Goal: Task Accomplishment & Management: Manage account settings

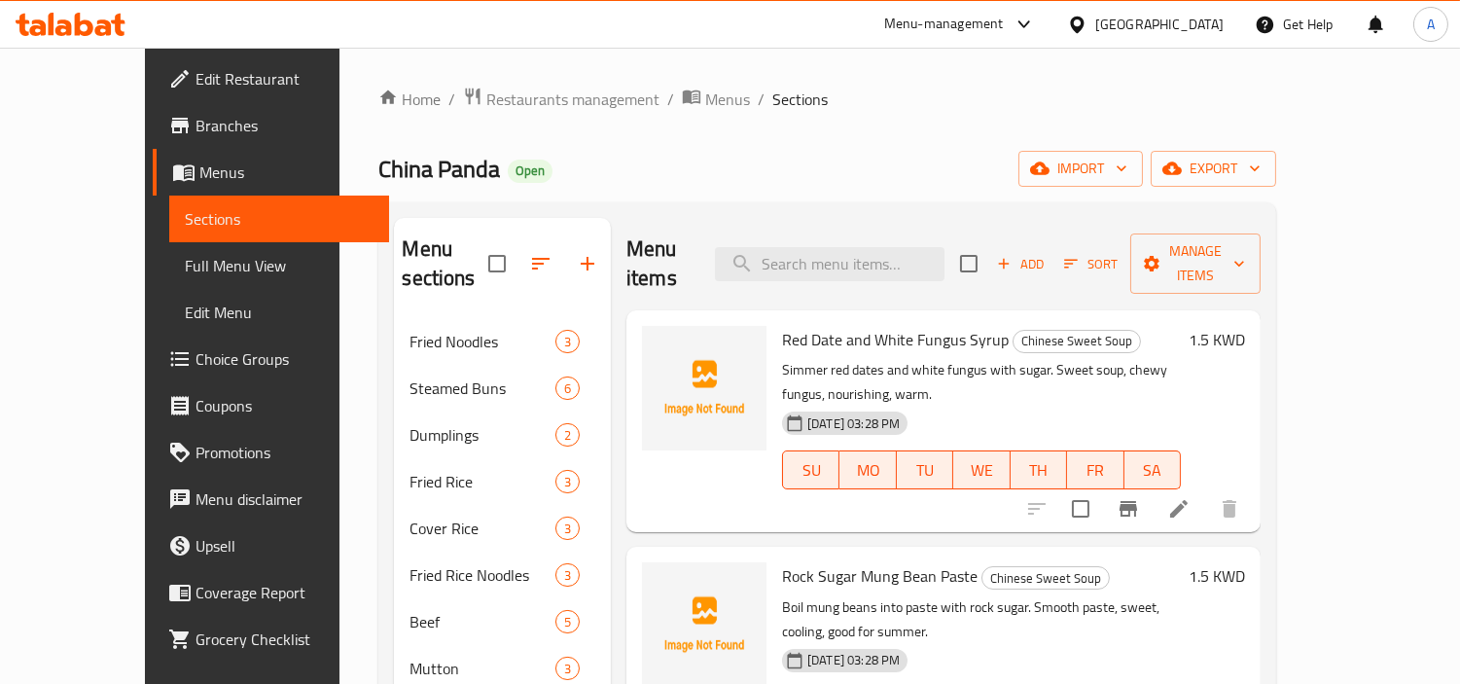
click at [1185, 33] on div "[GEOGRAPHIC_DATA]" at bounding box center [1159, 24] width 128 height 21
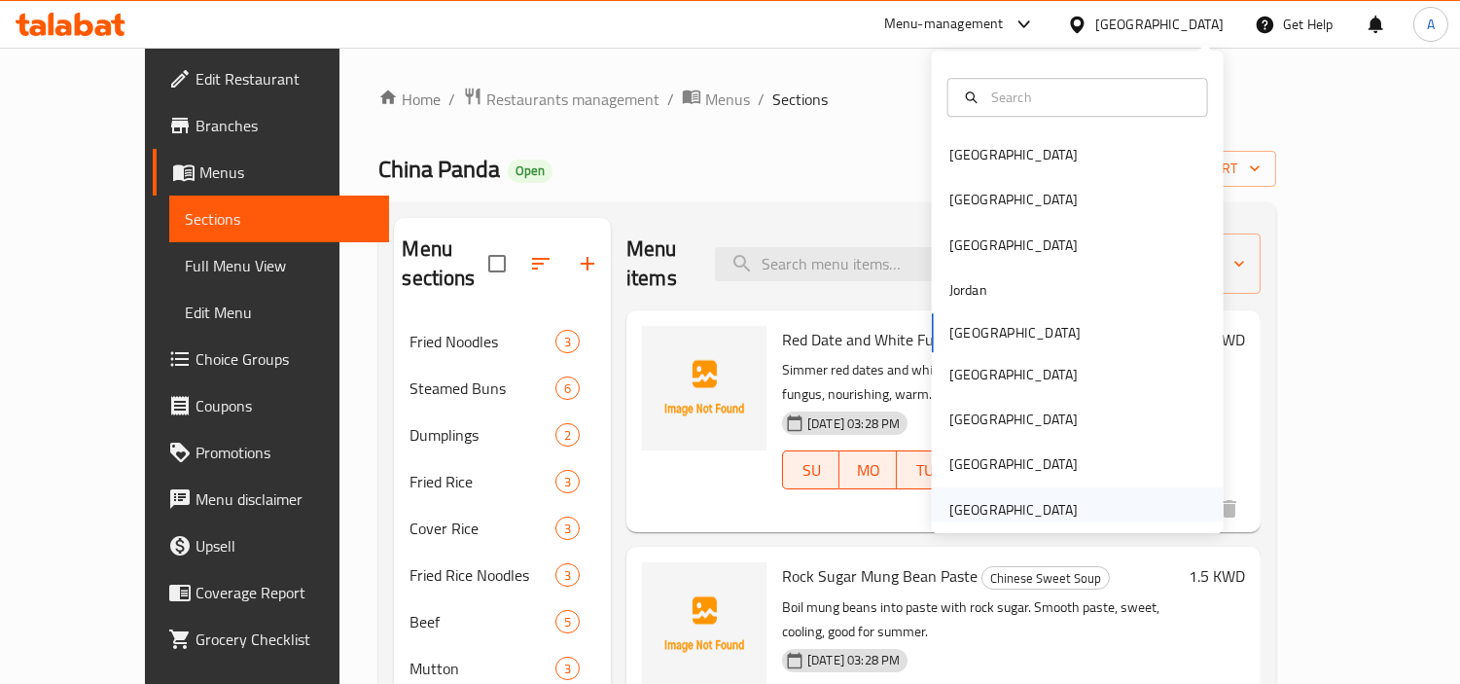
click at [977, 510] on div "[GEOGRAPHIC_DATA]" at bounding box center [1013, 509] width 128 height 21
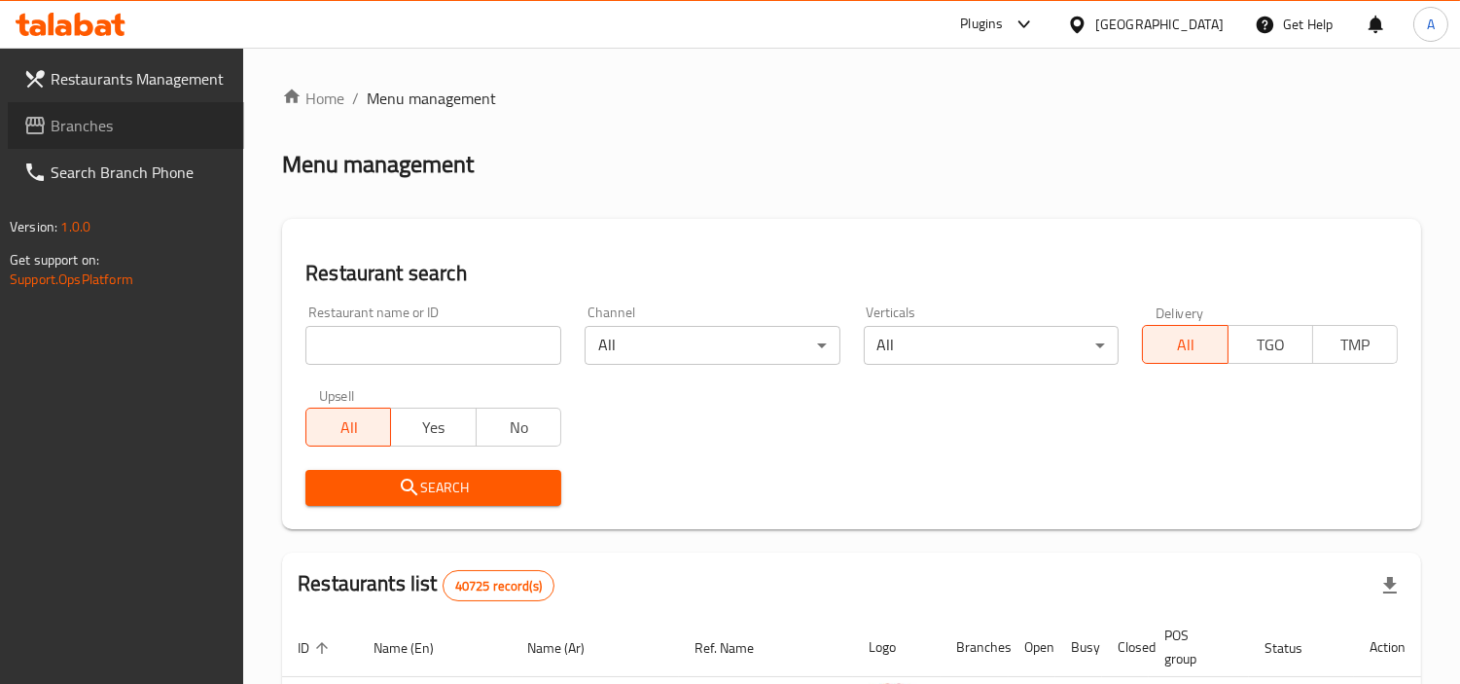
click at [201, 127] on span "Branches" at bounding box center [140, 125] width 178 height 23
click at [529, 337] on input "search" at bounding box center [433, 345] width 256 height 39
paste input "773180"
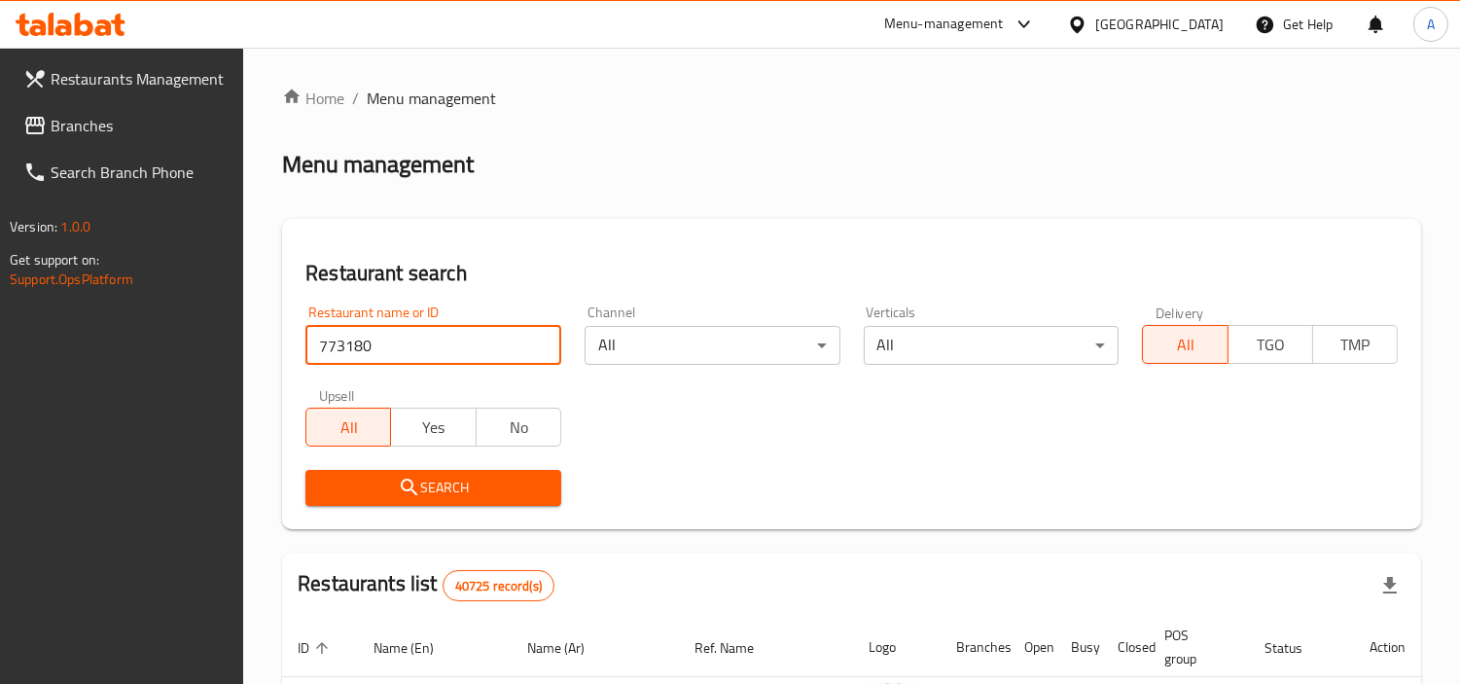
type input "773180"
click button "Search" at bounding box center [433, 488] width 256 height 36
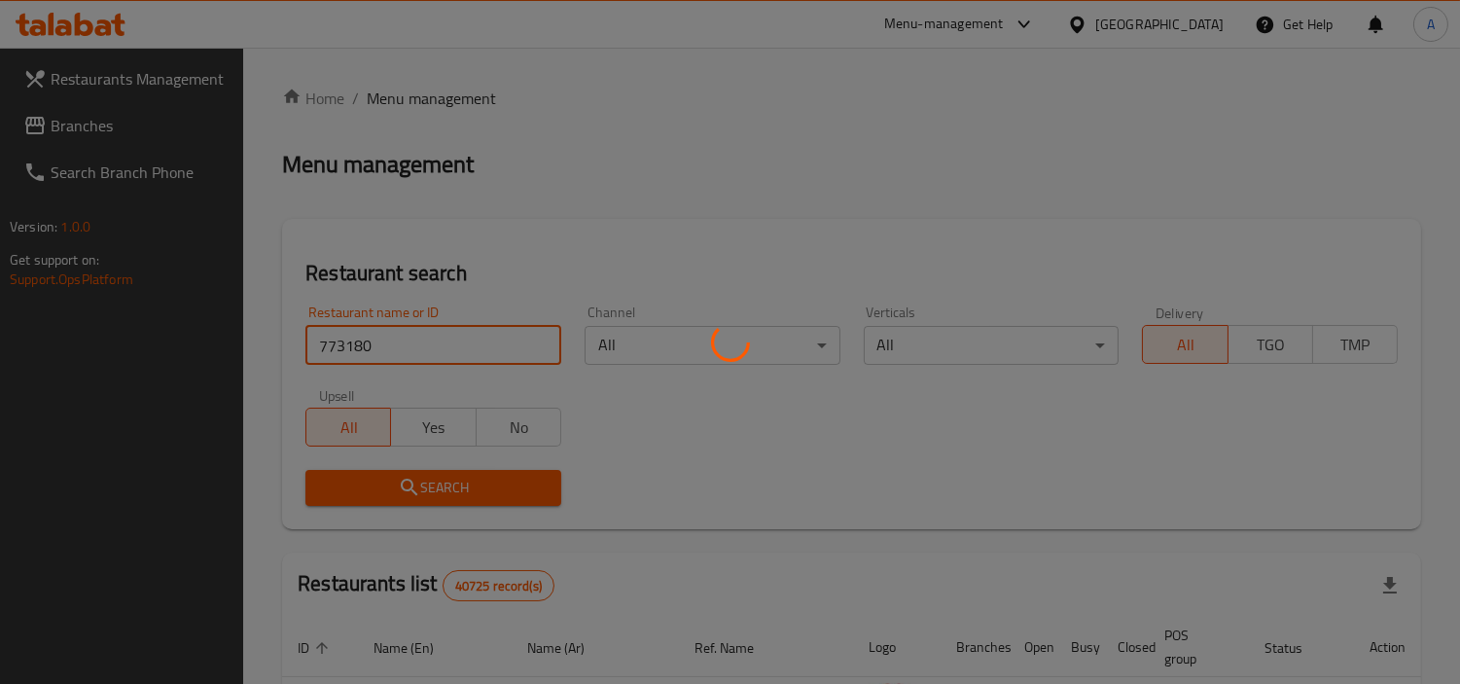
click button "Search" at bounding box center [433, 488] width 256 height 36
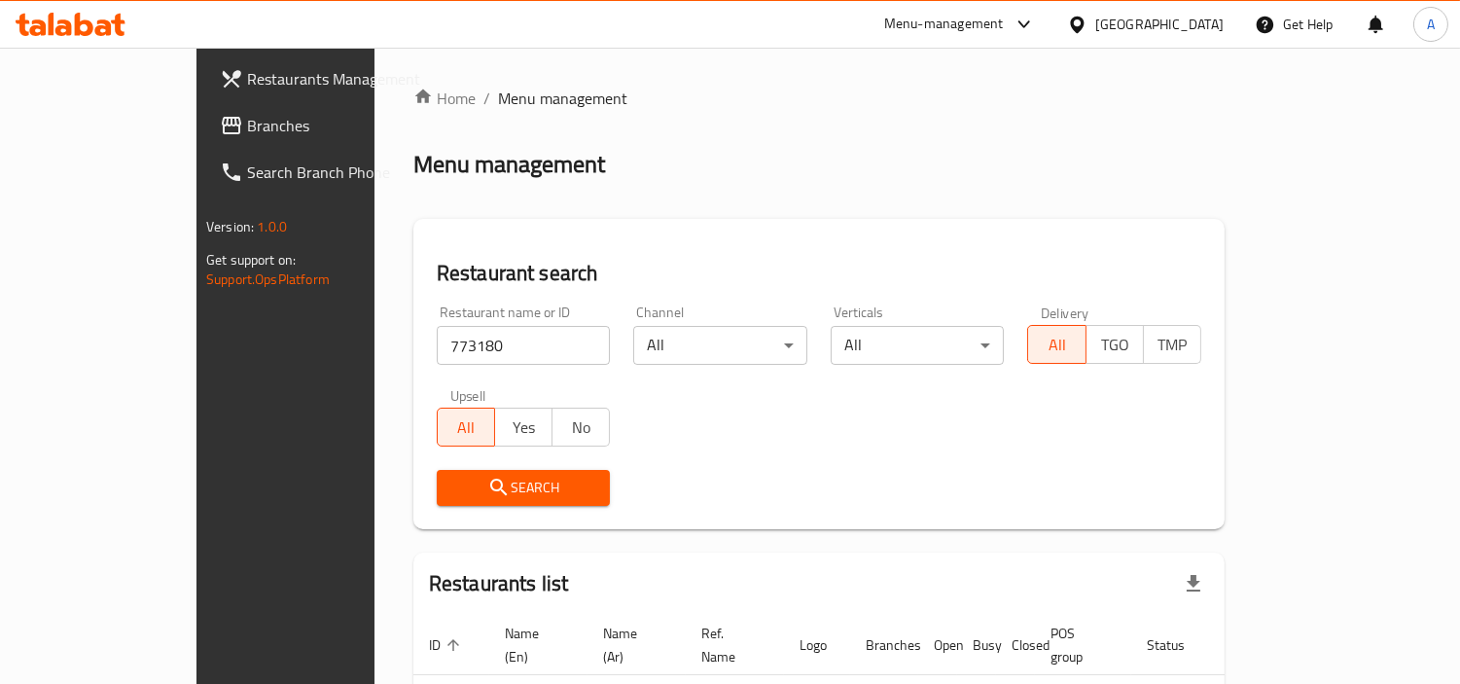
click at [902, 14] on div "Menu-management" at bounding box center [944, 24] width 120 height 23
click at [866, 113] on div "All Plugins Menu-management Restaurant-Management" at bounding box center [893, 127] width 292 height 129
click at [843, 149] on div "Restaurant-Management" at bounding box center [841, 170] width 184 height 45
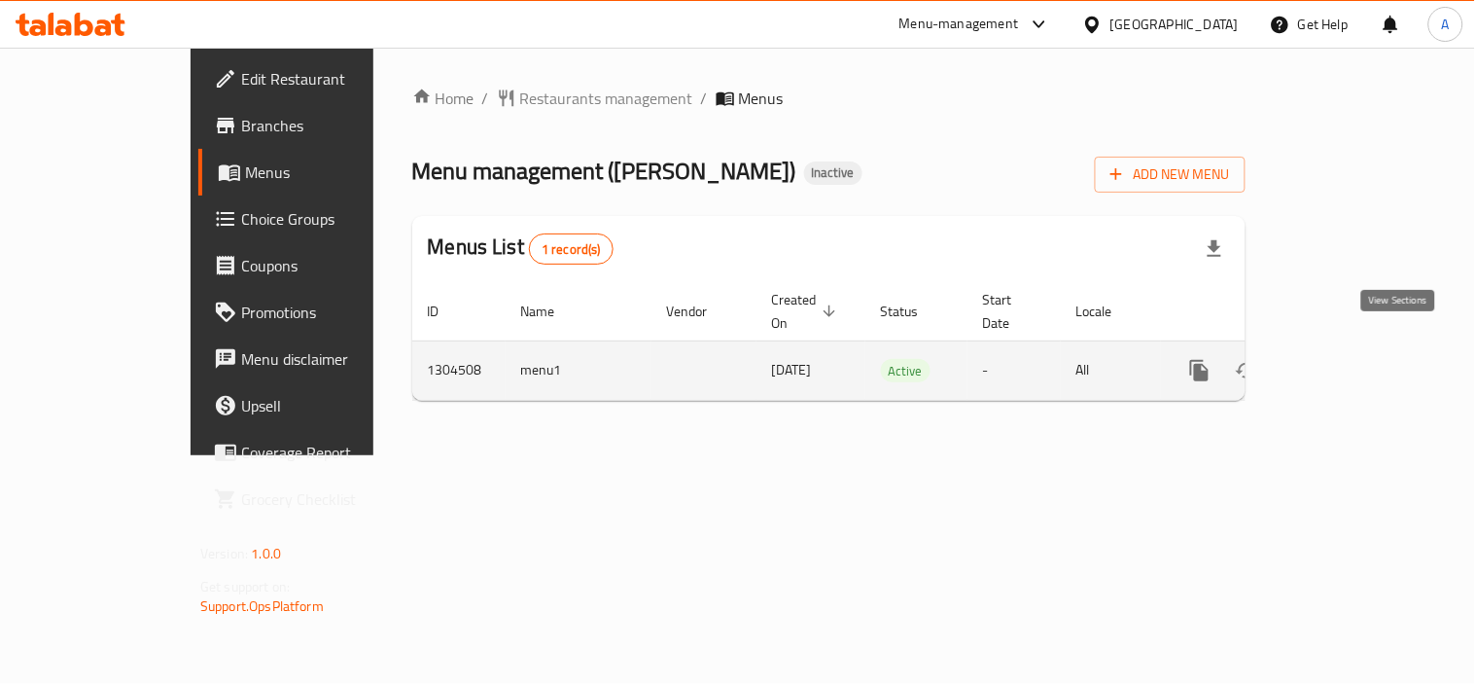
click at [1363, 357] on link "enhanced table" at bounding box center [1340, 370] width 47 height 47
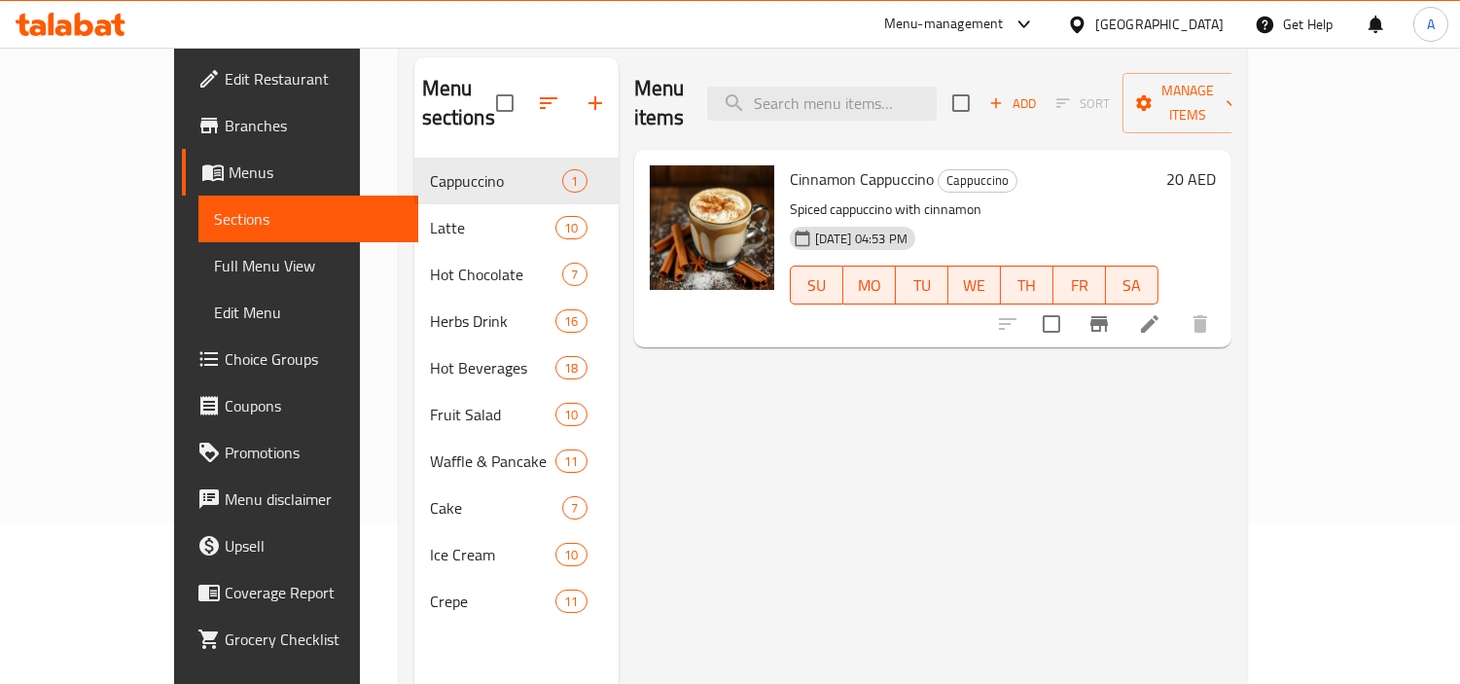
scroll to position [55, 0]
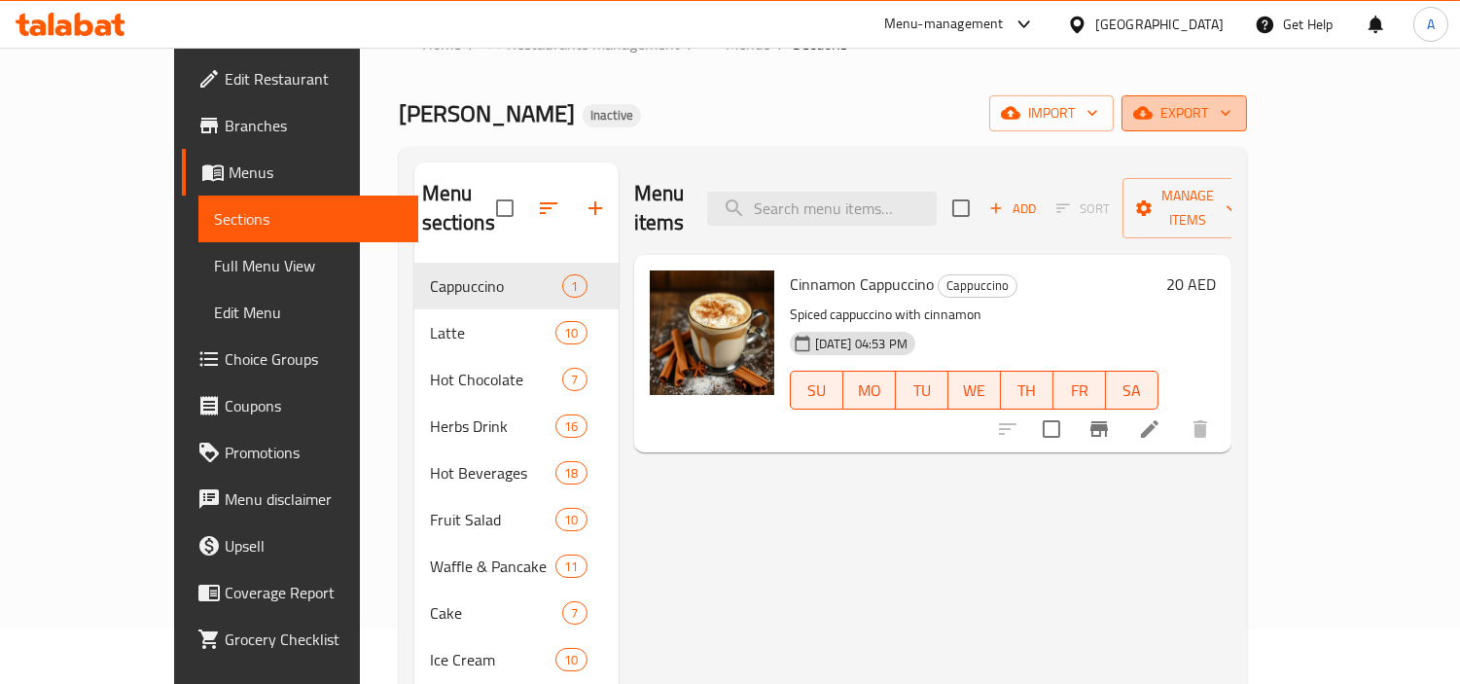
click at [1231, 114] on span "export" at bounding box center [1184, 113] width 94 height 24
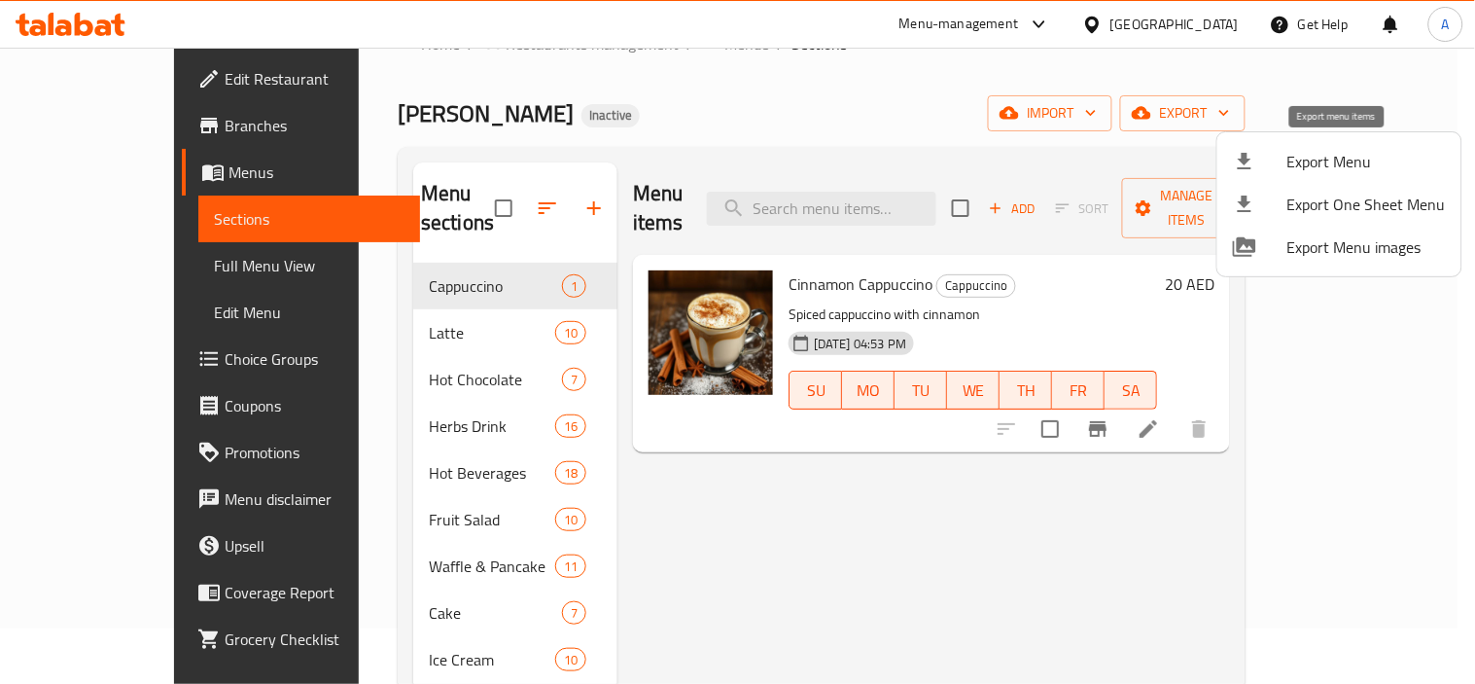
click at [1260, 173] on li "Export Menu" at bounding box center [1340, 161] width 244 height 43
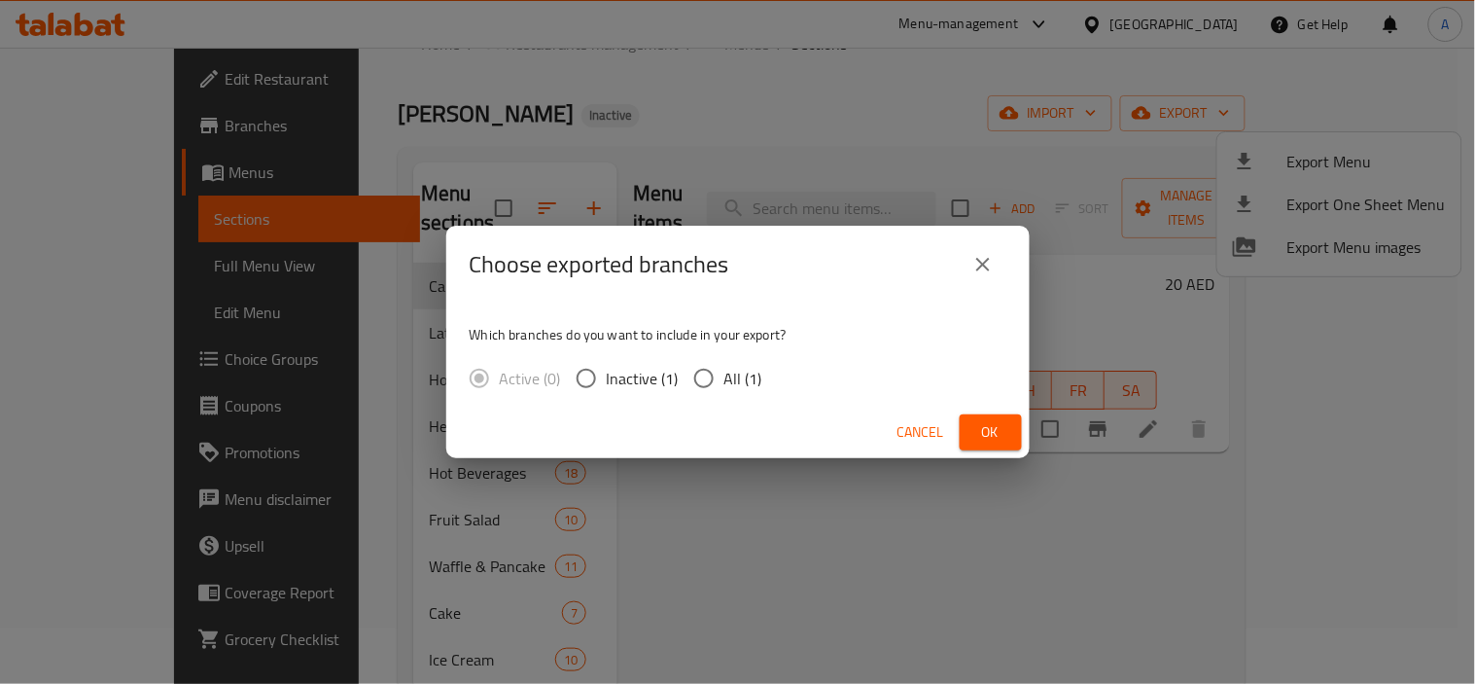
drag, startPoint x: 743, startPoint y: 374, endPoint x: 934, endPoint y: 393, distance: 191.5
click at [755, 379] on span "All (1)" at bounding box center [744, 378] width 38 height 23
click at [997, 418] on button "Ok" at bounding box center [991, 432] width 62 height 36
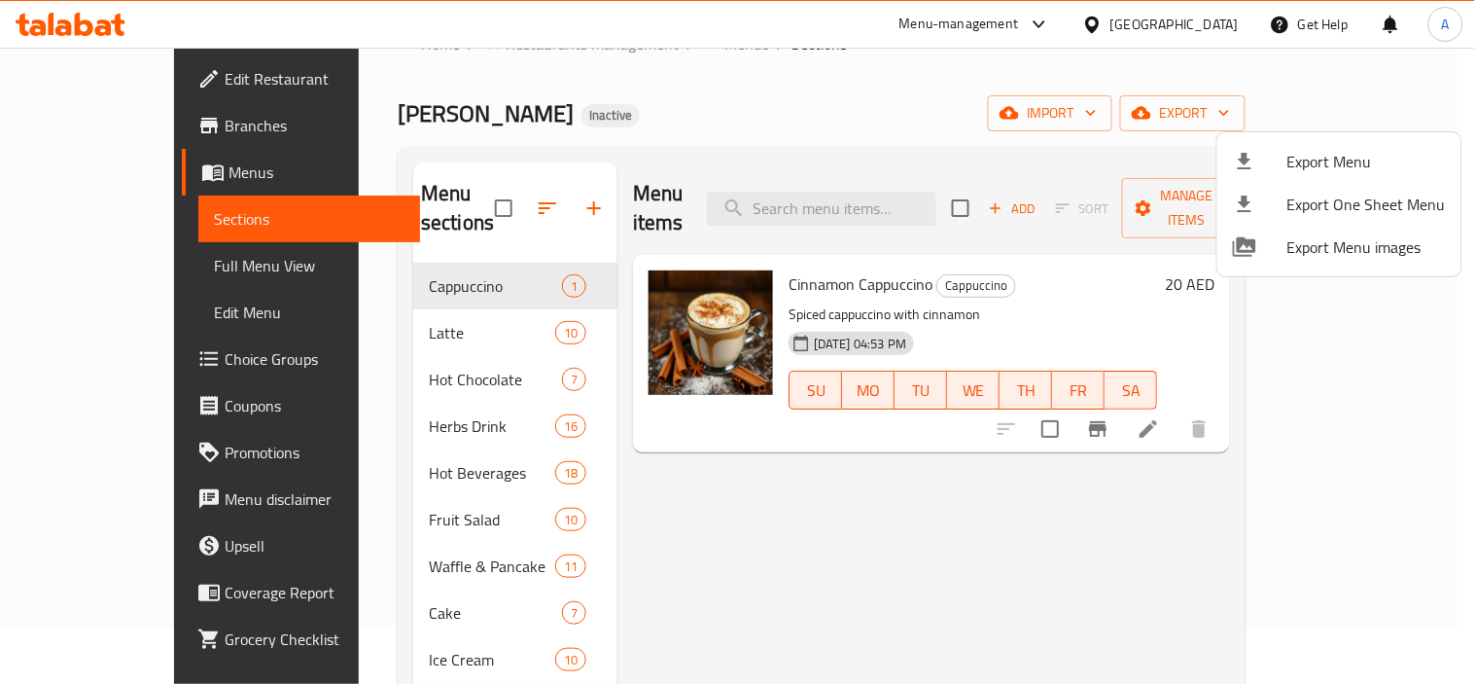
drag, startPoint x: 1245, startPoint y: 343, endPoint x: 1319, endPoint y: 277, distance: 99.2
click at [1245, 343] on div "Export Menu Export One Sheet Menu Export Menu images" at bounding box center [737, 342] width 1475 height 684
click at [1398, 55] on div at bounding box center [737, 342] width 1475 height 684
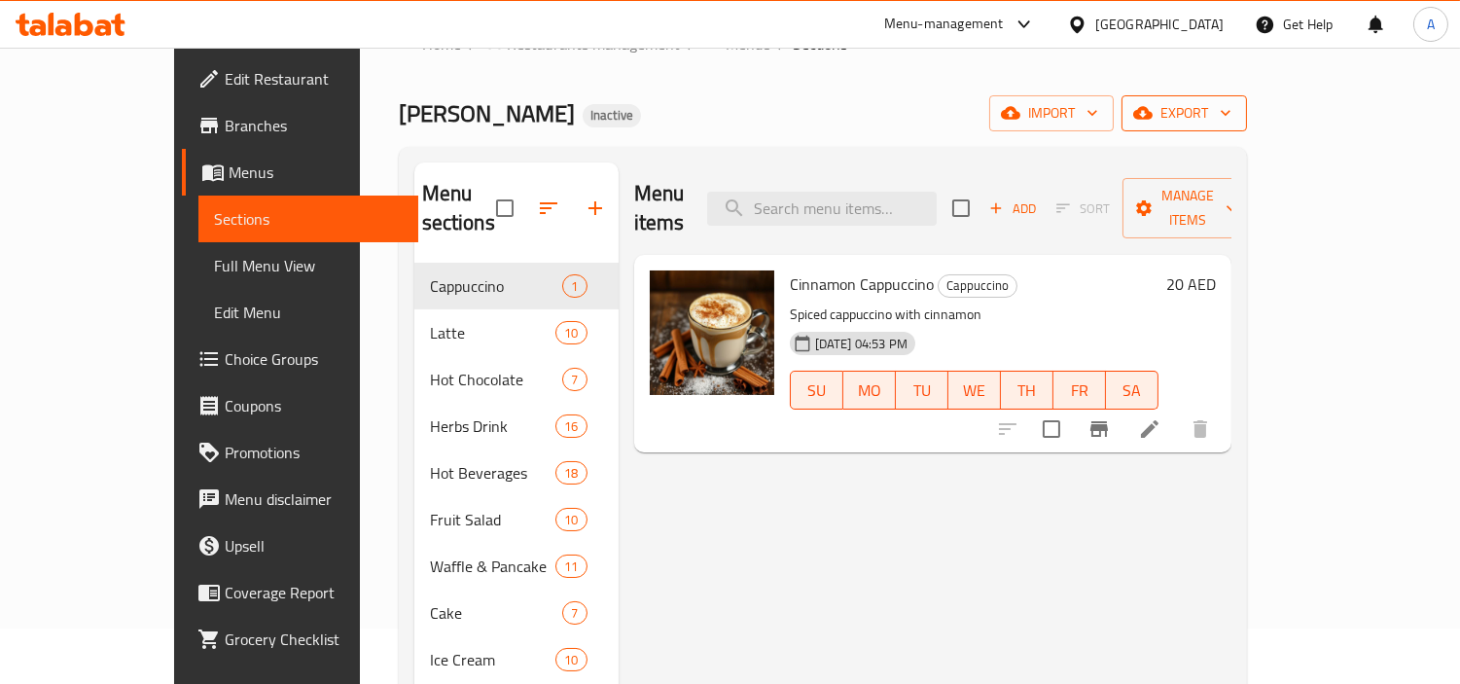
click at [1247, 123] on button "export" at bounding box center [1183, 113] width 125 height 36
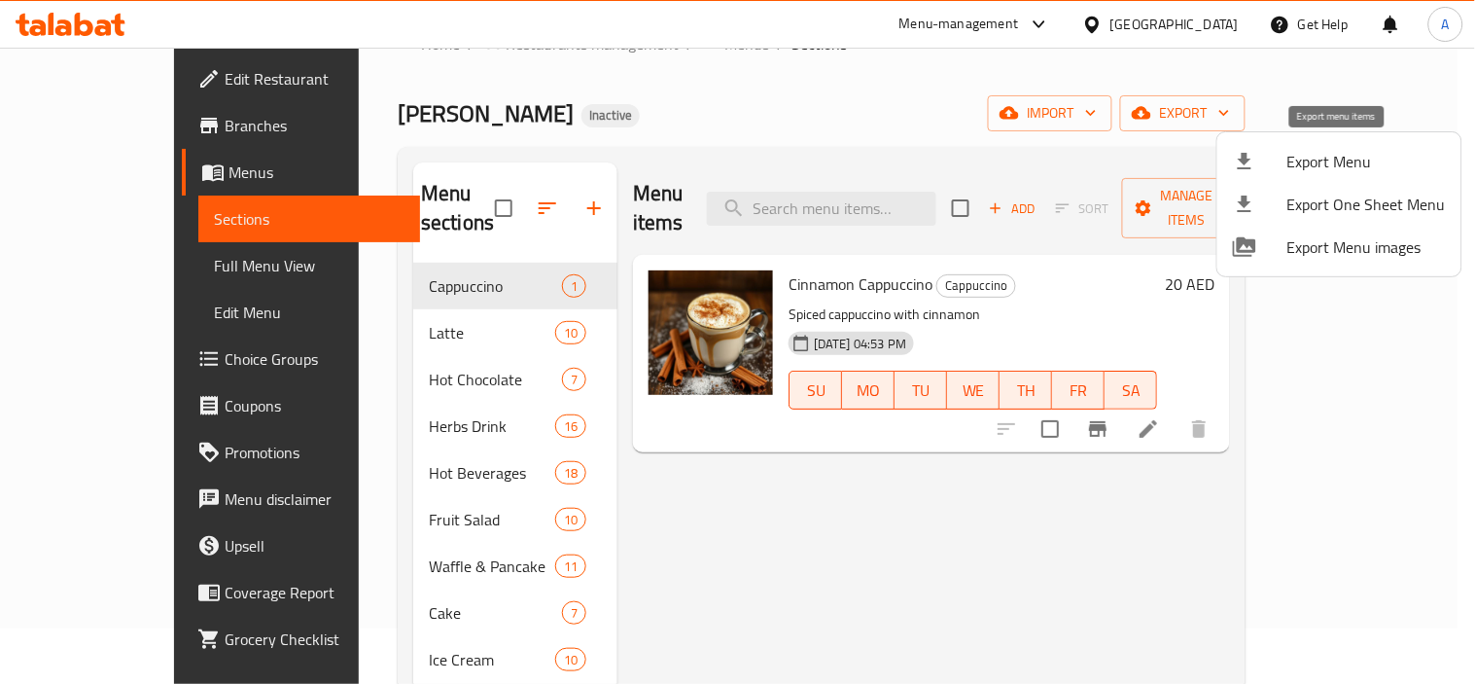
click at [1349, 170] on span "Export Menu" at bounding box center [1367, 161] width 159 height 23
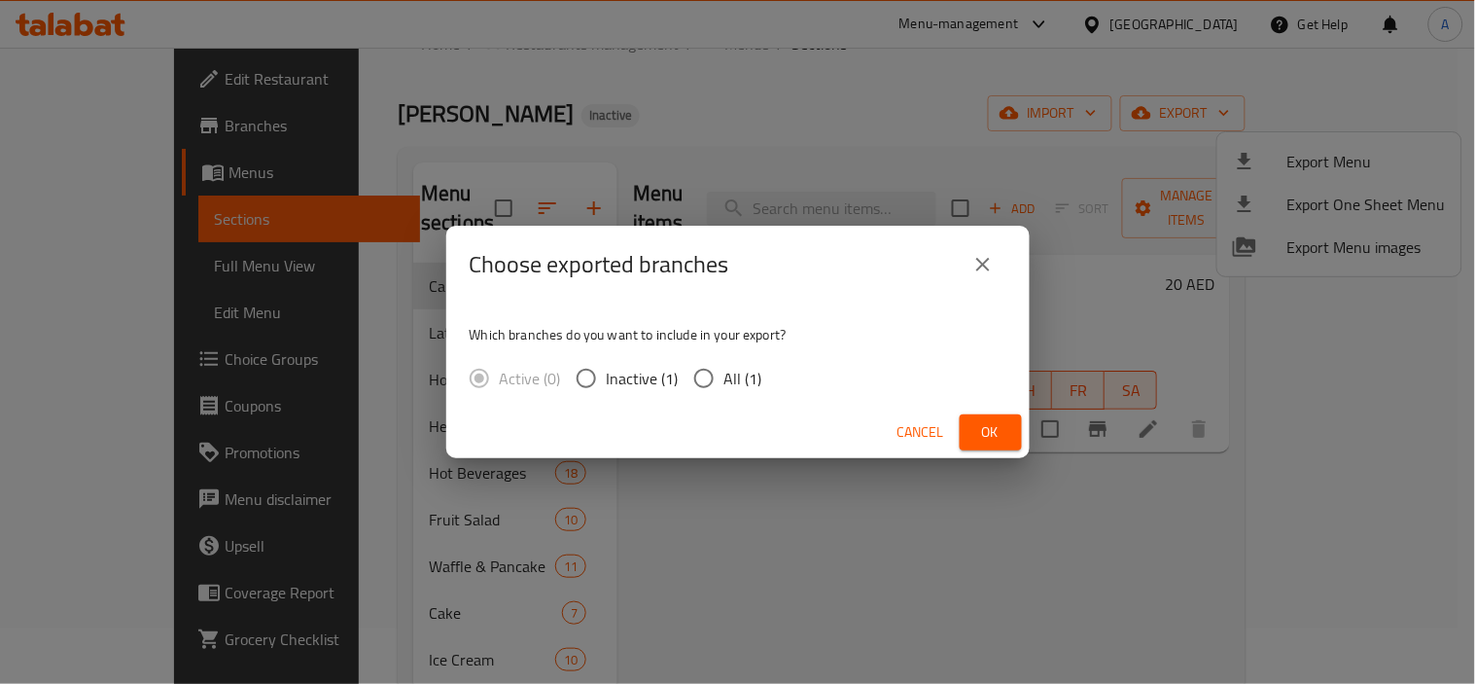
click at [692, 376] on input "All (1)" at bounding box center [704, 378] width 41 height 41
radio input "true"
click at [989, 423] on span "Ok" at bounding box center [990, 432] width 31 height 24
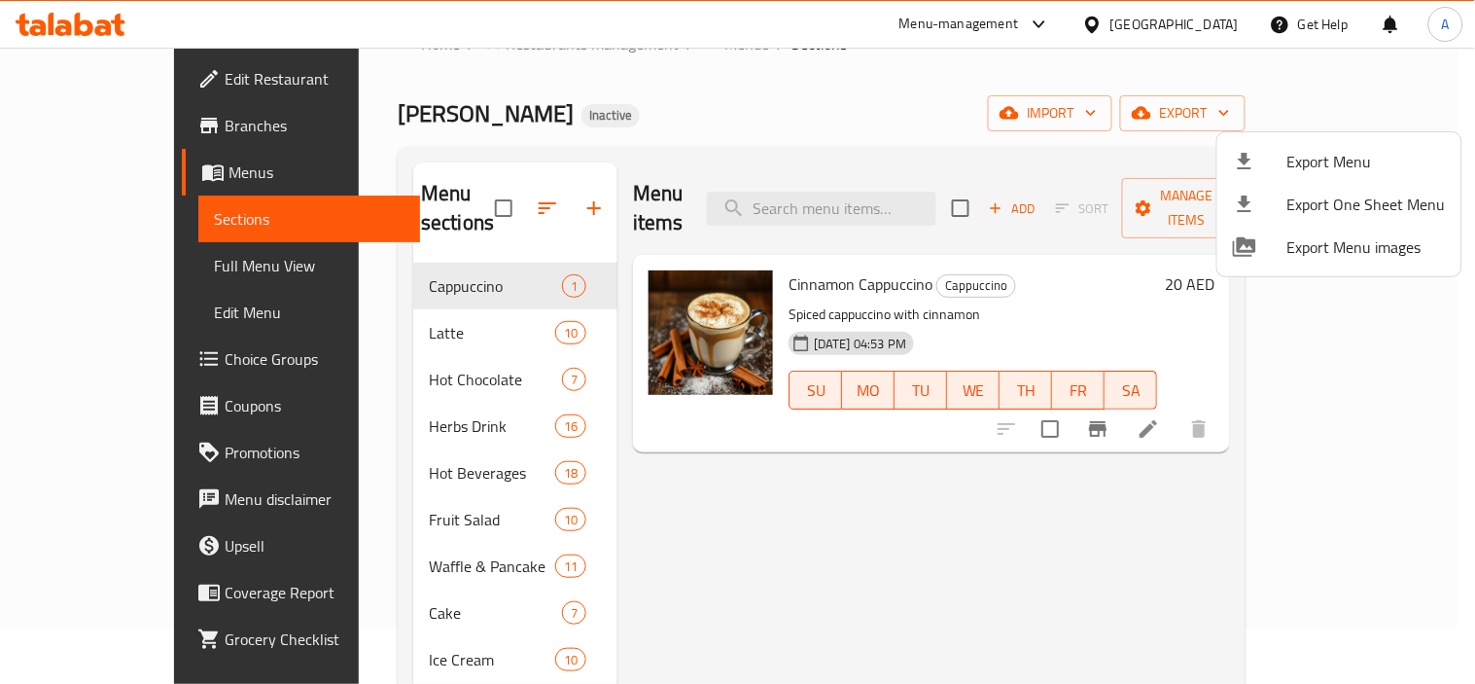
click at [994, 543] on div at bounding box center [737, 342] width 1475 height 684
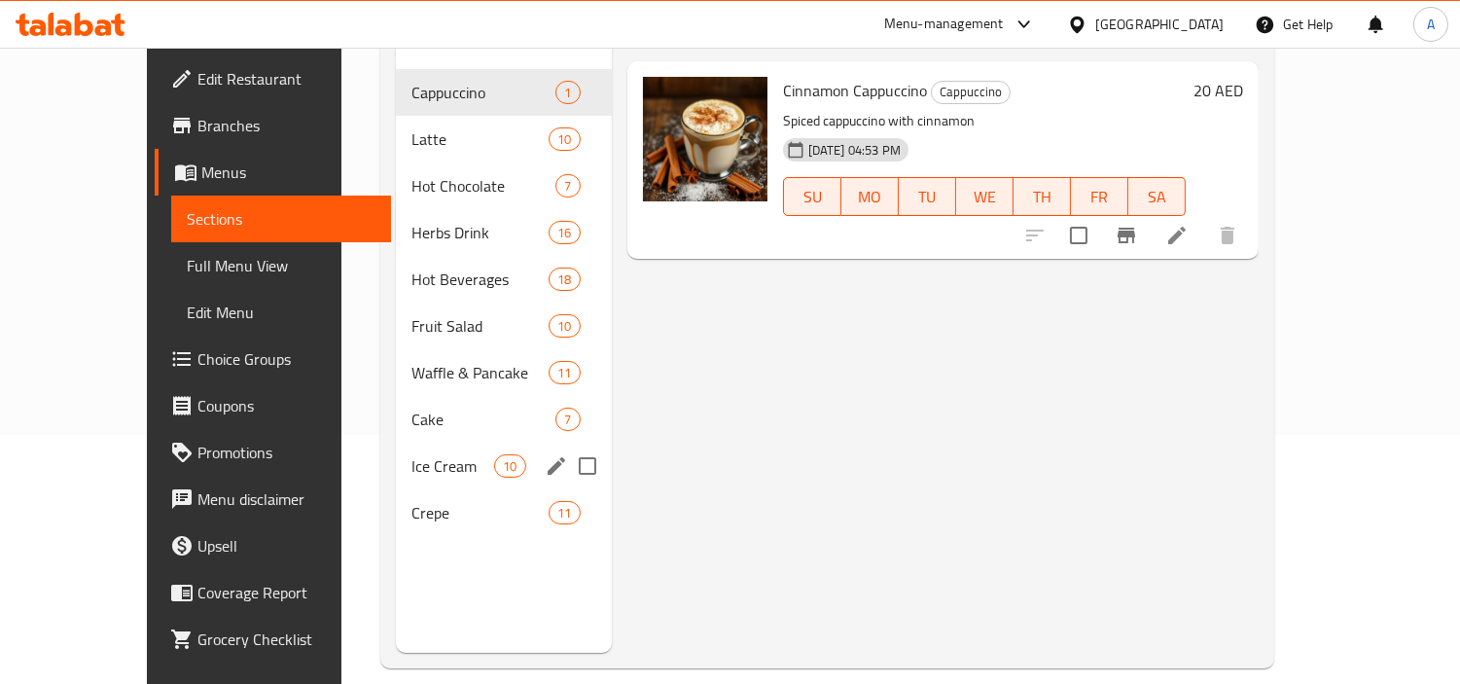
scroll to position [272, 0]
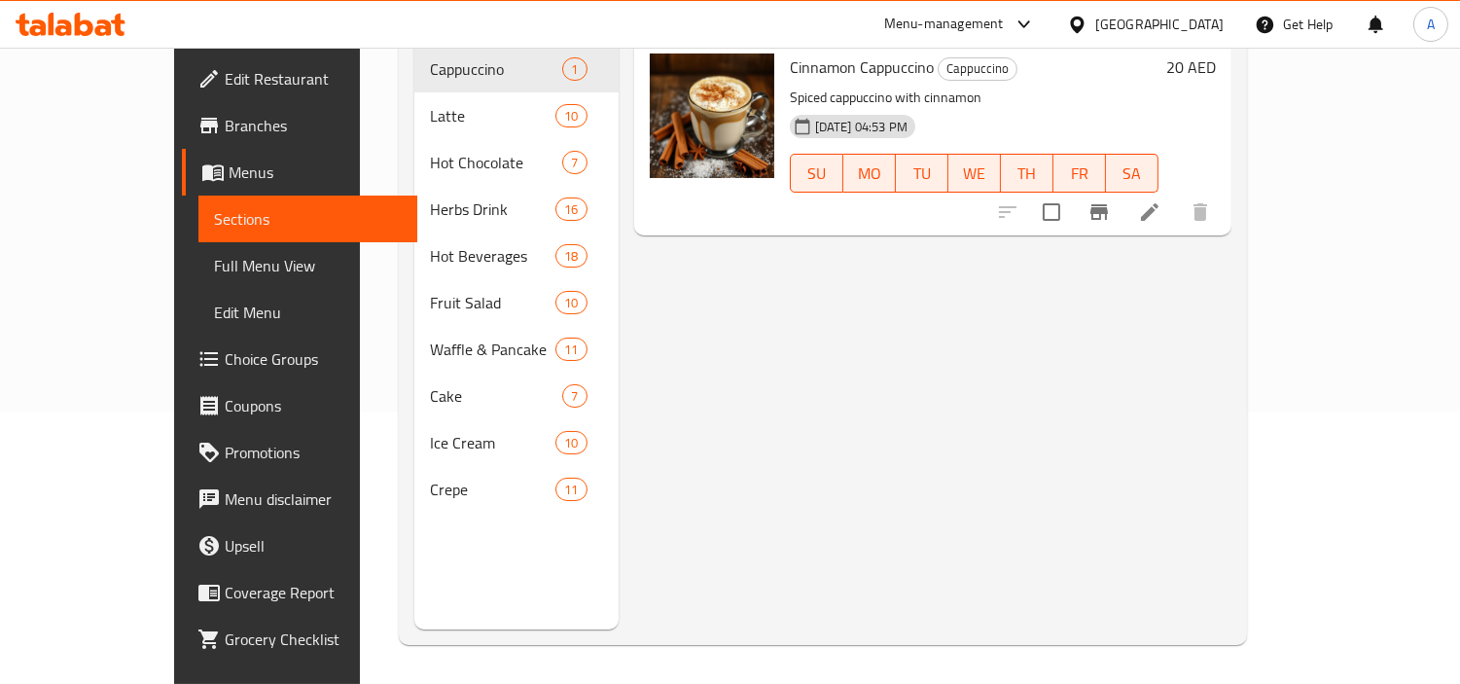
click at [619, 372] on div "Menu items Add Sort Manage items Cinnamon Cappuccino Cappuccino Spiced cappucci…" at bounding box center [925, 288] width 613 height 684
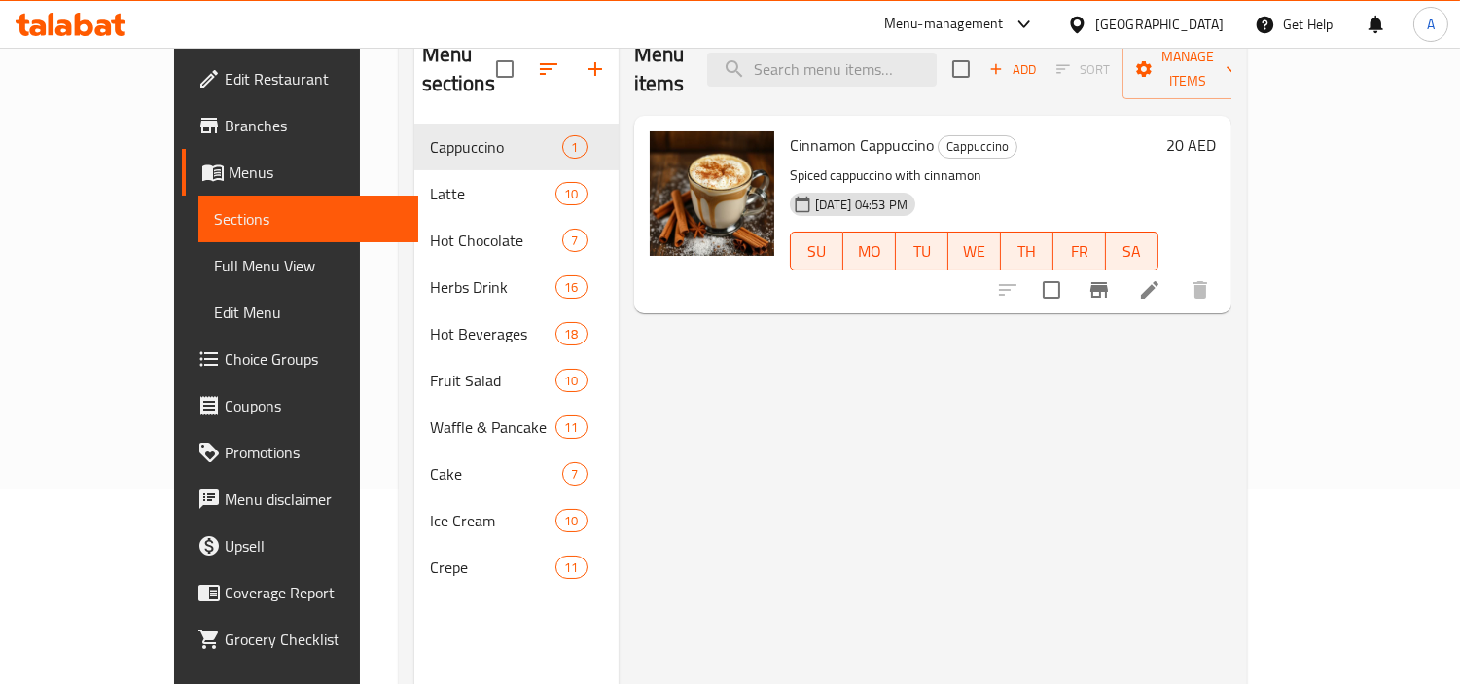
scroll to position [0, 0]
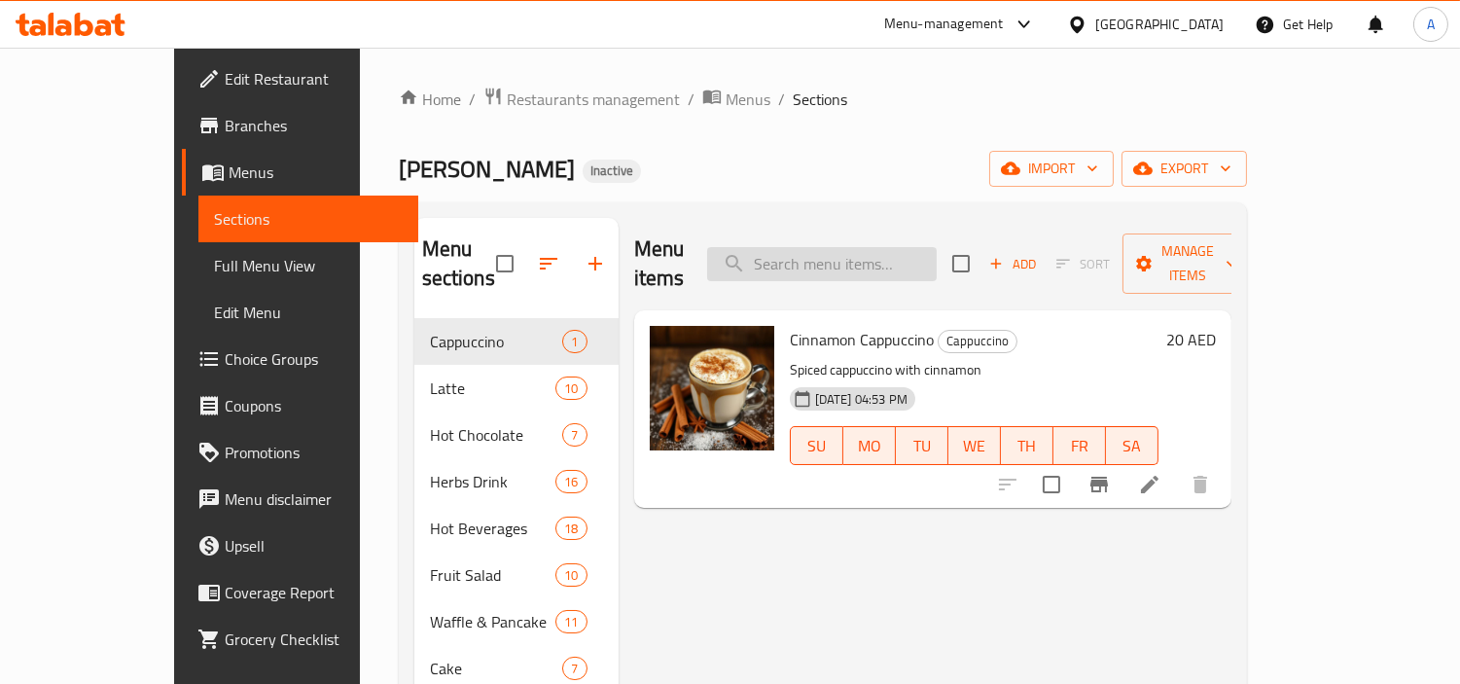
drag, startPoint x: 956, startPoint y: 221, endPoint x: 953, endPoint y: 240, distance: 19.7
click at [955, 221] on div "Menu items Add Sort Manage items" at bounding box center [932, 264] width 597 height 92
click at [937, 247] on input "search" at bounding box center [822, 264] width 230 height 34
paste input "GRILLED"
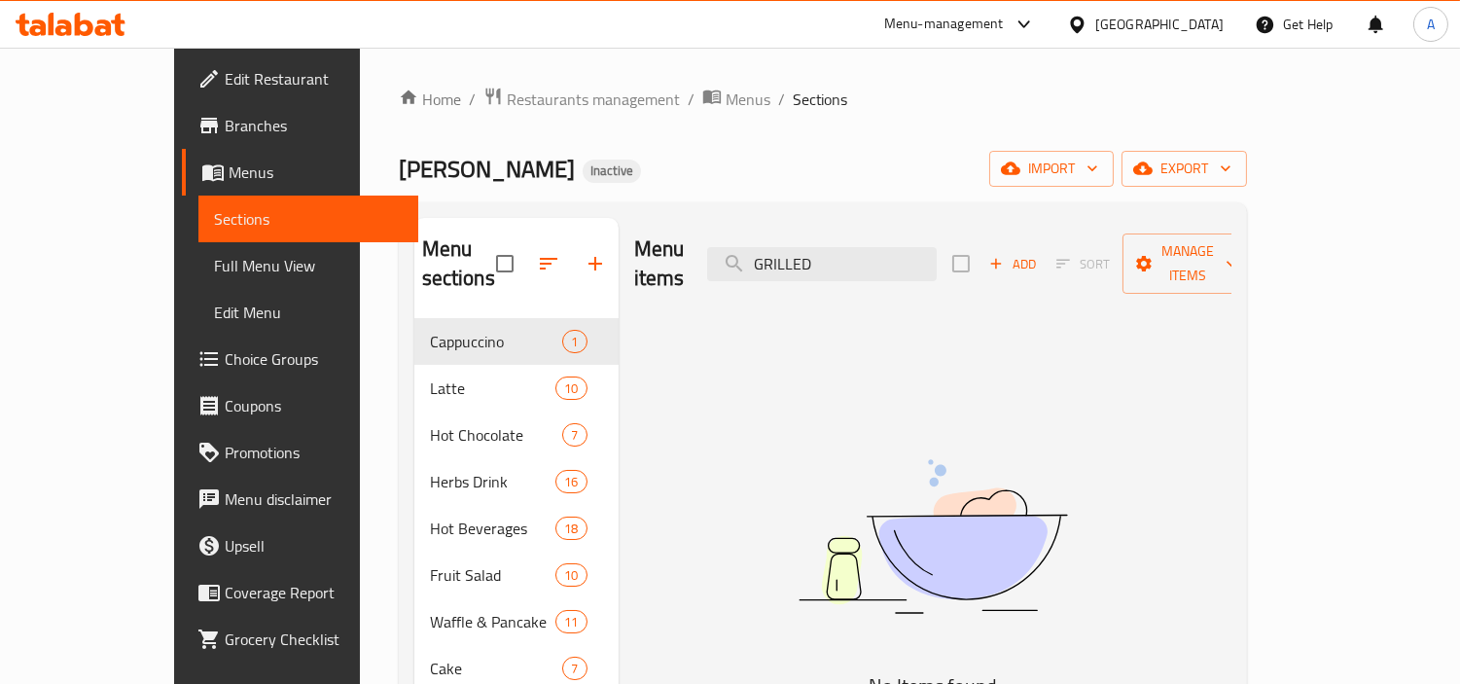
click at [895, 272] on div "Menu items GRILLED Add Sort Manage items" at bounding box center [932, 264] width 597 height 92
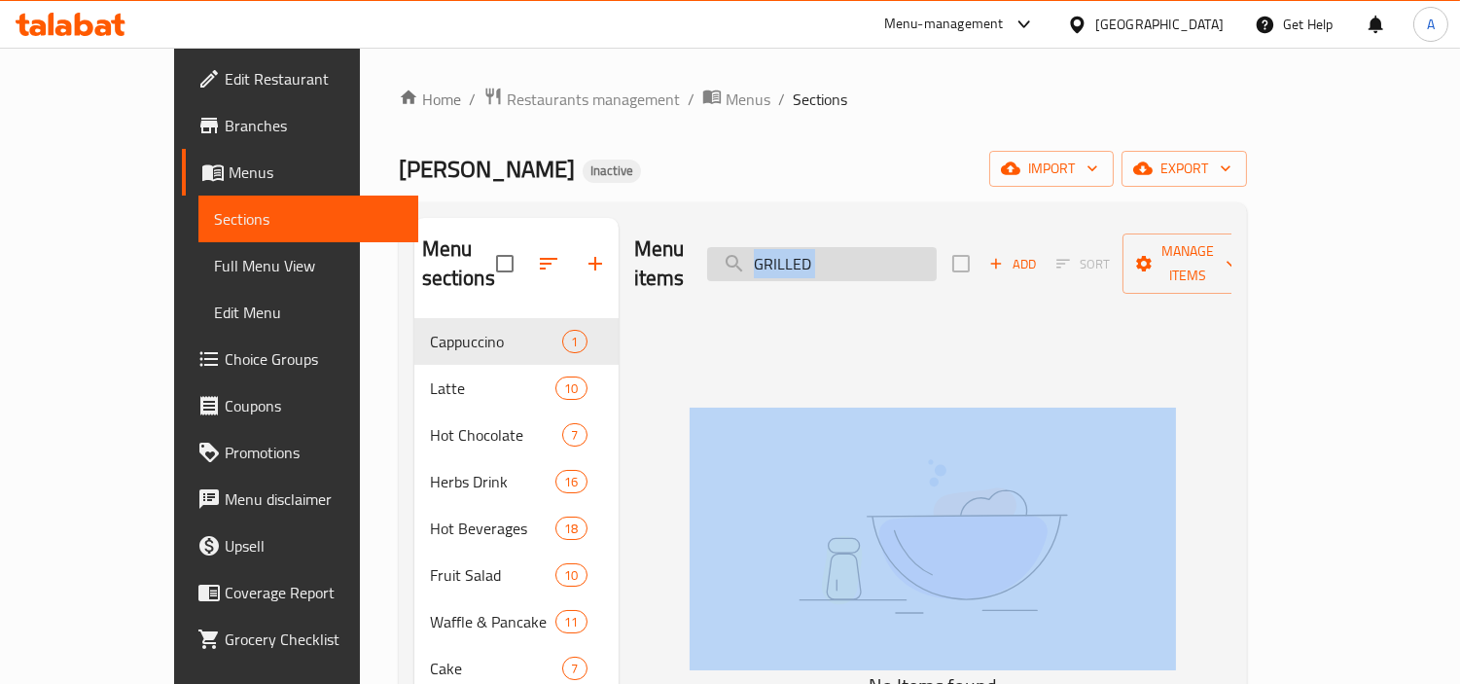
click at [904, 261] on input "GRILLED" at bounding box center [822, 264] width 230 height 34
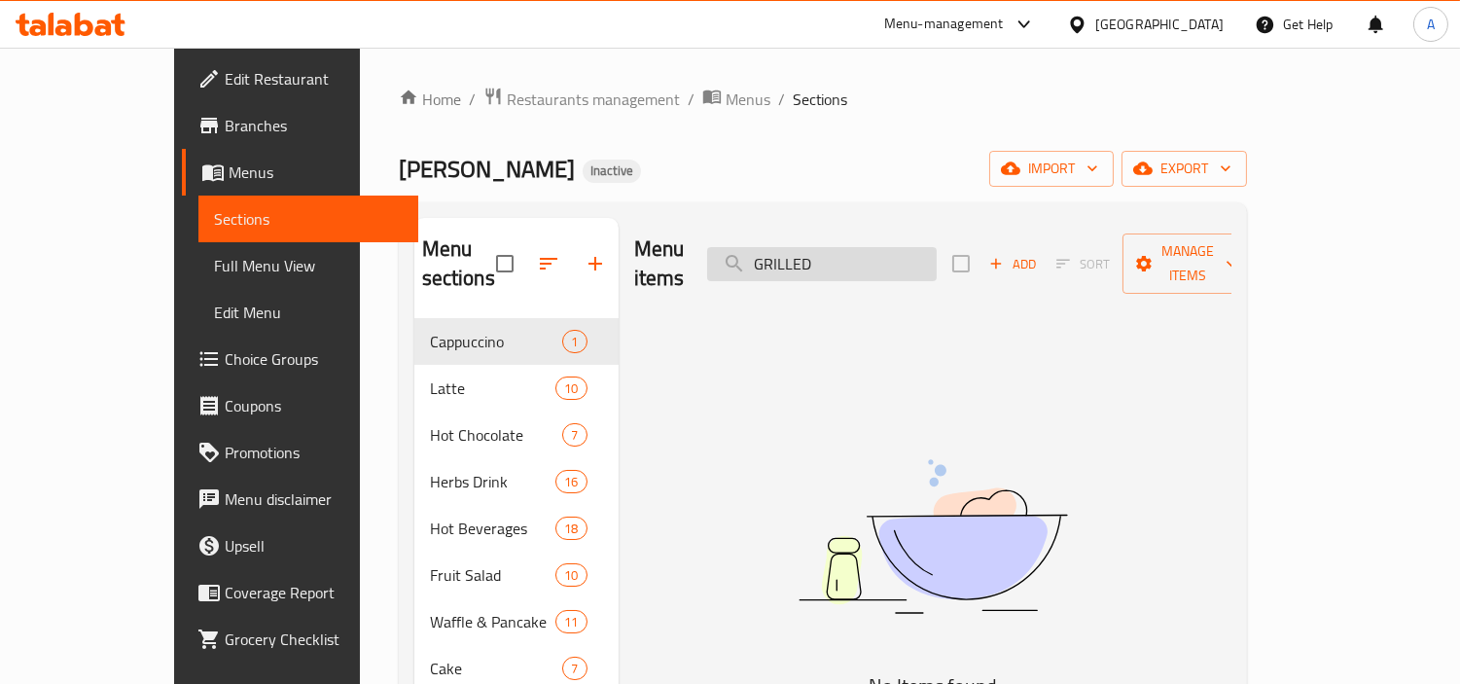
click at [904, 261] on input "GRILLED" at bounding box center [822, 264] width 230 height 34
paste input "Kebab Halabi"
click at [937, 249] on input "Kebab Halabi" at bounding box center [822, 264] width 230 height 34
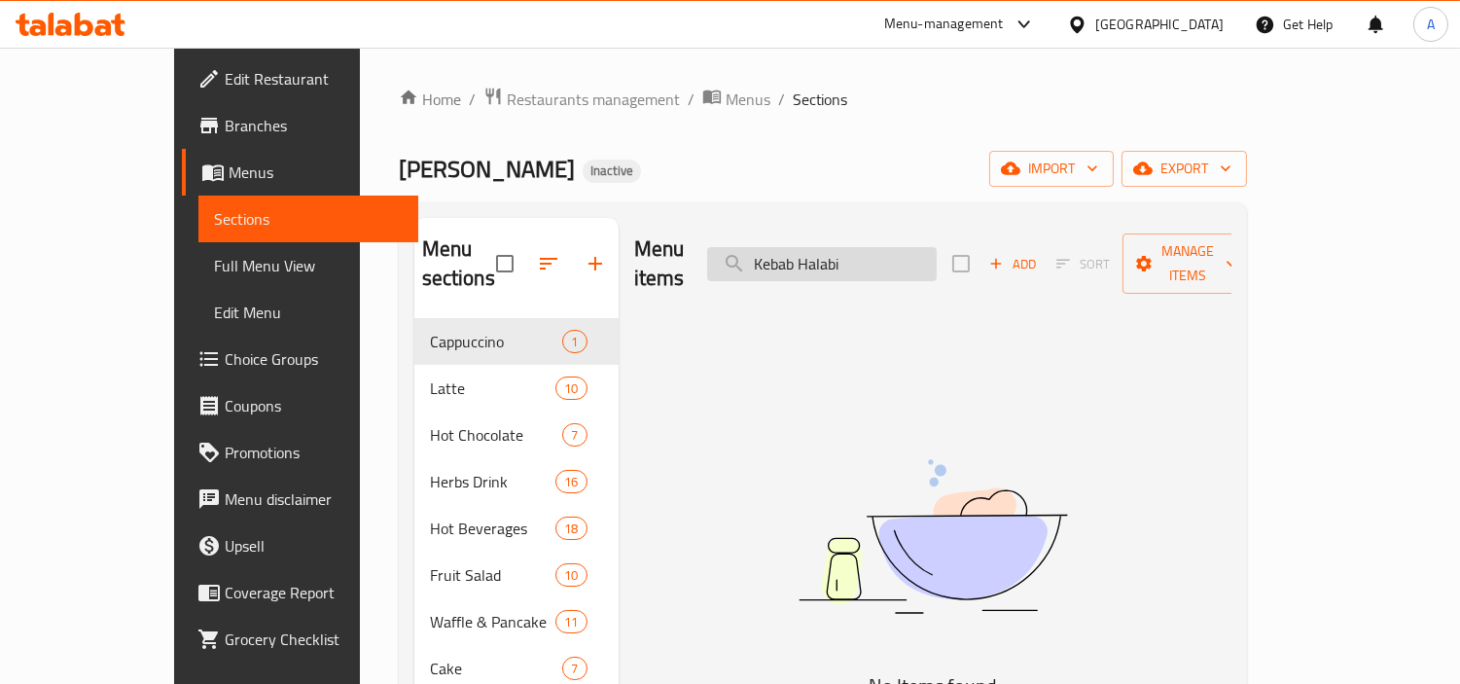
paste input "ibbah labanieah"
click at [937, 249] on input "Kibbah labanieah" at bounding box center [822, 264] width 230 height 34
click at [815, 254] on input "Kibbah" at bounding box center [822, 264] width 230 height 34
type input "Kibbah"
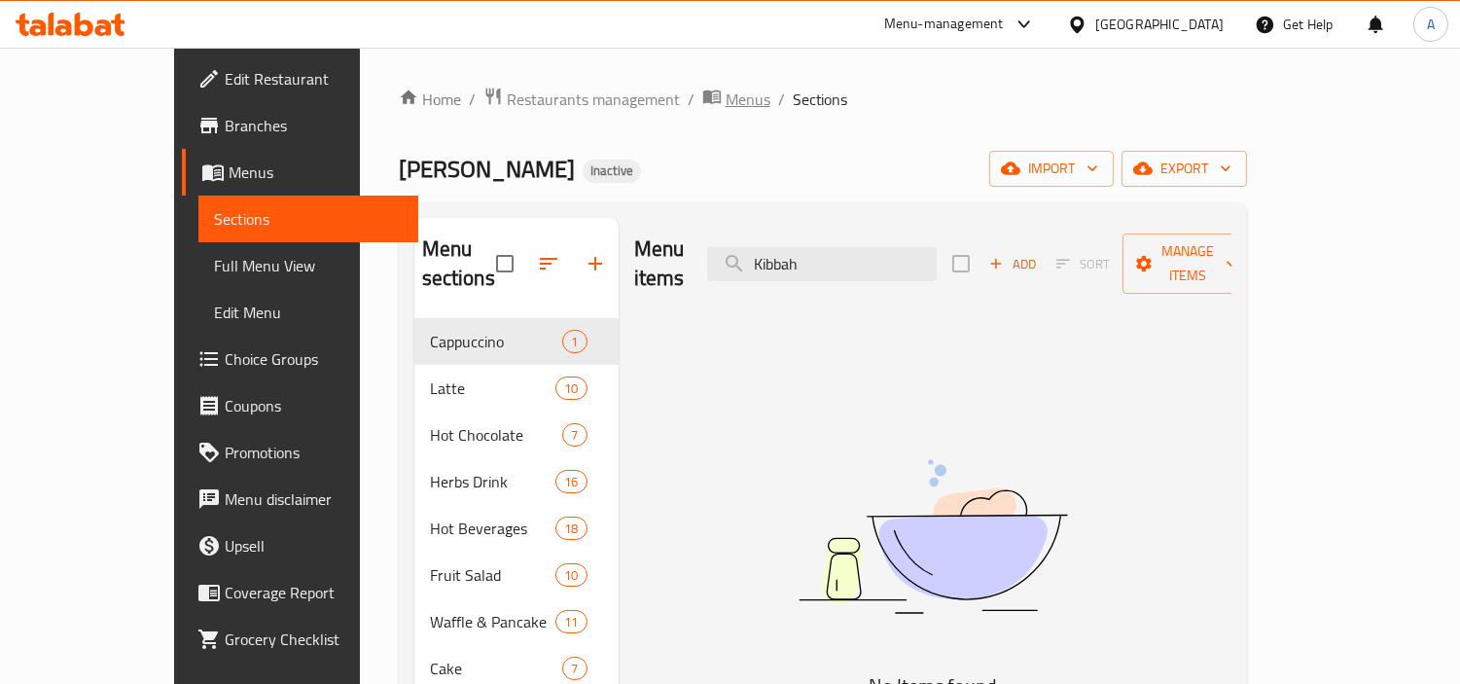
click at [725, 88] on span "Menus" at bounding box center [747, 99] width 45 height 23
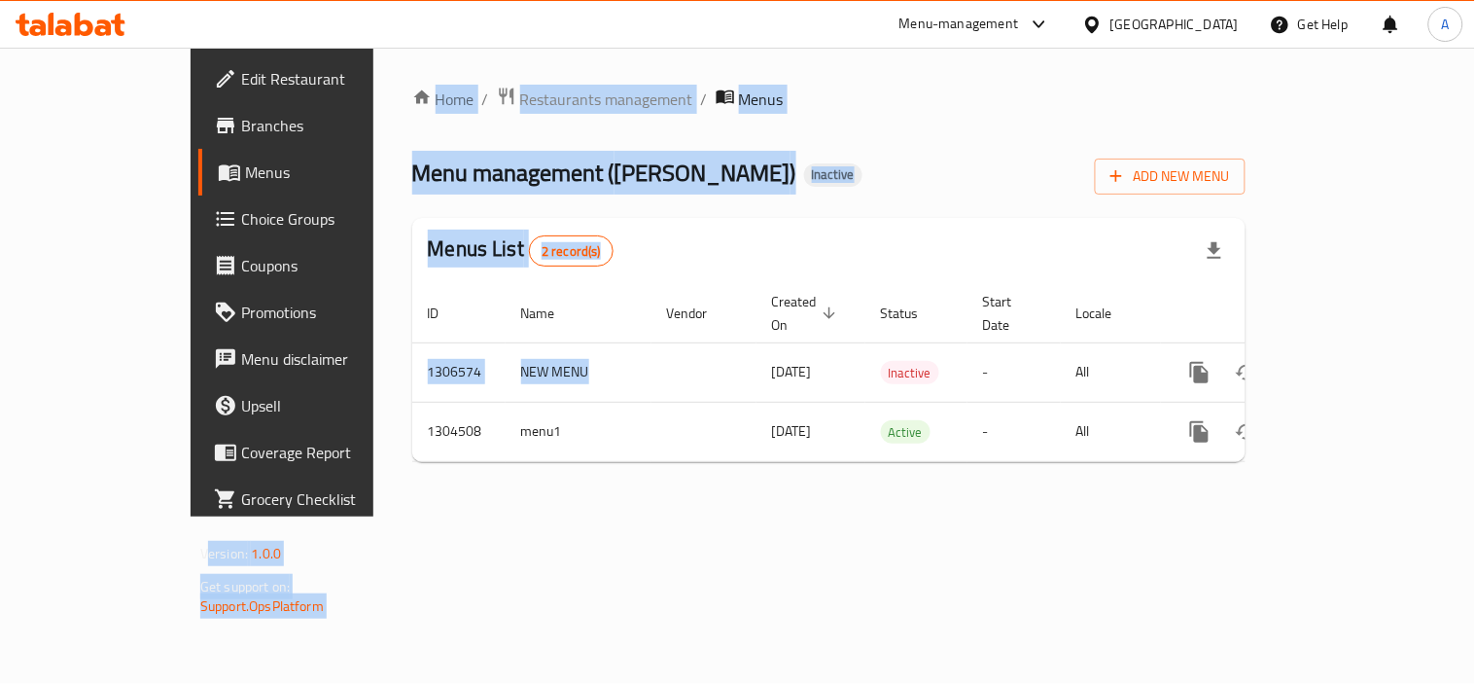
drag, startPoint x: 338, startPoint y: 354, endPoint x: 230, endPoint y: 351, distance: 109.0
click at [230, 351] on div "Edit Restaurant Branches Menus Choice Groups Coupons Promotions Menu disclaimer…" at bounding box center [738, 282] width 1094 height 469
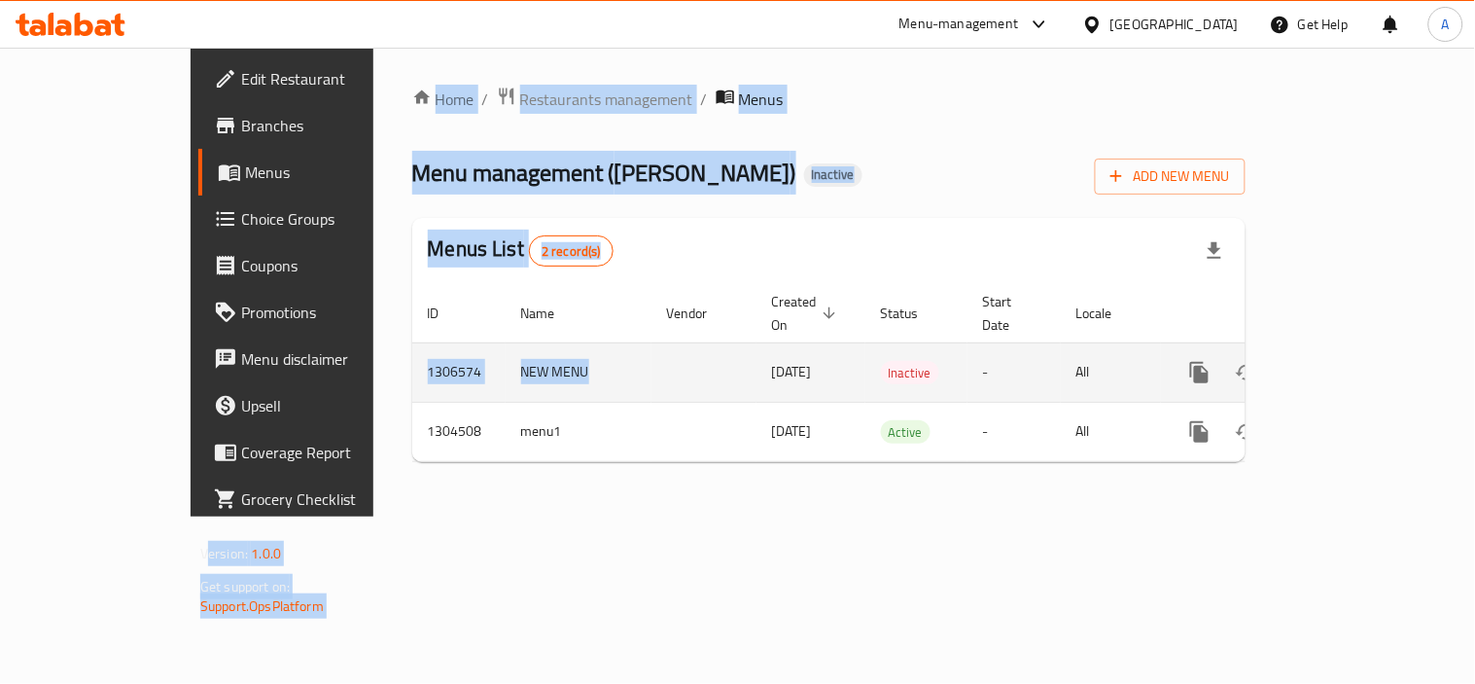
click at [412, 342] on td "1306574" at bounding box center [458, 371] width 93 height 59
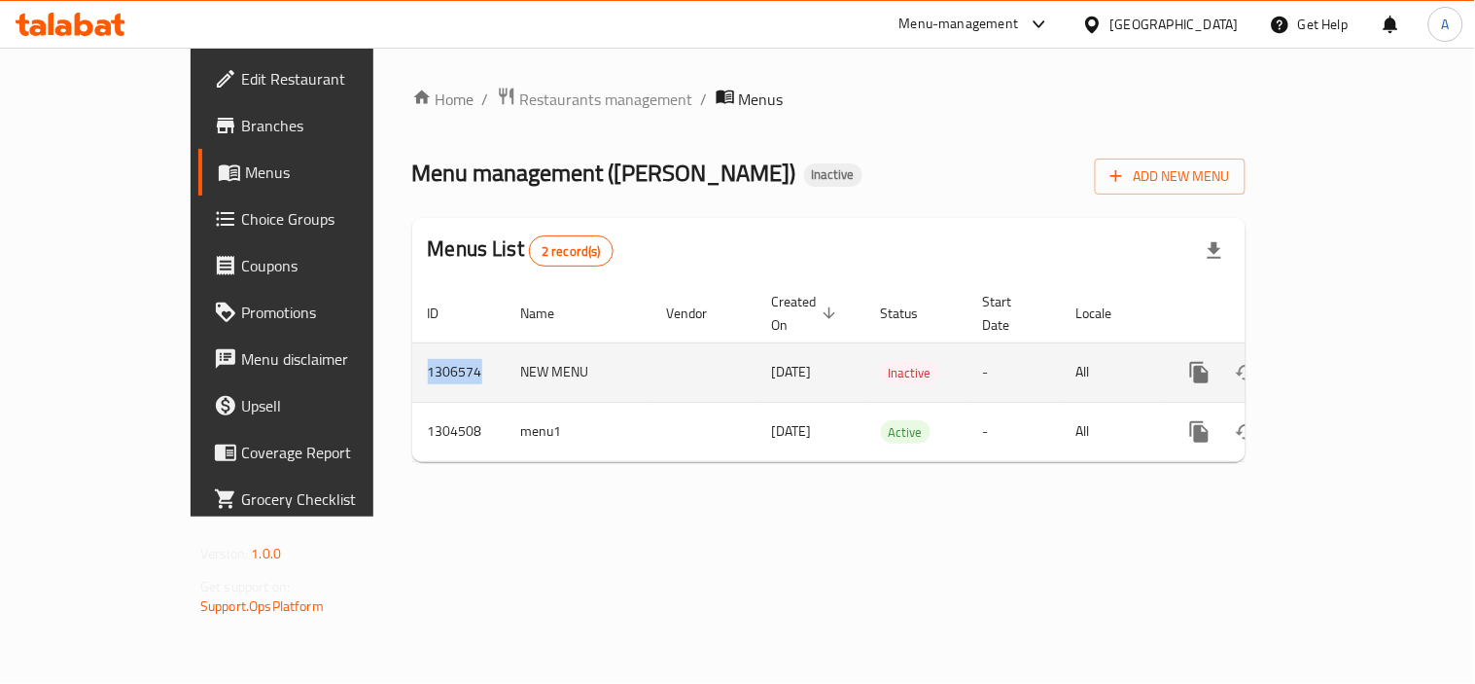
click at [412, 342] on td "1306574" at bounding box center [458, 371] width 93 height 59
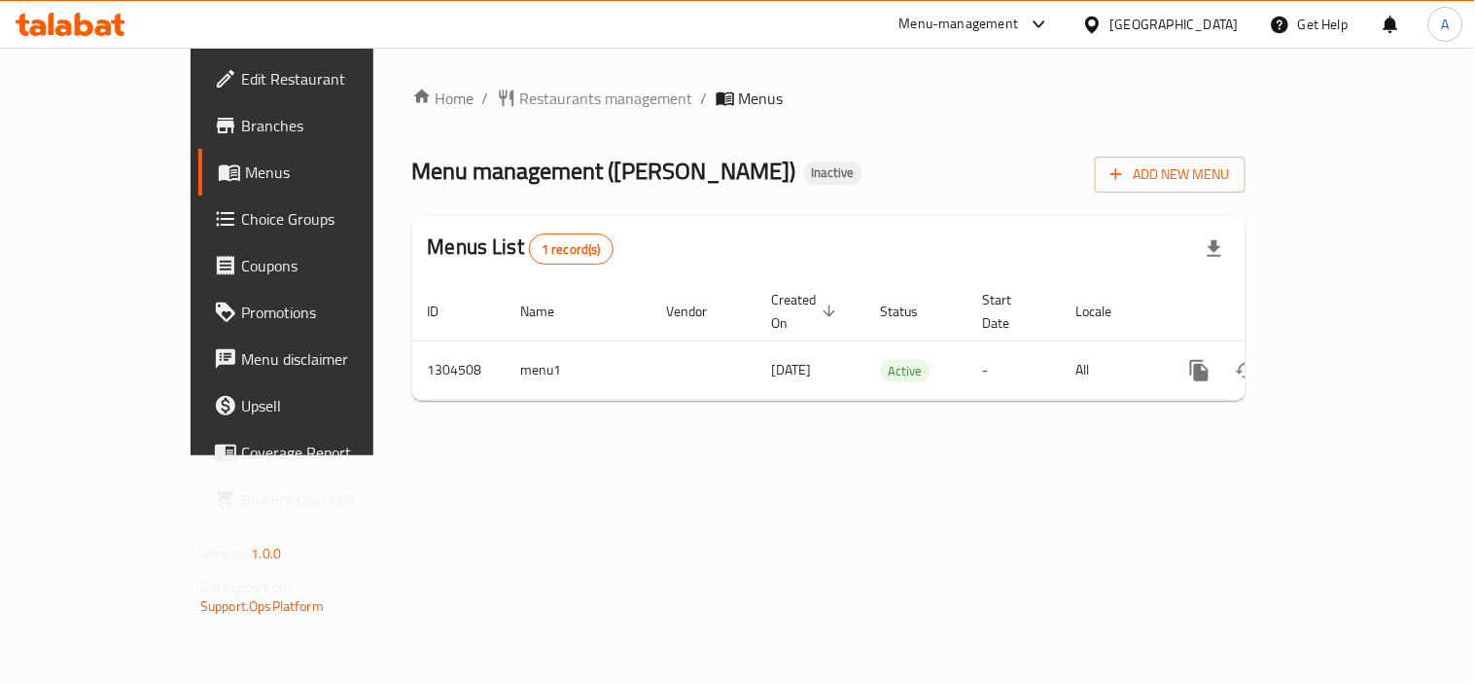
click at [241, 133] on span "Branches" at bounding box center [331, 125] width 180 height 23
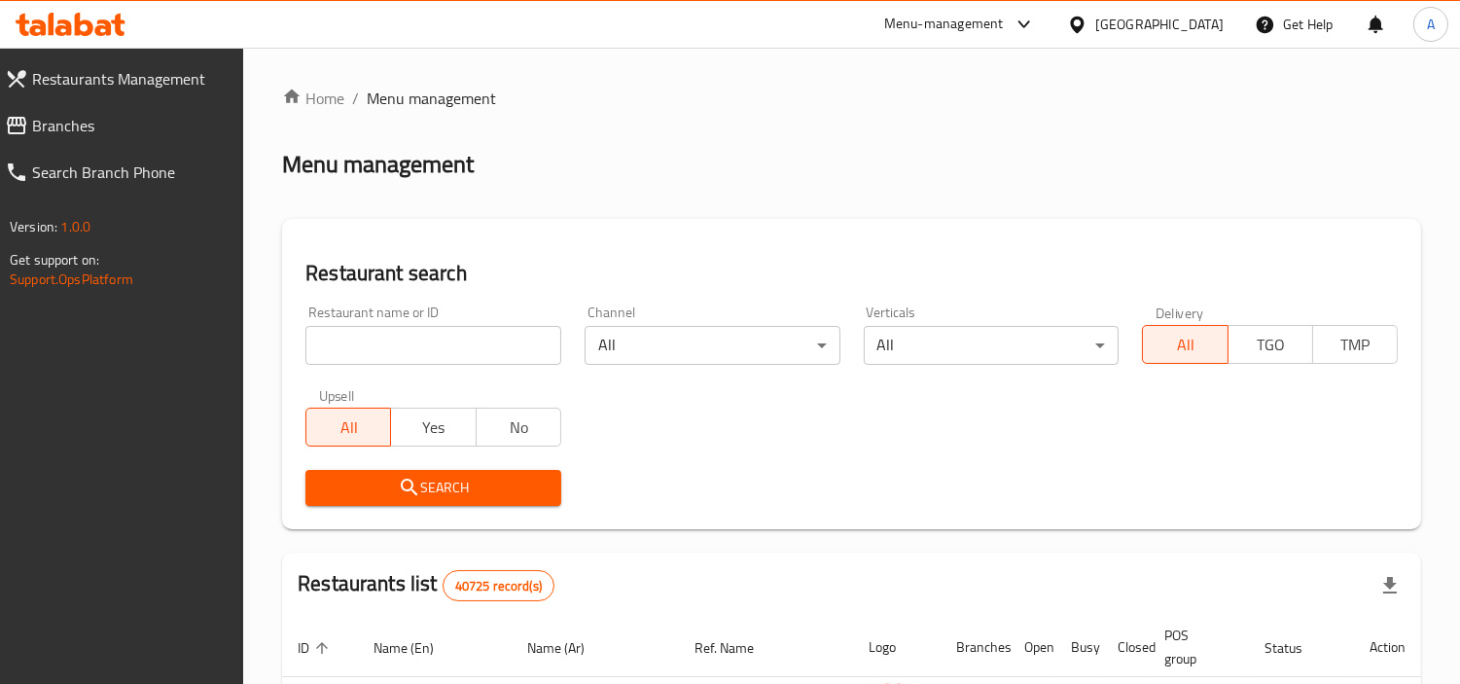
drag, startPoint x: 416, startPoint y: 336, endPoint x: 504, endPoint y: 346, distance: 88.1
click at [416, 336] on input "search" at bounding box center [433, 345] width 256 height 39
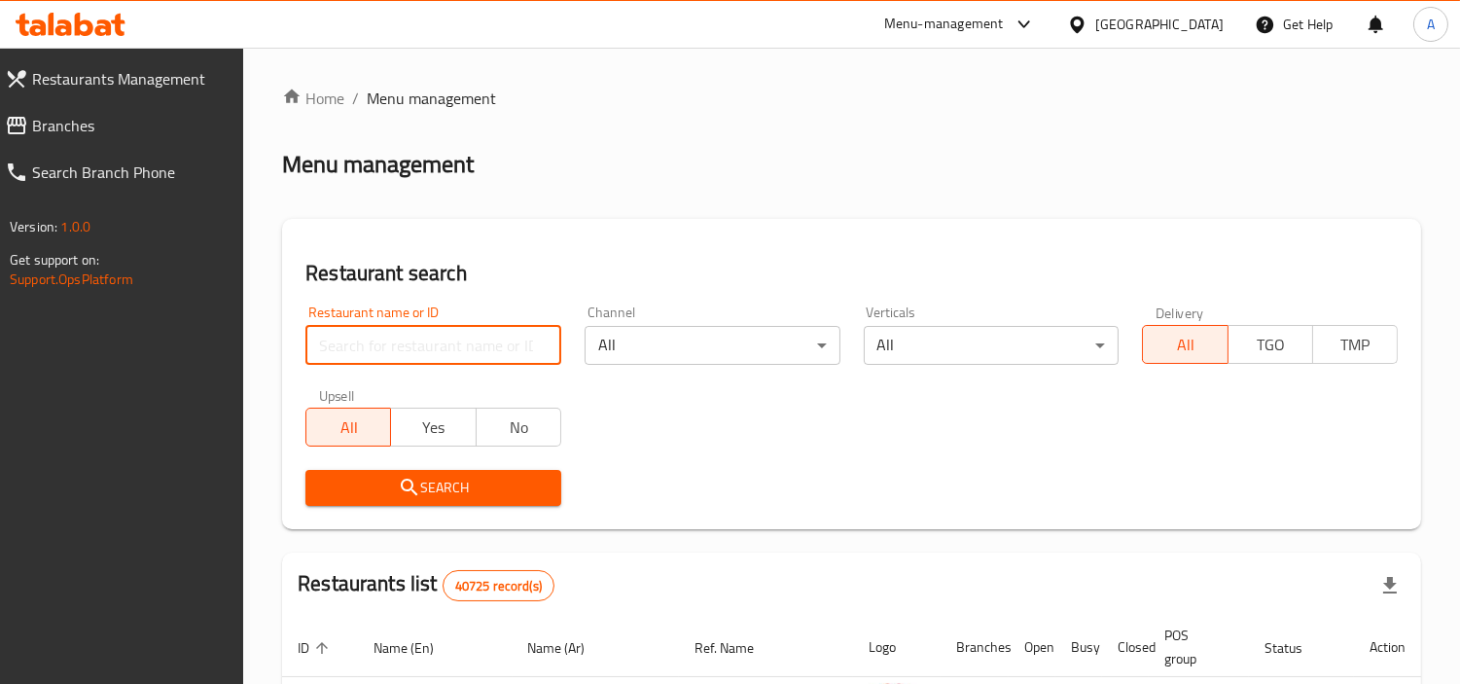
paste input "699887"
type input "699887"
click button "Search" at bounding box center [433, 488] width 256 height 36
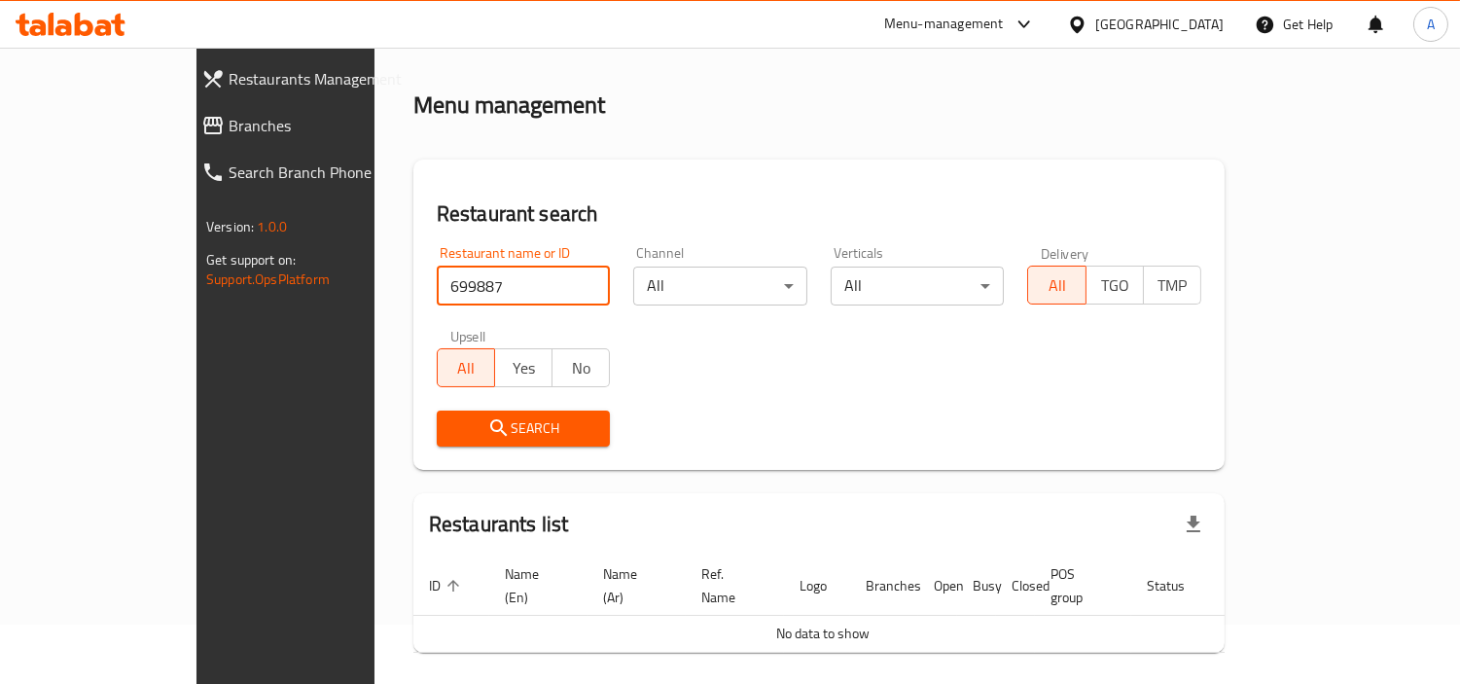
scroll to position [110, 0]
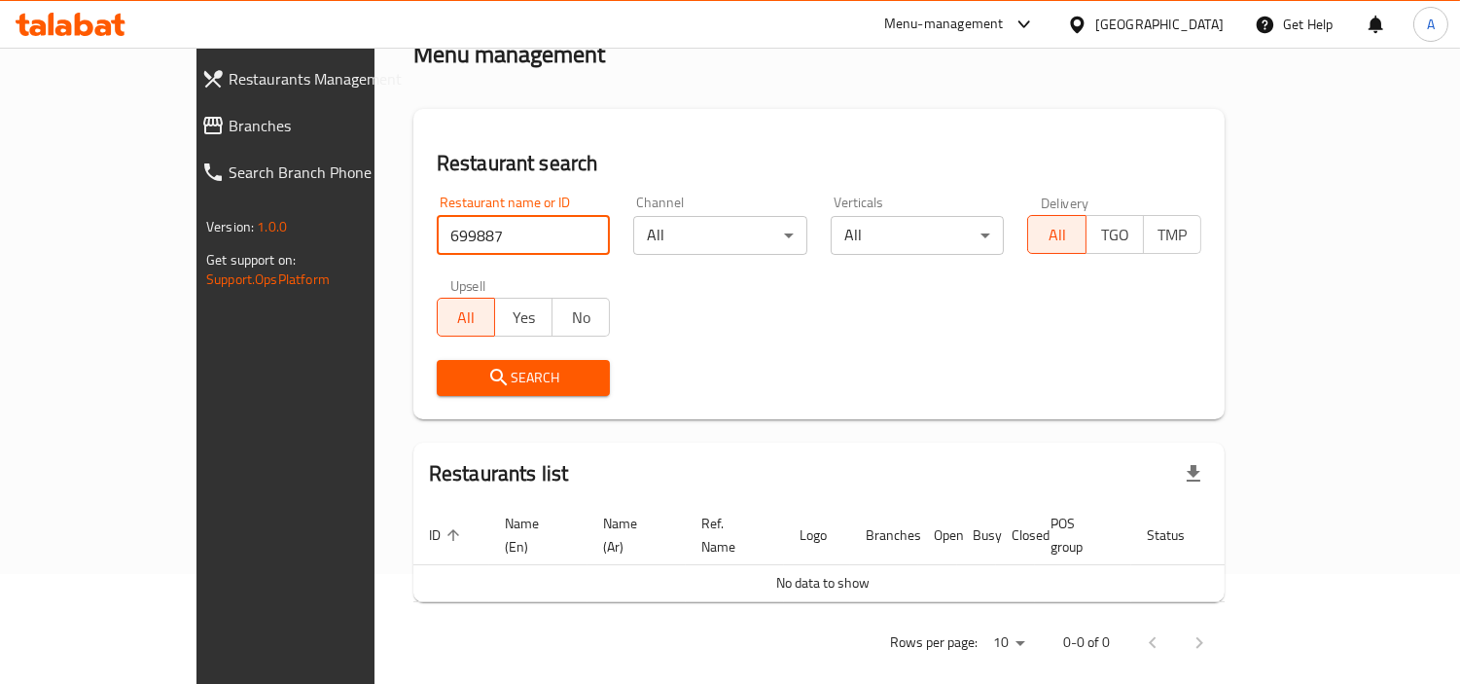
click at [229, 129] on span "Branches" at bounding box center [327, 125] width 196 height 23
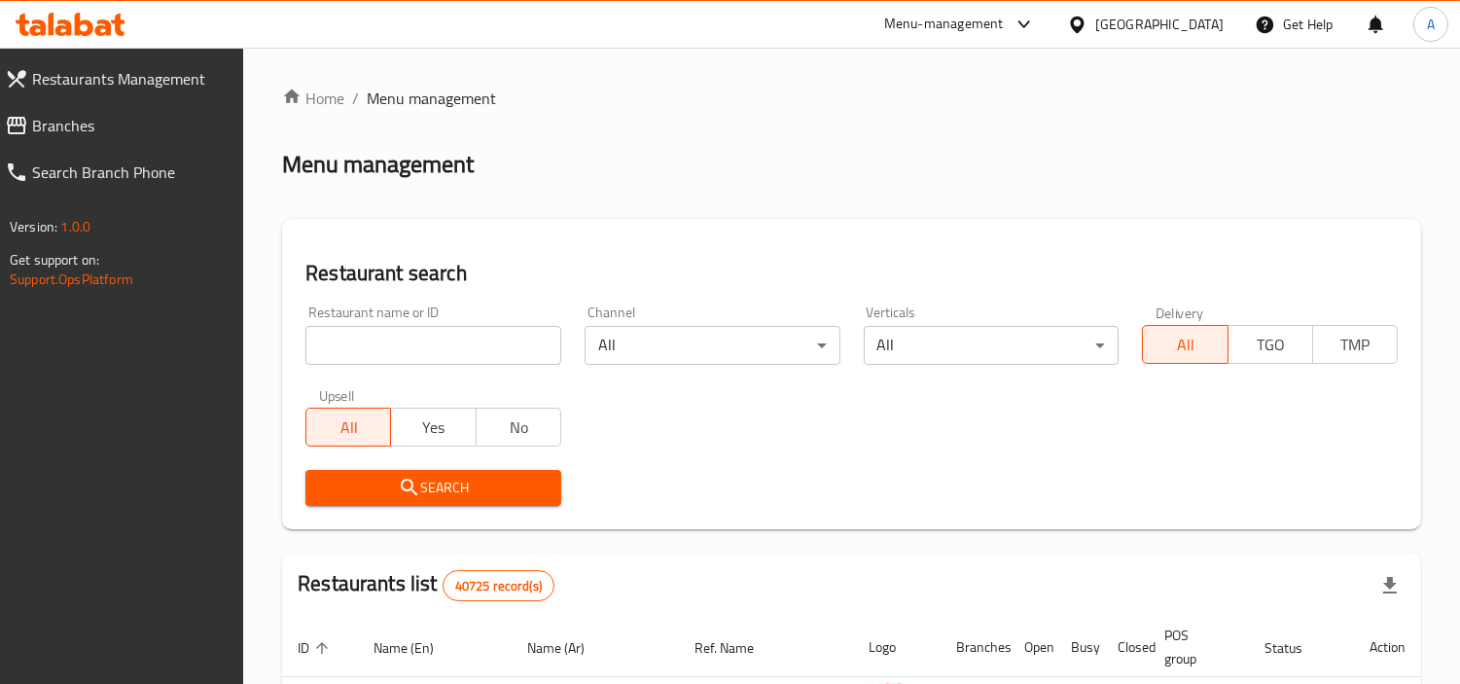
click at [316, 342] on input "search" at bounding box center [433, 345] width 256 height 39
paste input "699887"
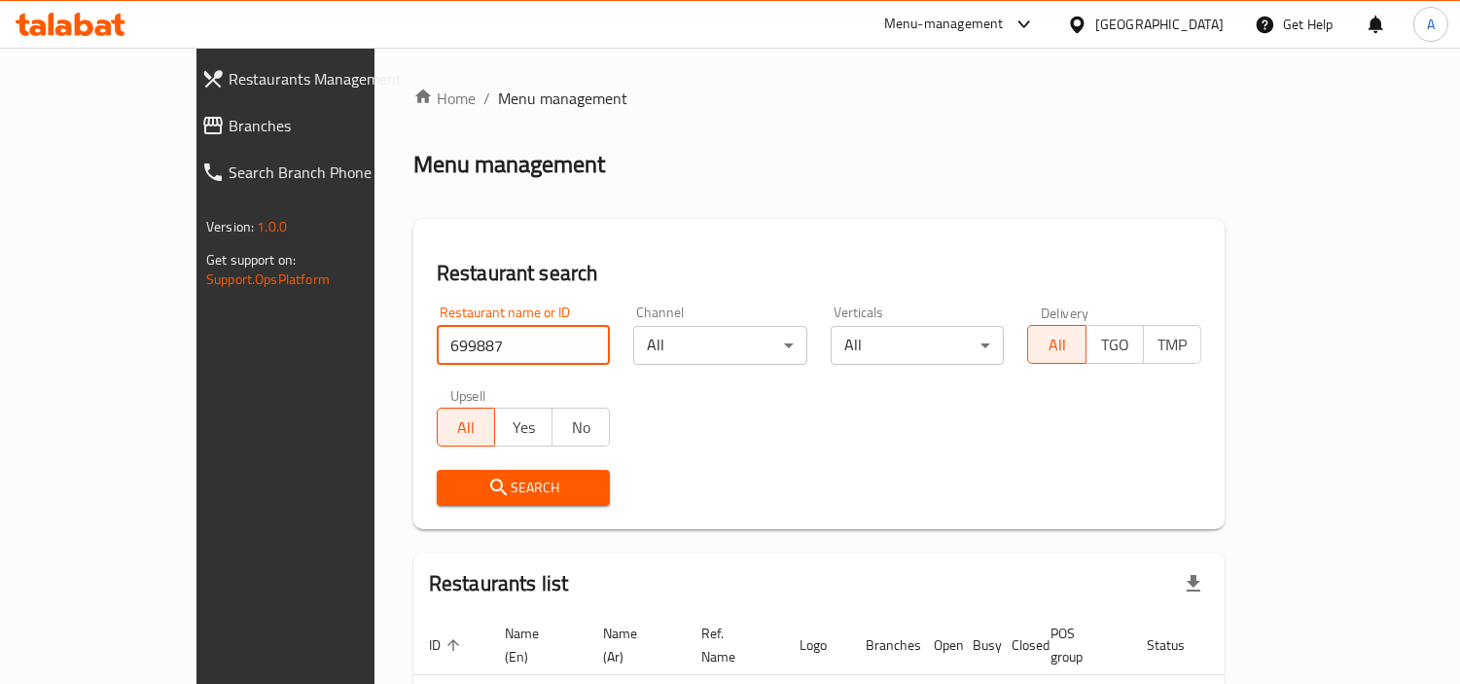
type input "699887"
click button "Search" at bounding box center [524, 488] width 174 height 36
drag, startPoint x: 56, startPoint y: 132, endPoint x: 112, endPoint y: 134, distance: 55.5
click at [229, 132] on span "Branches" at bounding box center [327, 125] width 196 height 23
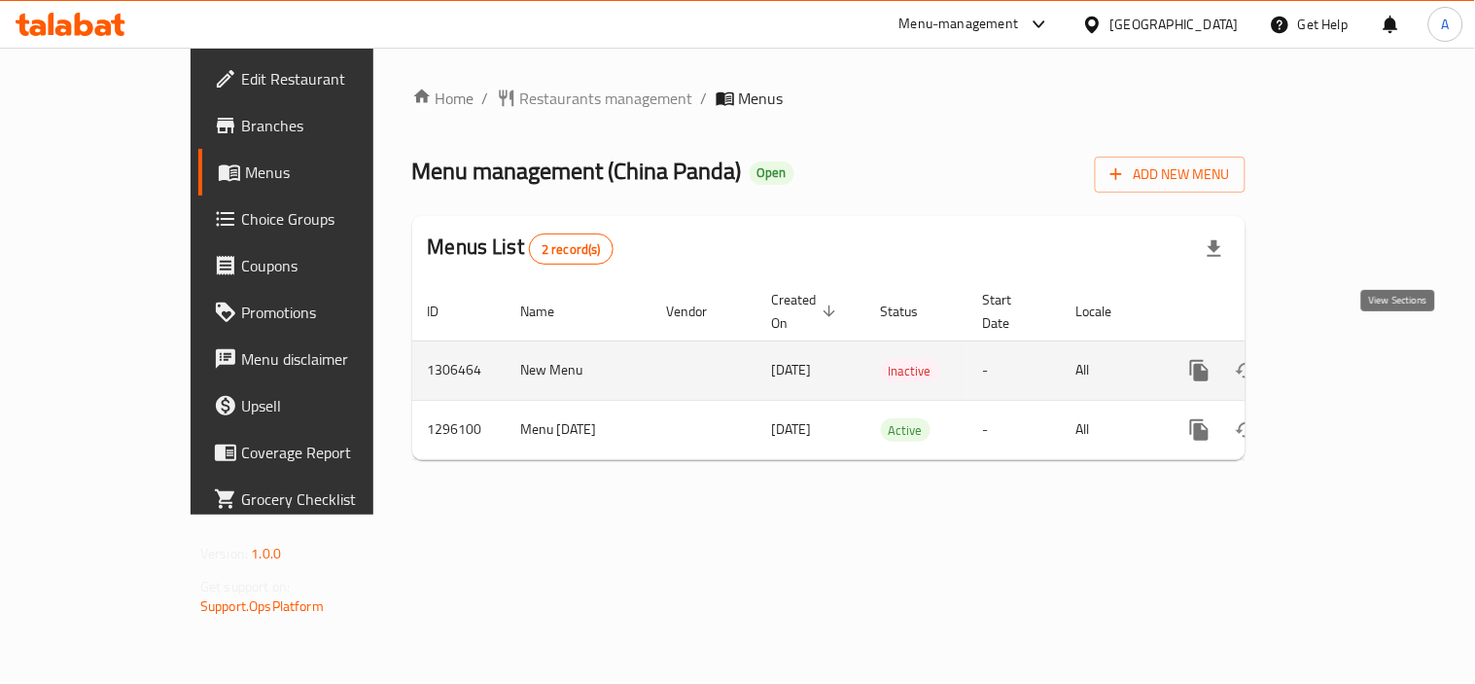
click at [1363, 347] on link "enhanced table" at bounding box center [1340, 370] width 47 height 47
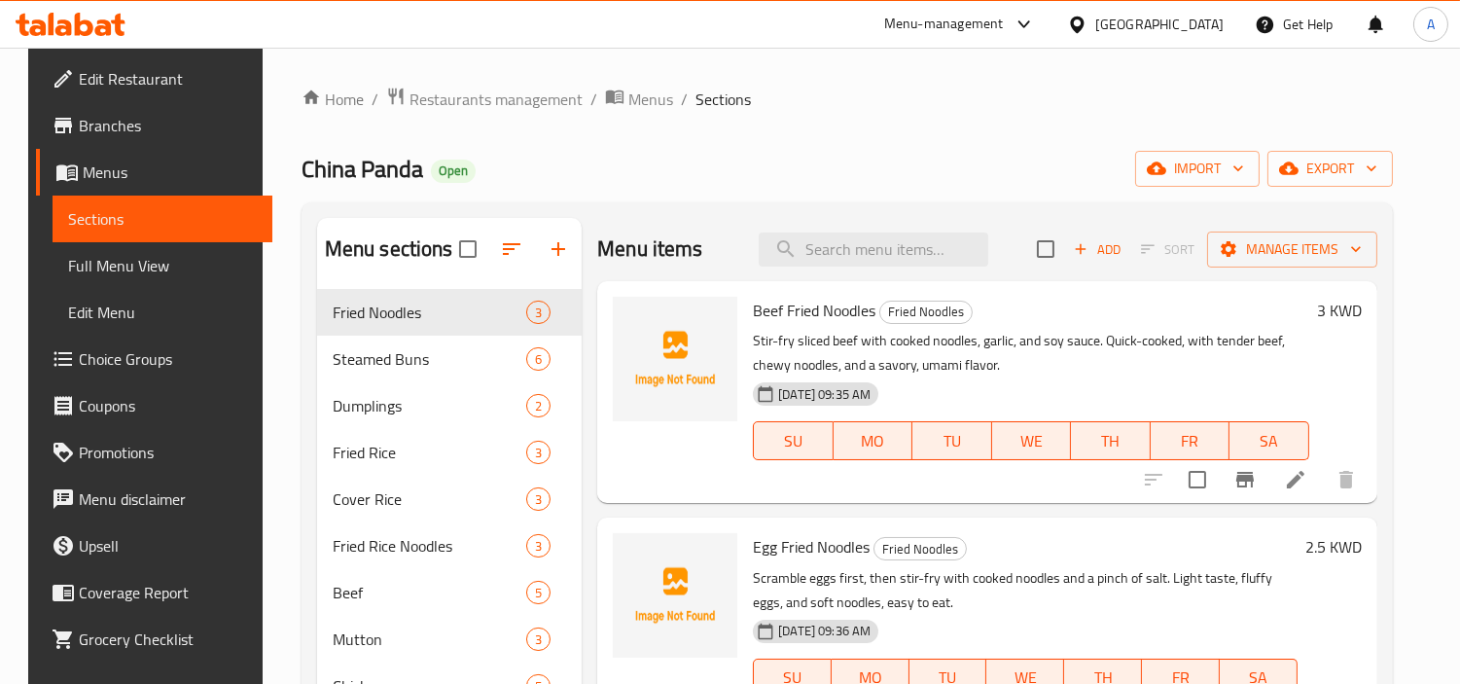
click at [1307, 131] on div "Home / Restaurants management / Menus / Sections China Panda Open import export…" at bounding box center [846, 620] width 1091 height 1066
click at [1393, 141] on div "Home / Restaurants management / Menus / Sections China Panda Open import export…" at bounding box center [846, 620] width 1091 height 1066
click at [1323, 187] on button "export" at bounding box center [1329, 169] width 125 height 36
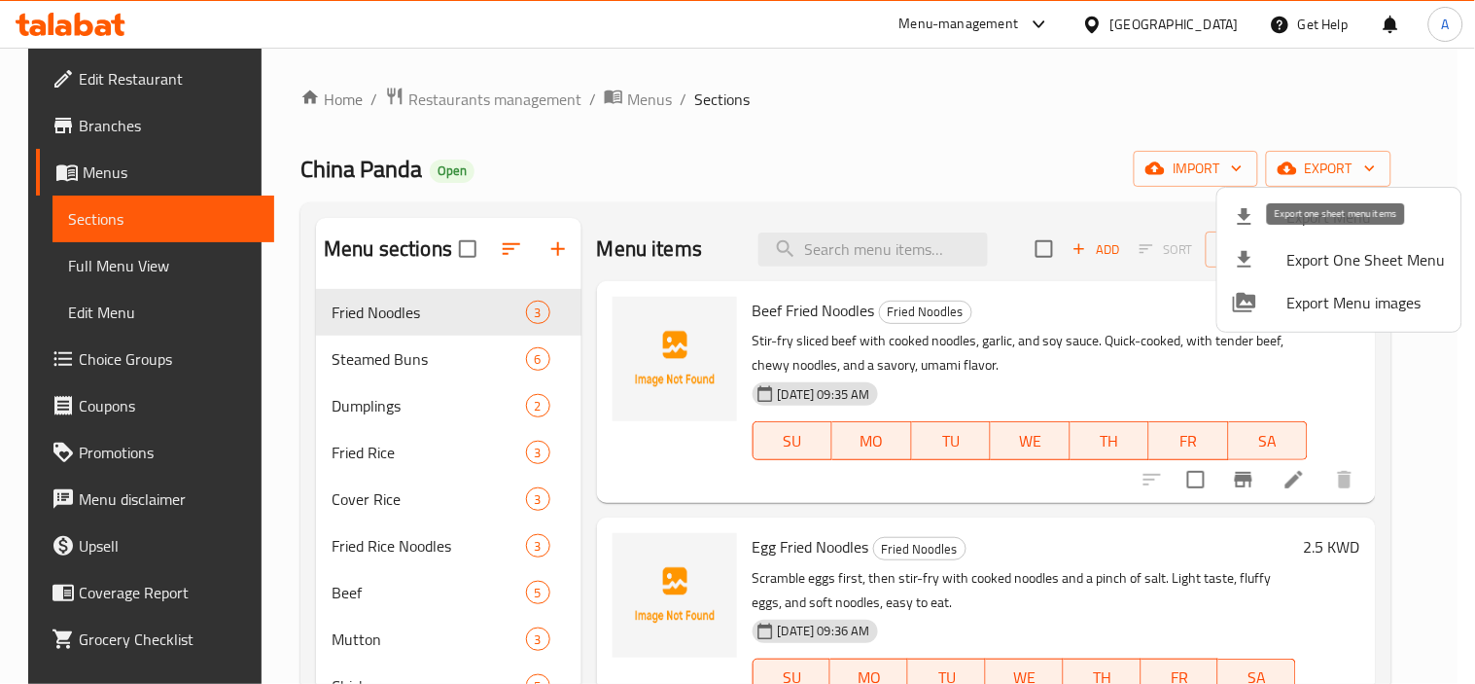
click at [1327, 218] on span "Export Menu" at bounding box center [1367, 216] width 159 height 23
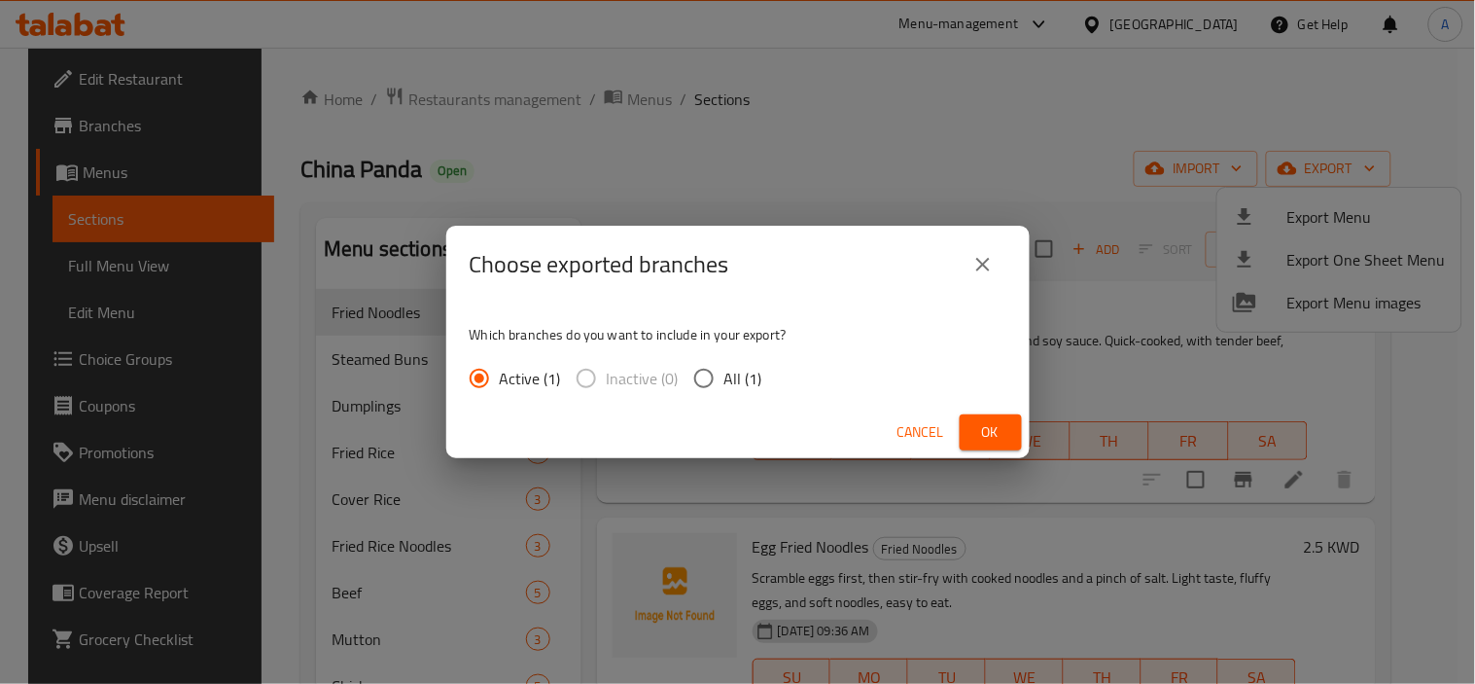
click at [759, 386] on span "All (1)" at bounding box center [744, 378] width 38 height 23
click at [725, 386] on input "All (1)" at bounding box center [704, 378] width 41 height 41
radio input "true"
click at [998, 431] on span "Ok" at bounding box center [990, 432] width 31 height 24
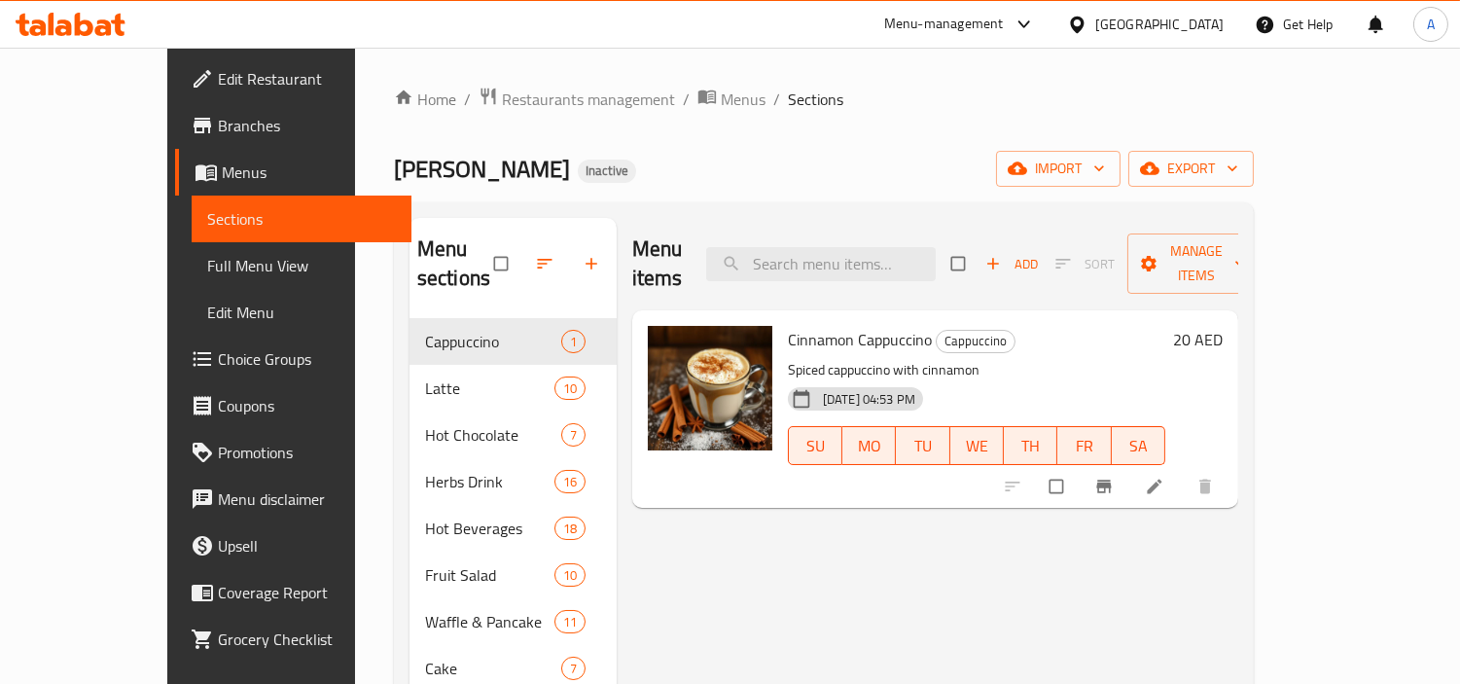
click at [177, 65] on link "Edit Restaurant" at bounding box center [293, 78] width 236 height 47
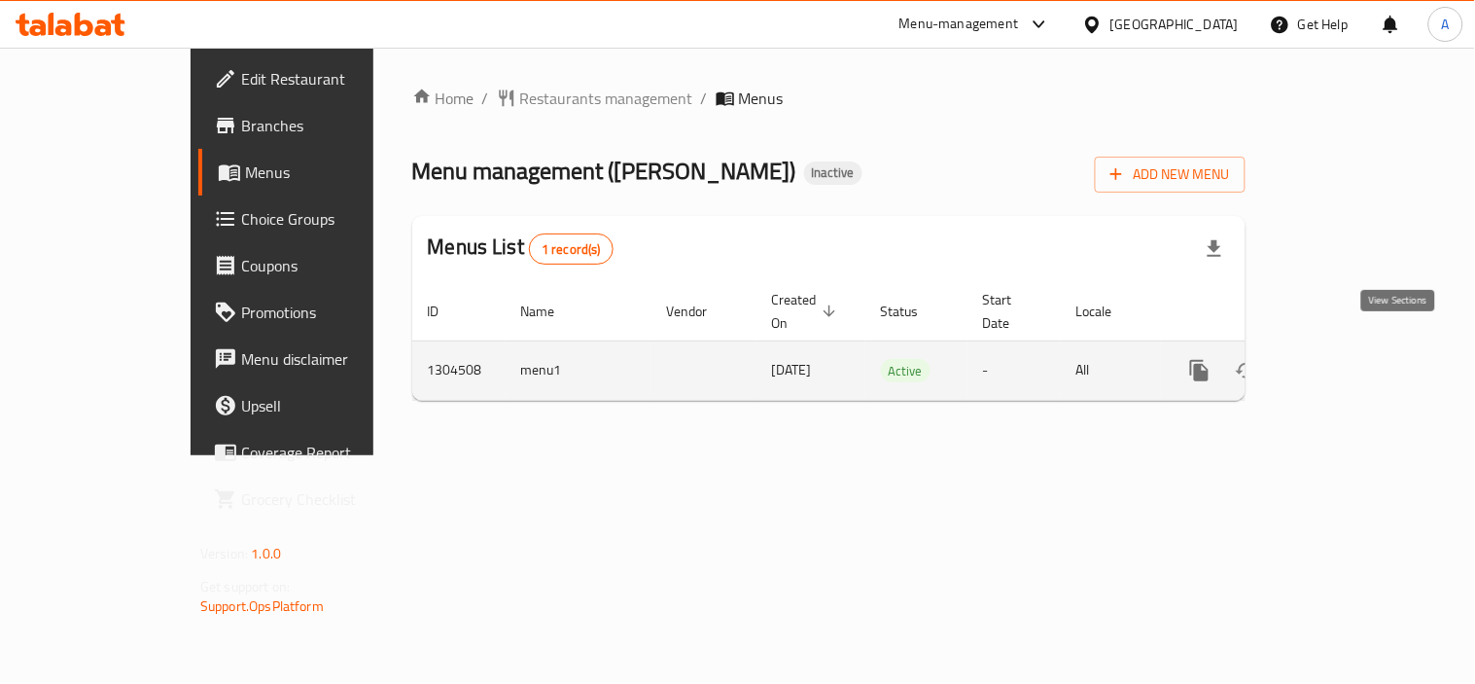
click at [1352, 359] on icon "enhanced table" at bounding box center [1339, 370] width 23 height 23
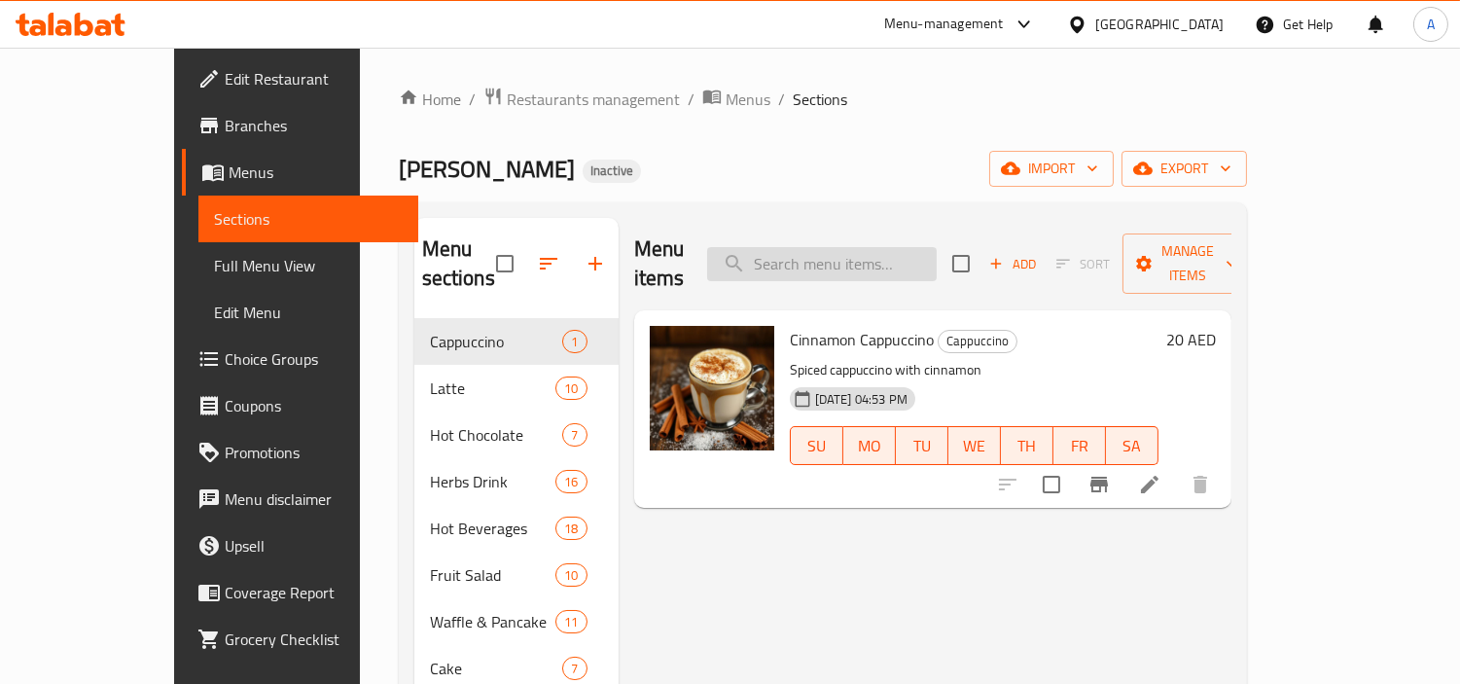
click at [937, 247] on input "search" at bounding box center [822, 264] width 230 height 34
paste input "Kebab Halabi"
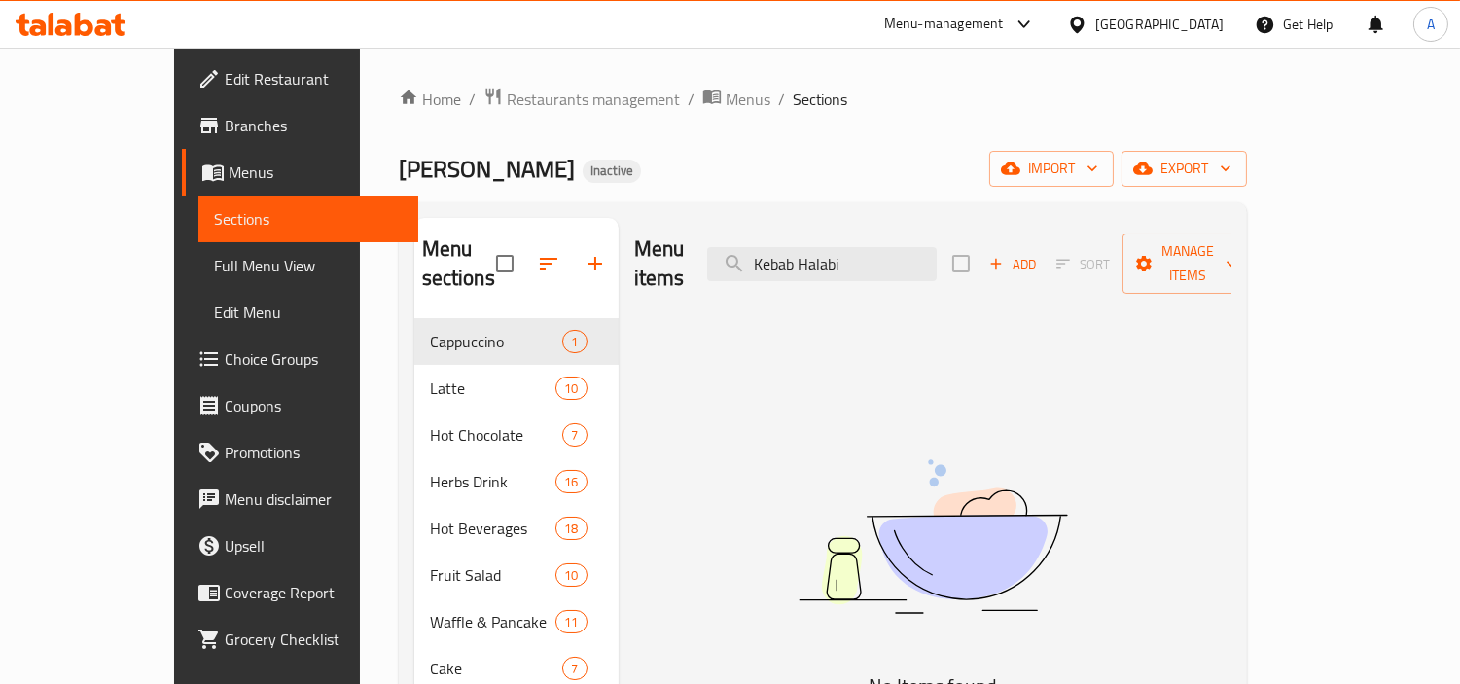
click at [895, 226] on div "Menu items Kebab Halabi Add Sort Manage items" at bounding box center [932, 264] width 597 height 92
click at [896, 247] on input "Kebab Halabi" at bounding box center [822, 264] width 230 height 34
click at [897, 247] on input "Kebab Halabi" at bounding box center [822, 264] width 230 height 34
click at [899, 247] on input "Kebab Halabi" at bounding box center [822, 264] width 230 height 34
paste input "Mix Grill"
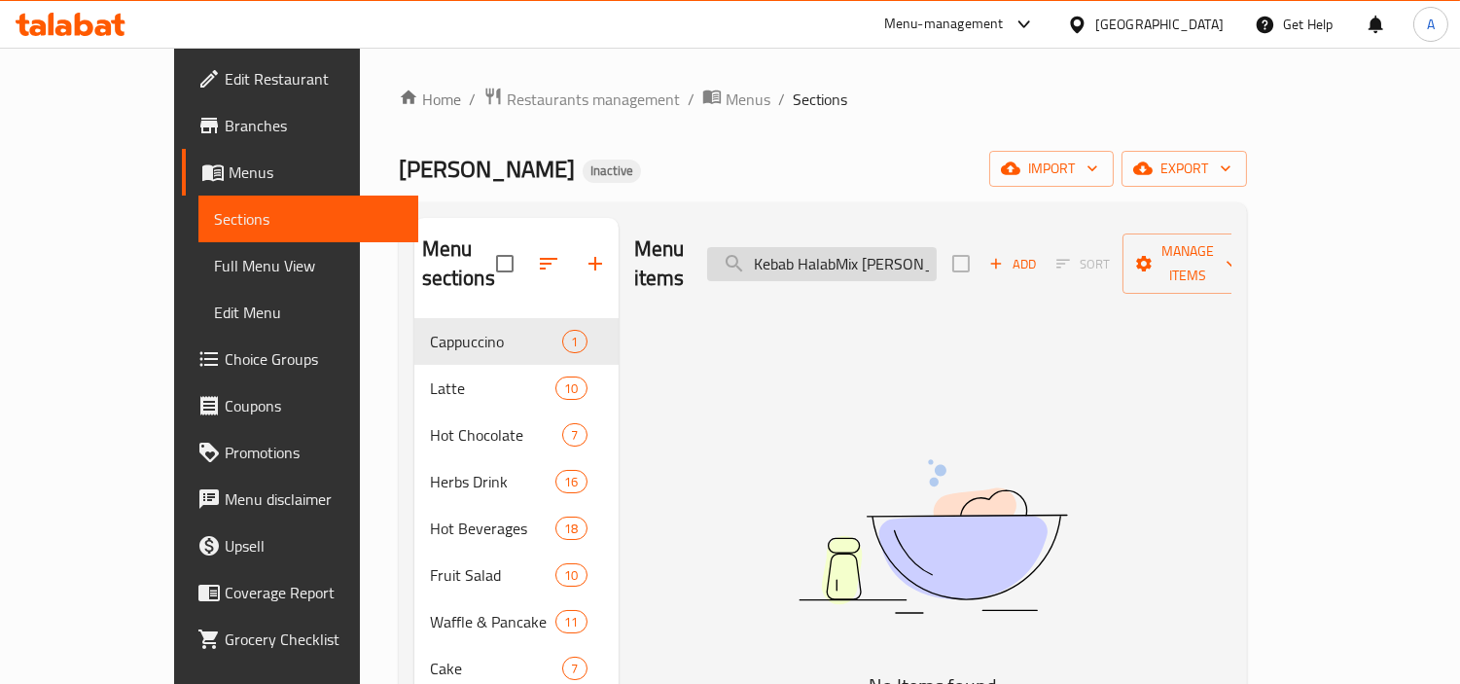
paste input "Mix Grill"
click at [937, 247] on input "Mix Grill" at bounding box center [822, 264] width 230 height 34
paste input "Tekka"
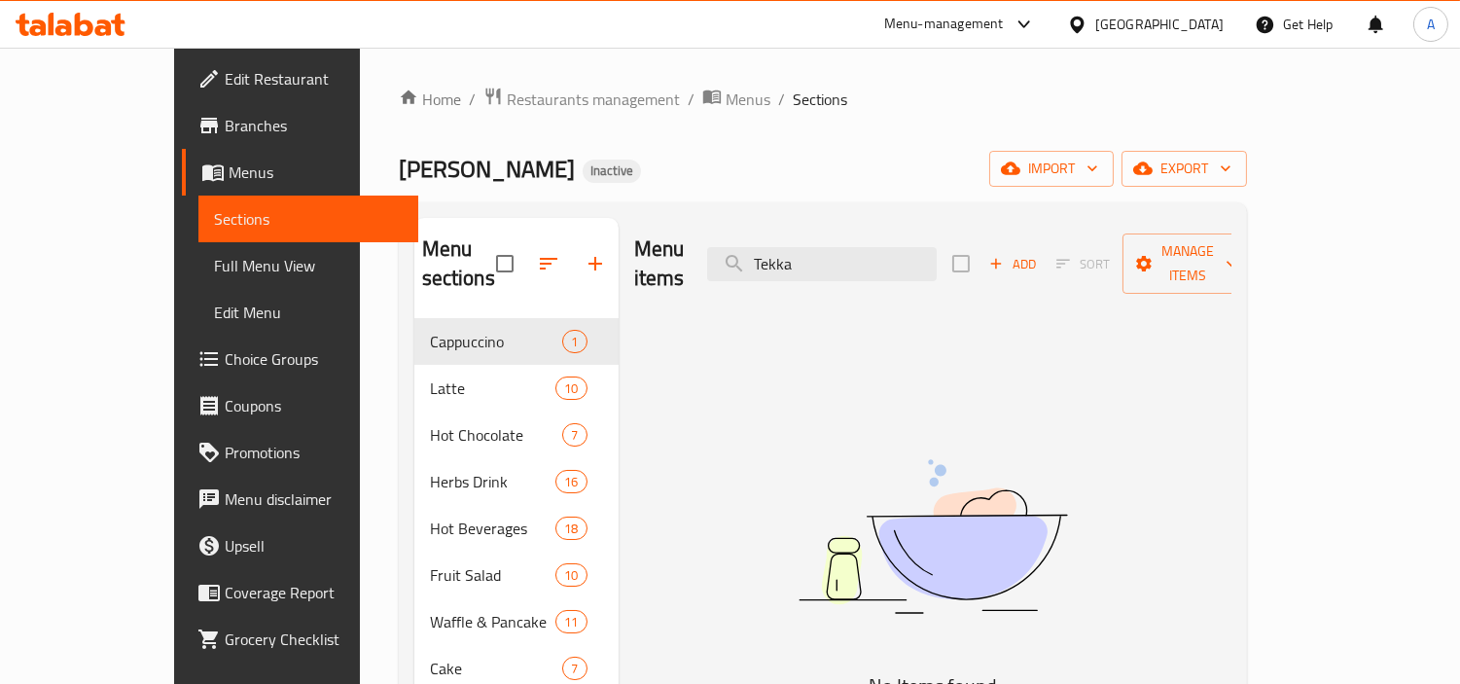
click at [964, 266] on div "Menu items Tekka Add Sort Manage items" at bounding box center [932, 264] width 597 height 92
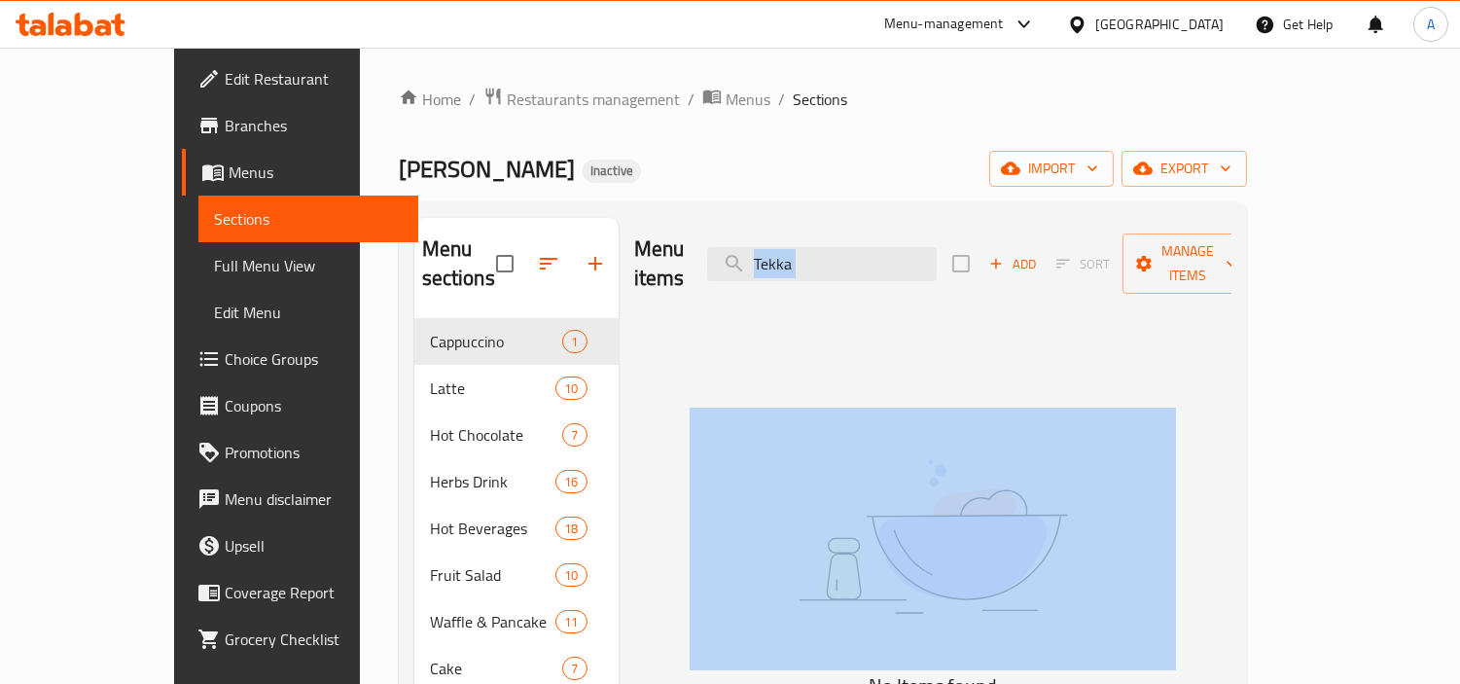
click at [964, 266] on div "Menu items Tekka Add Sort Manage items" at bounding box center [932, 264] width 597 height 92
click at [937, 261] on input "Tekka" at bounding box center [822, 264] width 230 height 34
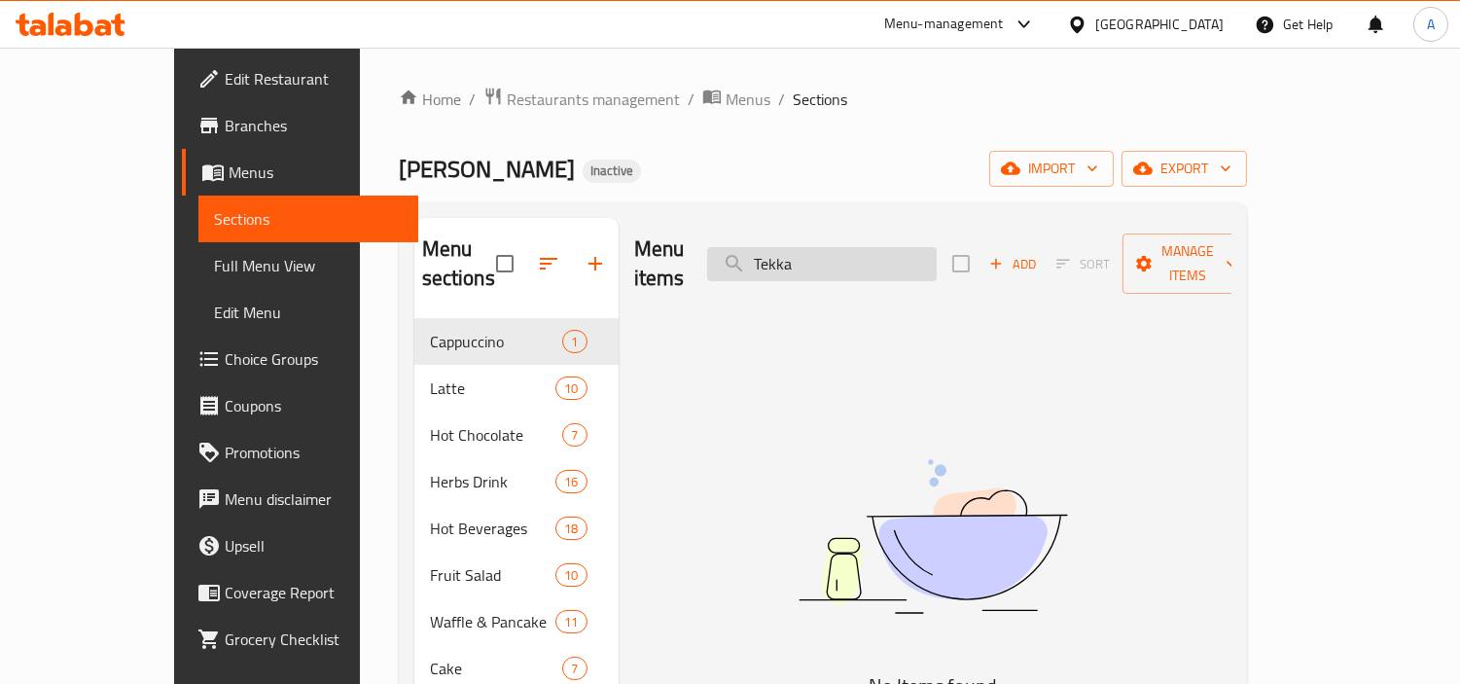
click at [937, 260] on input "Tekka" at bounding box center [822, 264] width 230 height 34
paste input "[PERSON_NAME]"
click at [937, 260] on input "Tekka" at bounding box center [822, 264] width 230 height 34
click at [937, 247] on input "[PERSON_NAME]" at bounding box center [822, 264] width 230 height 34
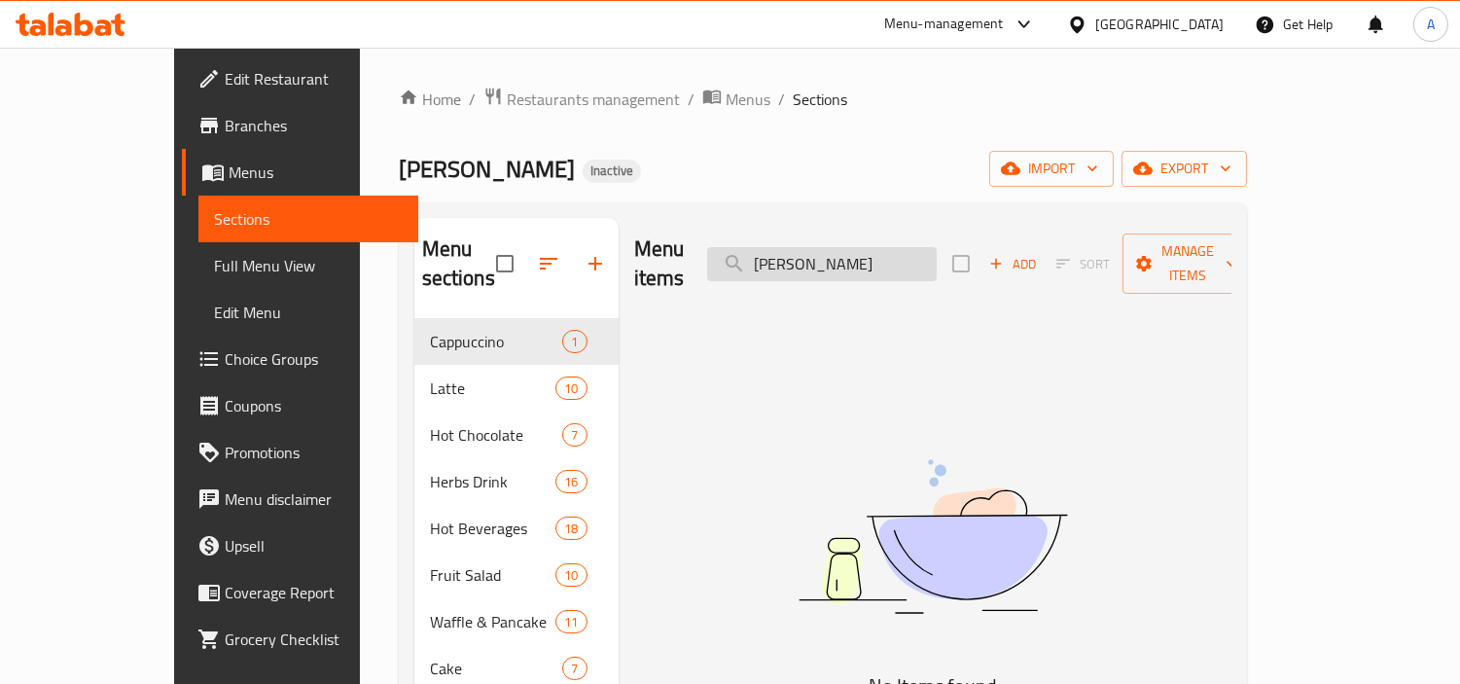
click at [937, 247] on input "[PERSON_NAME]" at bounding box center [822, 264] width 230 height 34
paste input "Lamb chops"
click at [911, 247] on input "Lamb chops" at bounding box center [822, 264] width 230 height 34
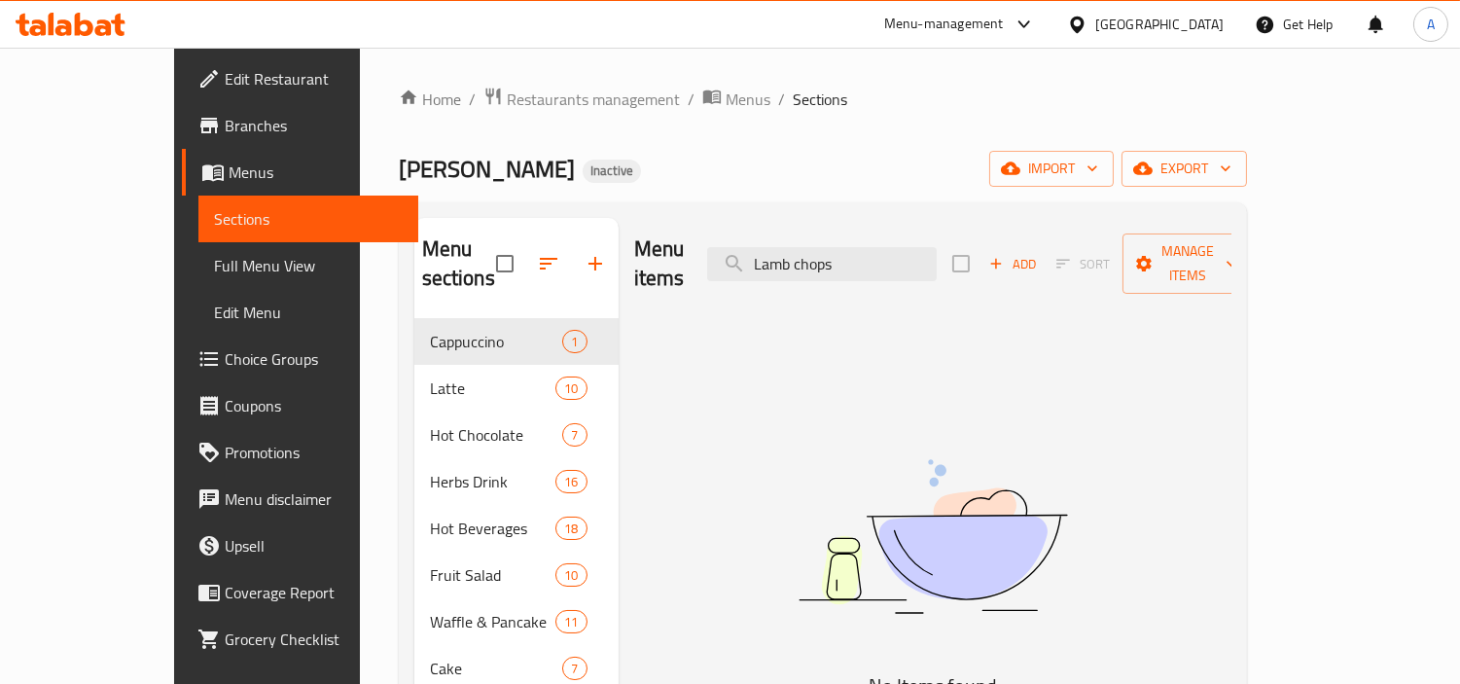
paste input "Half Grilled Chicken"
click at [937, 247] on input "Half Grilled Chicken" at bounding box center [822, 264] width 230 height 34
paste input "Araies"
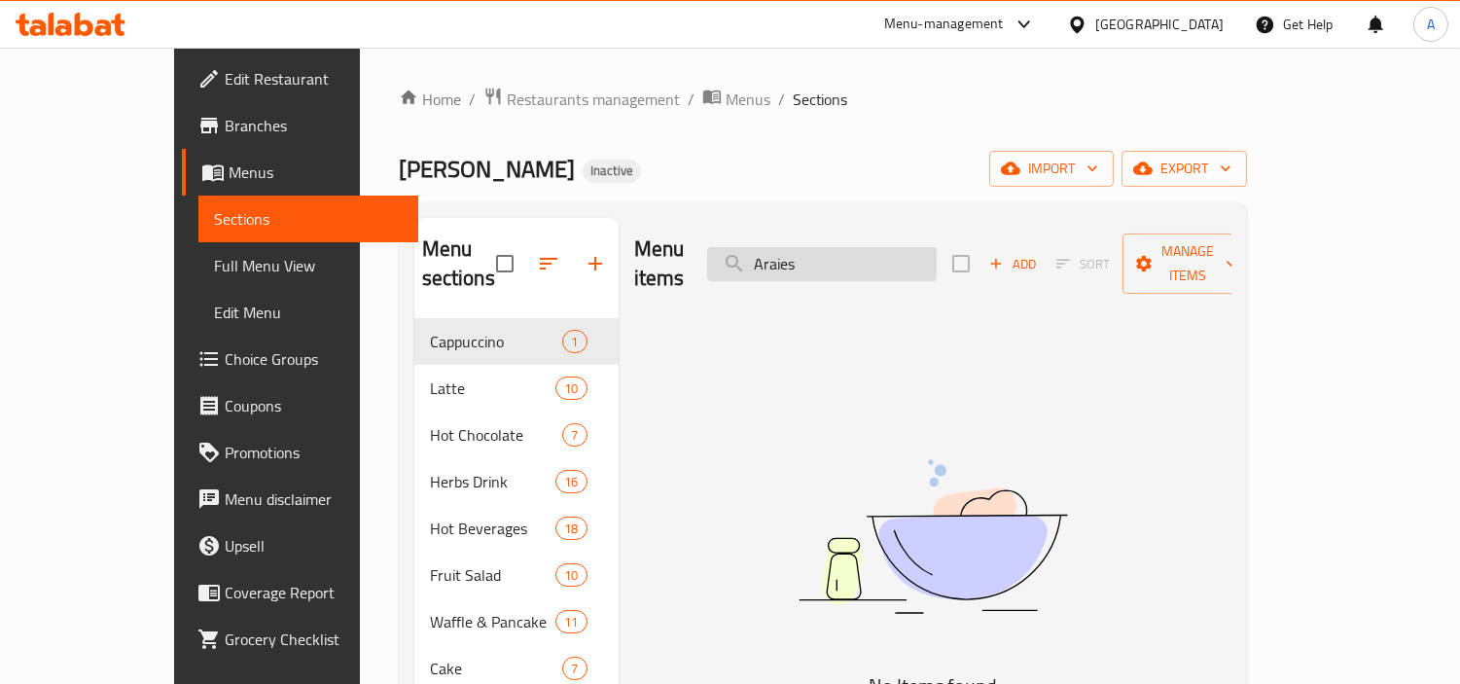
drag, startPoint x: 1017, startPoint y: 230, endPoint x: 898, endPoint y: 259, distance: 122.9
click at [1017, 230] on div "Menu items Araies Add Sort Manage items" at bounding box center [932, 264] width 597 height 92
click at [753, 276] on div "Menu items Araies Add Sort Manage items" at bounding box center [932, 264] width 597 height 92
click at [868, 247] on input "Araies" at bounding box center [822, 264] width 230 height 34
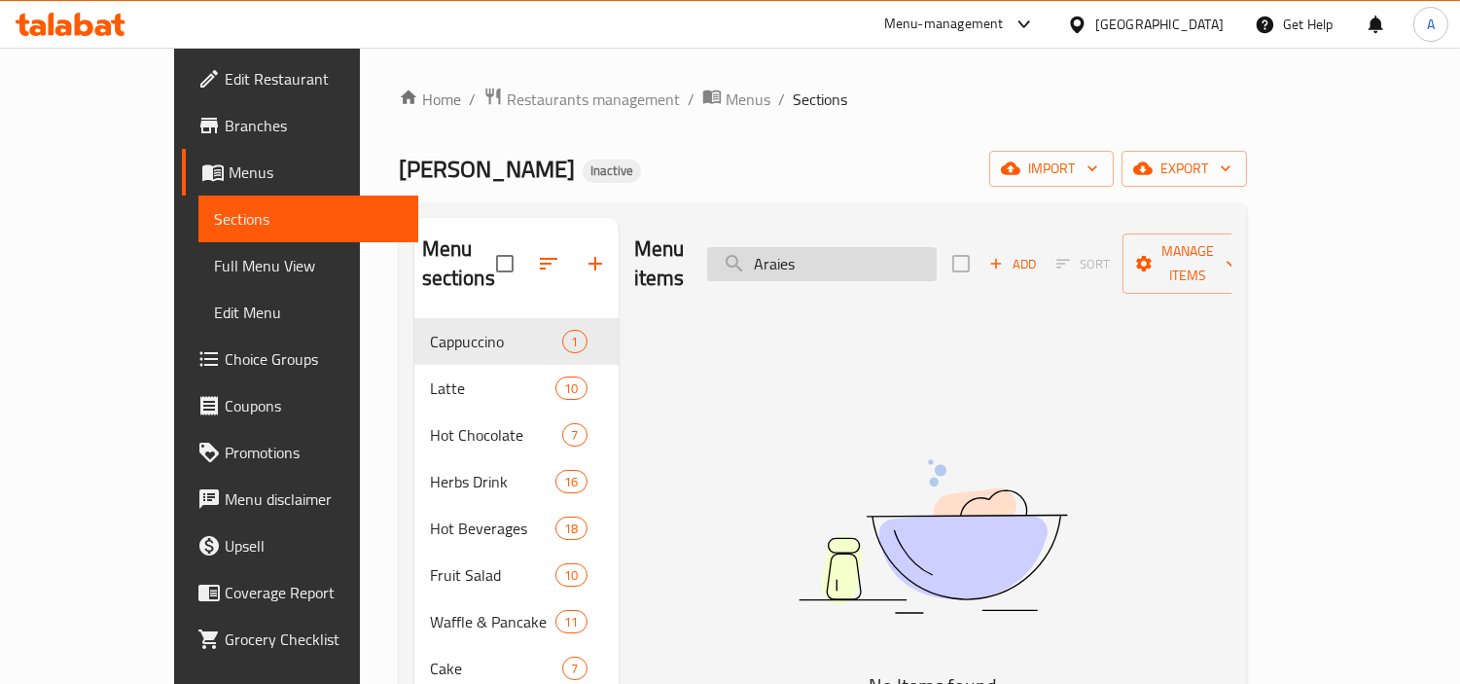
paste input "Toshka"
click at [841, 266] on div "Menu items Toshka Add Sort Manage items" at bounding box center [932, 264] width 597 height 92
click at [853, 259] on input "Toshka" at bounding box center [822, 264] width 230 height 34
paste input "Kabab azmarli"
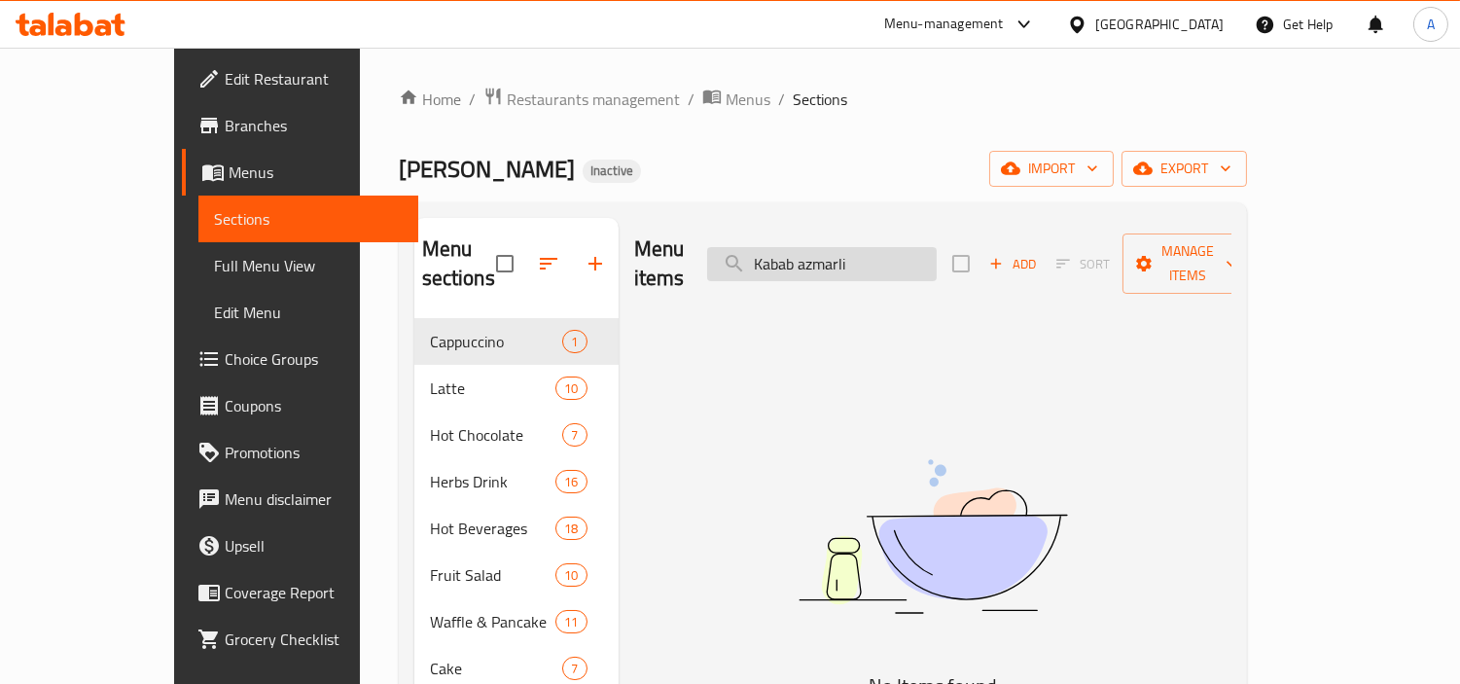
click at [919, 247] on input "Kabab azmarli" at bounding box center [822, 264] width 230 height 34
paste input "egglant Kabab"
click at [937, 247] on input "egglant Kabab" at bounding box center [822, 264] width 230 height 34
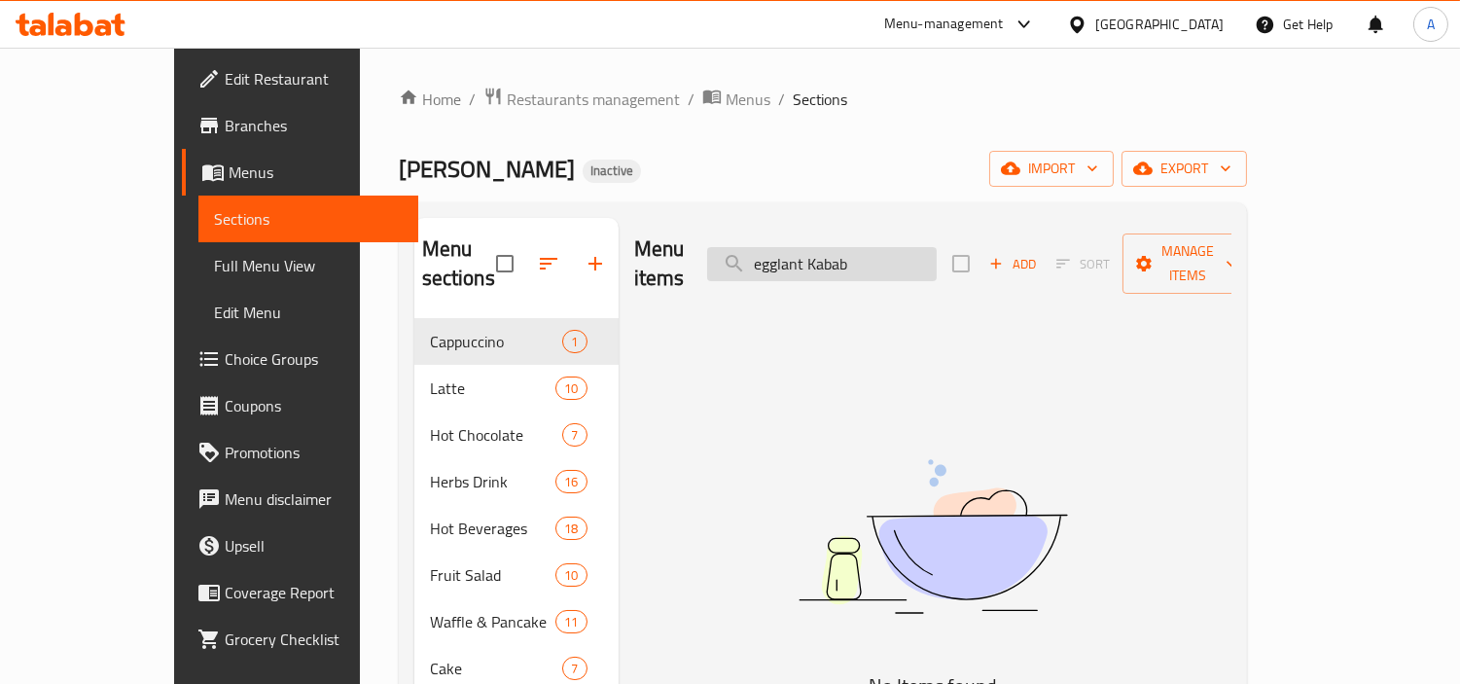
click at [937, 247] on input "egglant Kabab" at bounding box center [822, 264] width 230 height 34
paste input "MiX Grill 1 KG"
click at [890, 247] on input "MiX Grill 1 KG" at bounding box center [822, 264] width 230 height 34
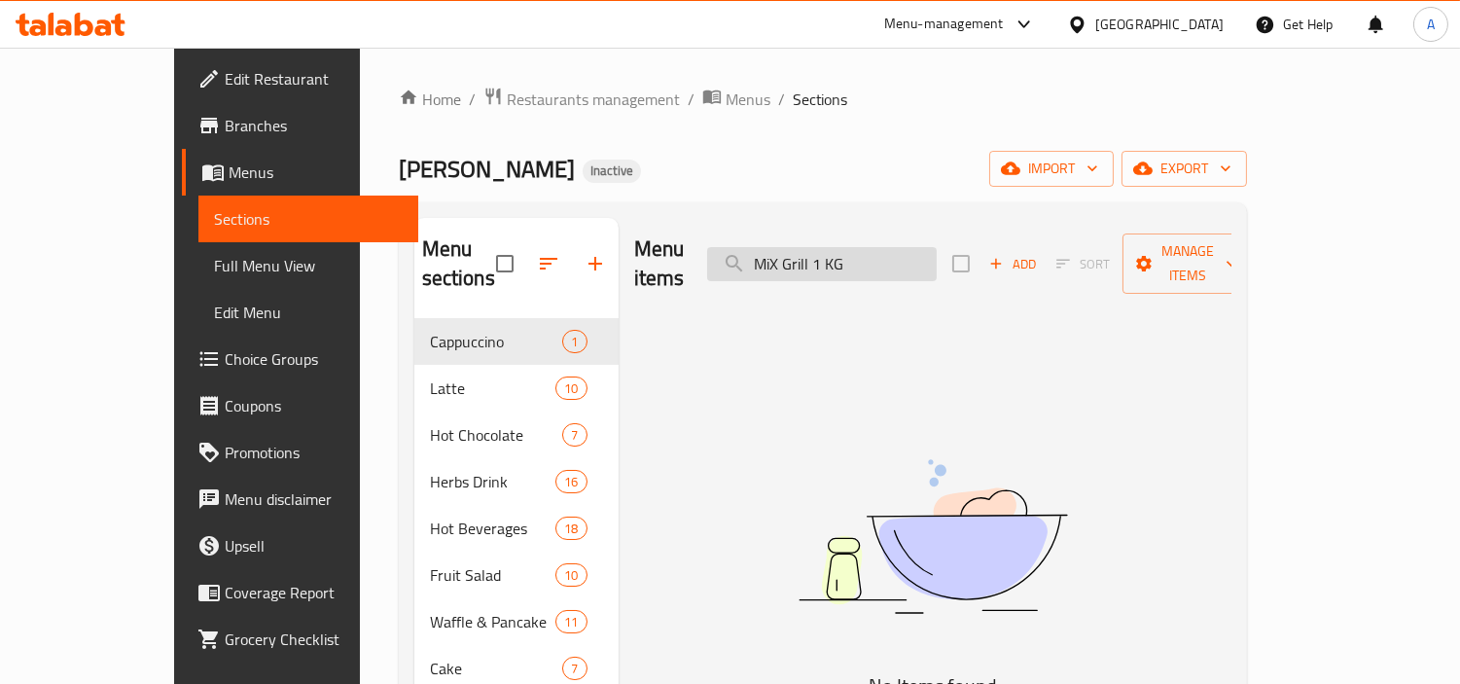
click at [890, 247] on input "MiX Grill 1 KG" at bounding box center [822, 264] width 230 height 34
paste input "grilled kebbah 4 pc"
drag, startPoint x: 908, startPoint y: 253, endPoint x: 1148, endPoint y: 211, distance: 242.9
click at [1207, 219] on div "Menu items grilled kebbah 4 pc Add Sort Manage items" at bounding box center [932, 264] width 597 height 92
paste input "Fried Kebbah 6"
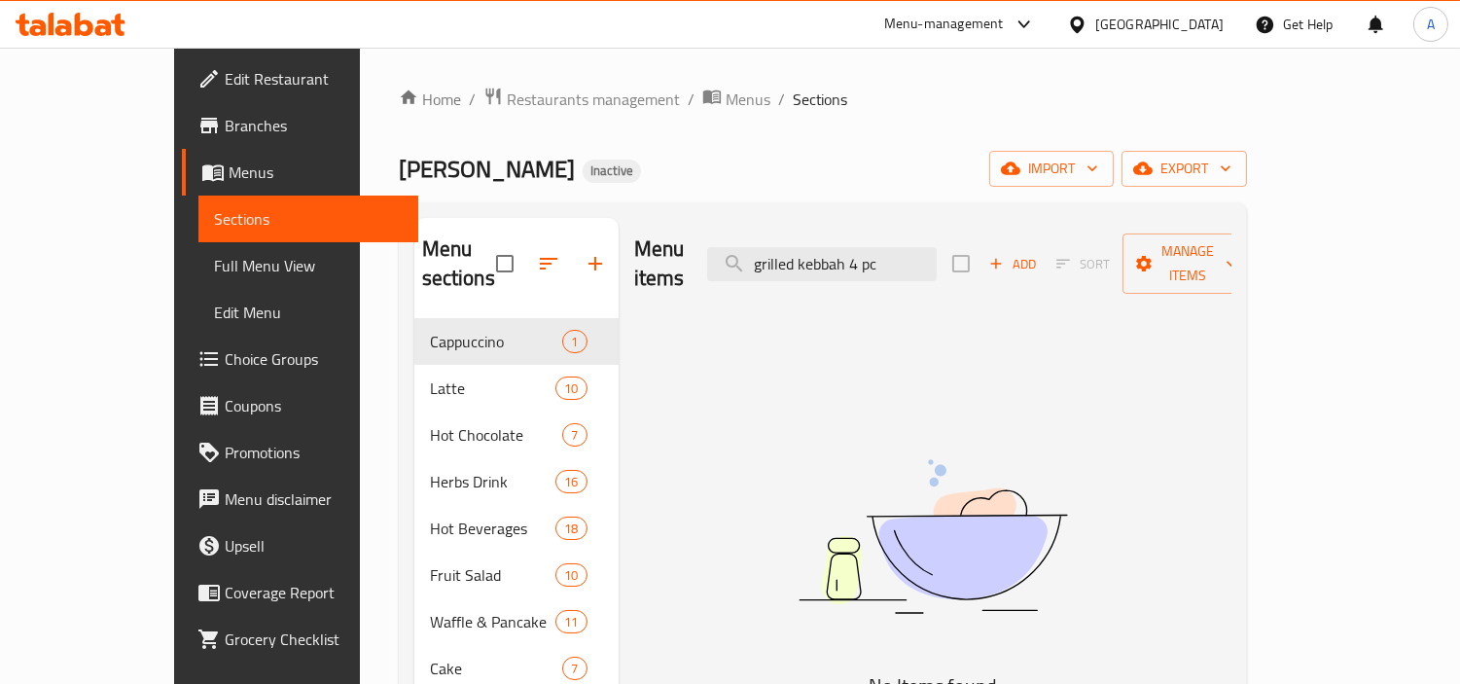
type input "grilled kebbah Fried Kebbah 6pc"
paste input "Fried Kebbah 6pc"
click at [916, 257] on input "Fried Kebbah" at bounding box center [822, 264] width 230 height 34
click at [919, 257] on input "Fried Kebbah" at bounding box center [822, 264] width 230 height 34
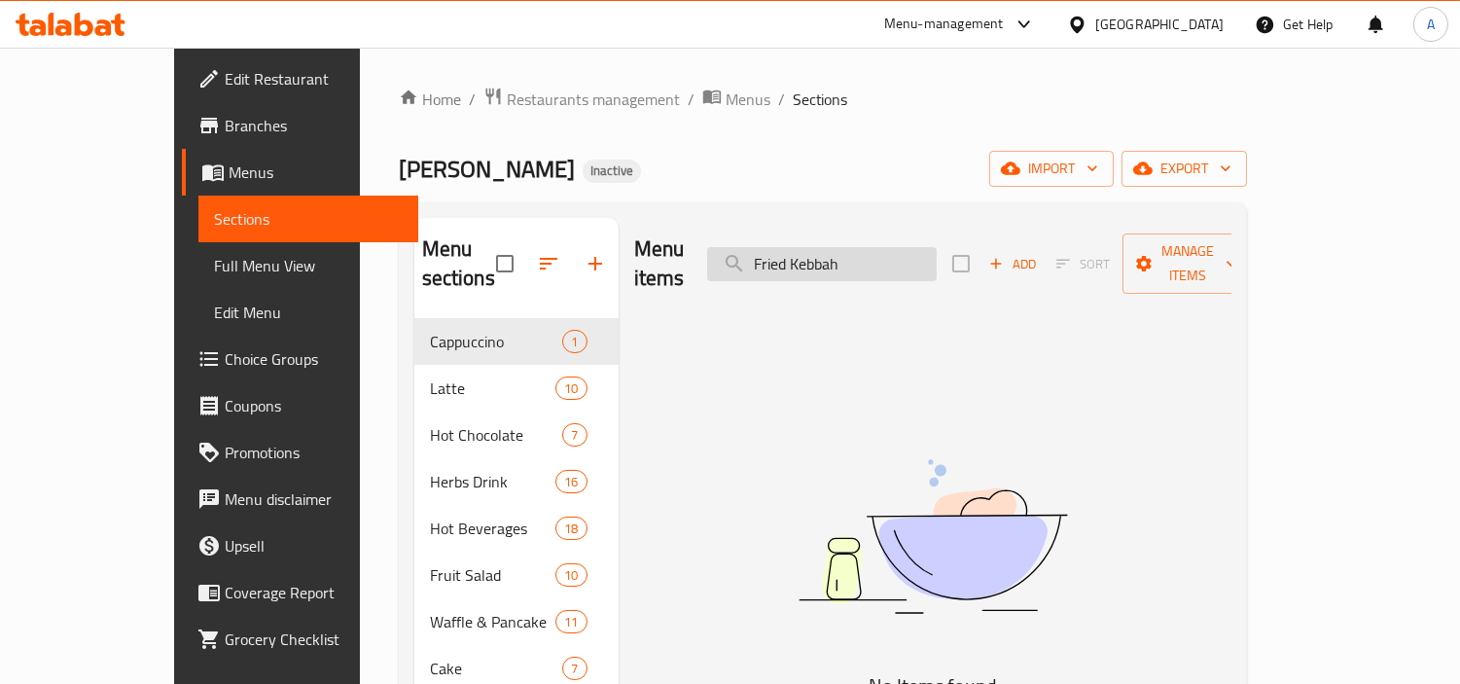
click at [919, 257] on input "Fried Kebbah" at bounding box center [822, 264] width 230 height 34
click at [917, 255] on input "Fried Kebbah" at bounding box center [822, 264] width 230 height 34
paste input "kKebbah labania 4 pc"
click at [930, 247] on input "kKebbah labania" at bounding box center [822, 264] width 230 height 34
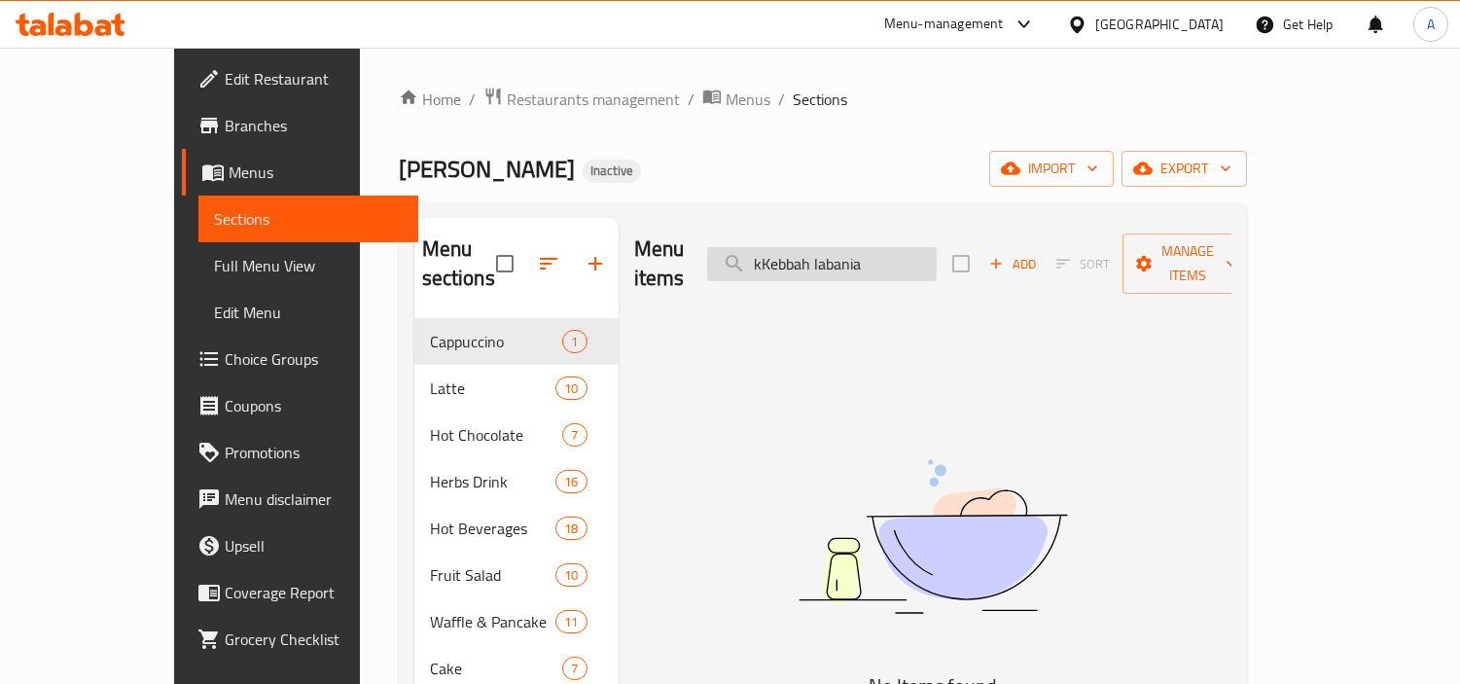
click at [930, 247] on input "kKebbah labania" at bounding box center [822, 264] width 230 height 34
paste input "Kibbah labanieah"
click at [941, 228] on div "Menu items Kibbah labanieah Add Sort Manage items" at bounding box center [932, 264] width 597 height 92
click at [936, 256] on input "Kibbah labanieah" at bounding box center [822, 264] width 230 height 34
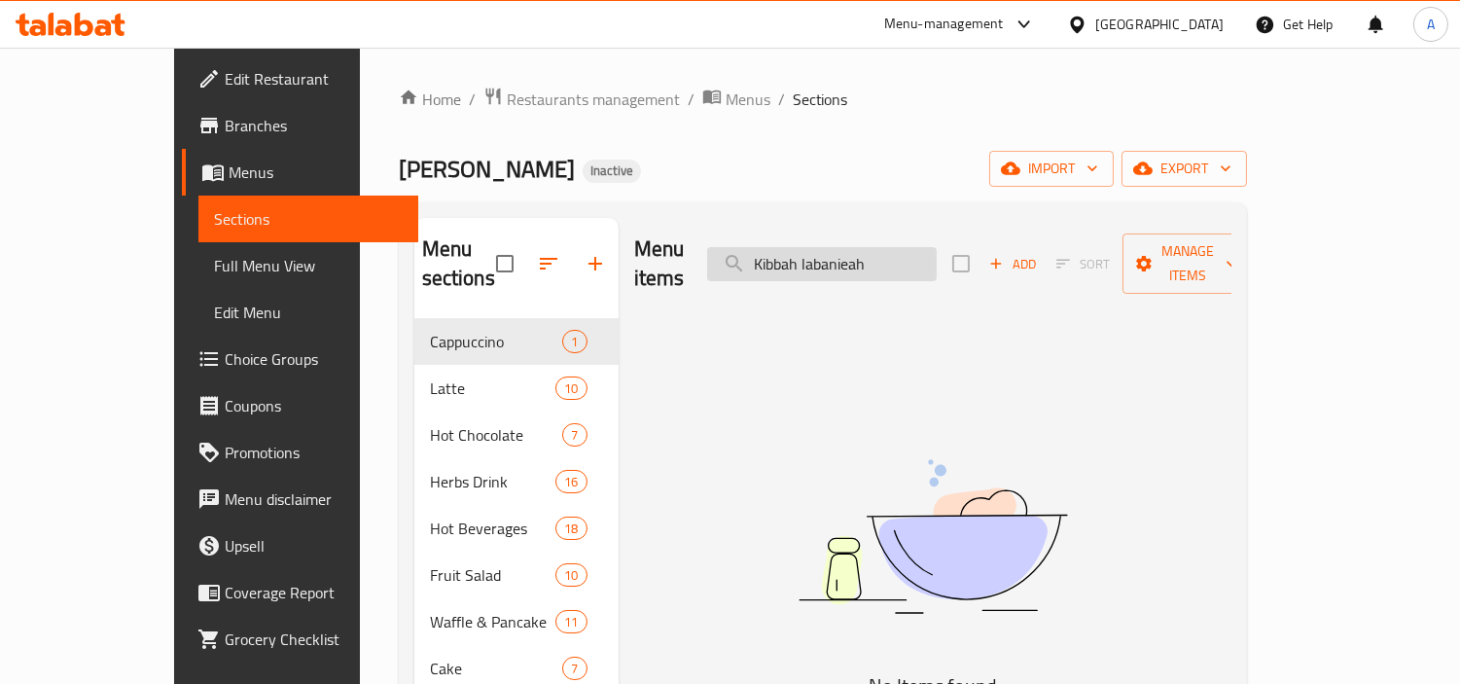
click at [936, 256] on input "Kibbah labanieah" at bounding box center [822, 264] width 230 height 34
paste input "Yabrak (vine leaves with meat)"
type input "Yabrak (vine leaves with meat)"
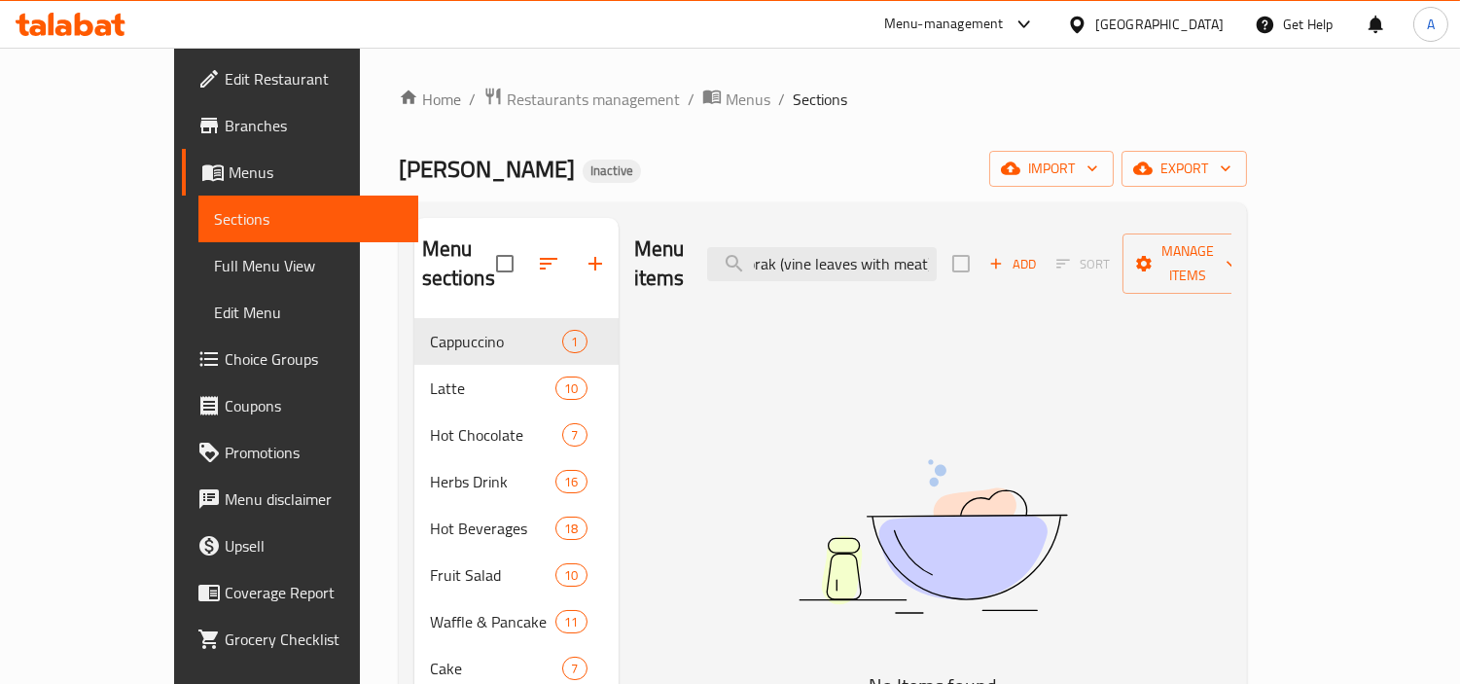
scroll to position [0, 0]
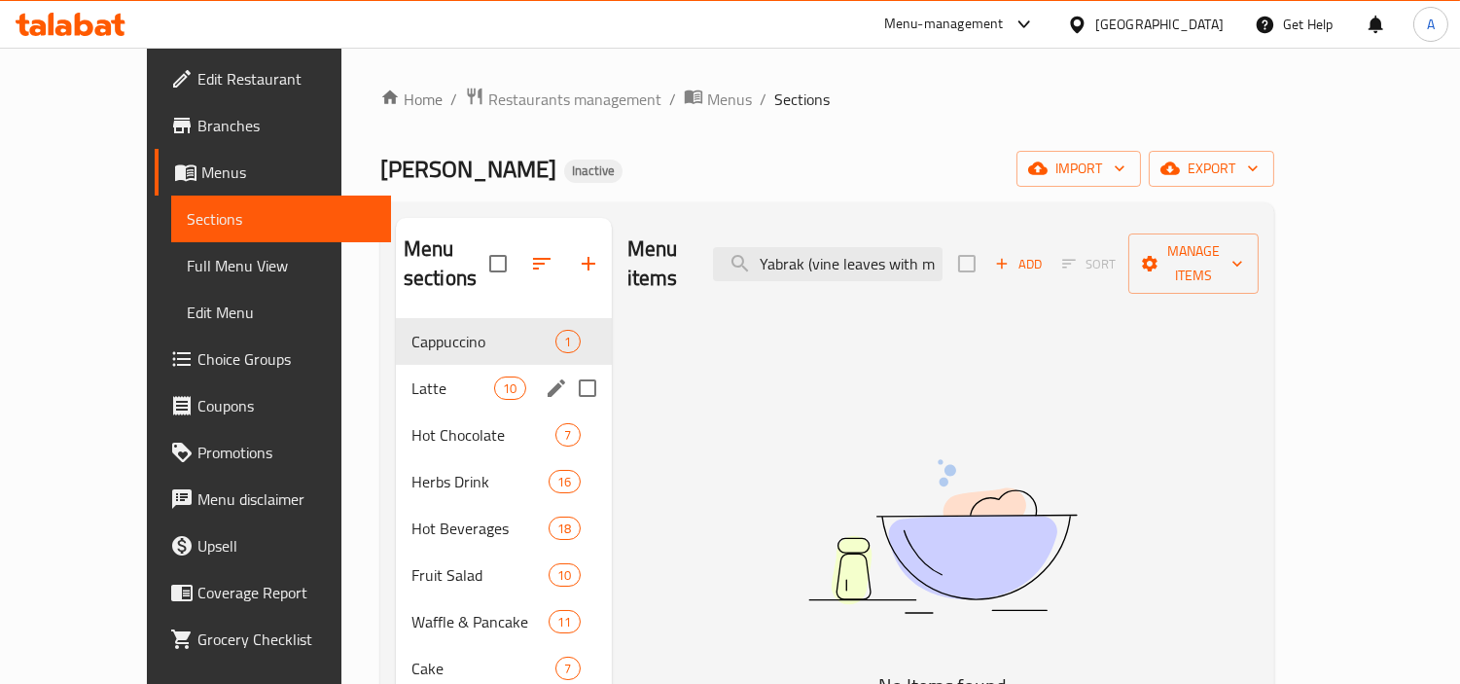
drag, startPoint x: 337, startPoint y: 335, endPoint x: 350, endPoint y: 353, distance: 22.4
click at [396, 365] on div "Latte 10" at bounding box center [504, 388] width 216 height 47
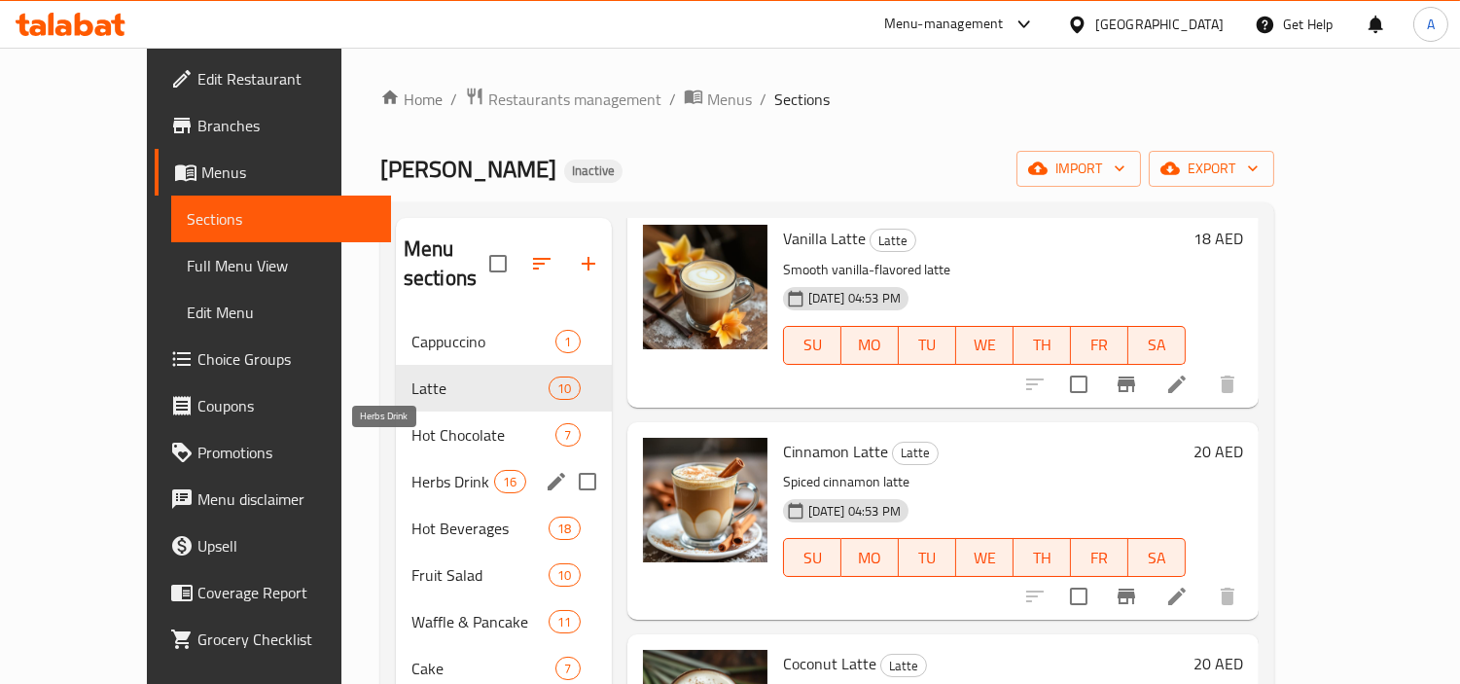
click at [411, 423] on span "Hot Chocolate" at bounding box center [483, 434] width 145 height 23
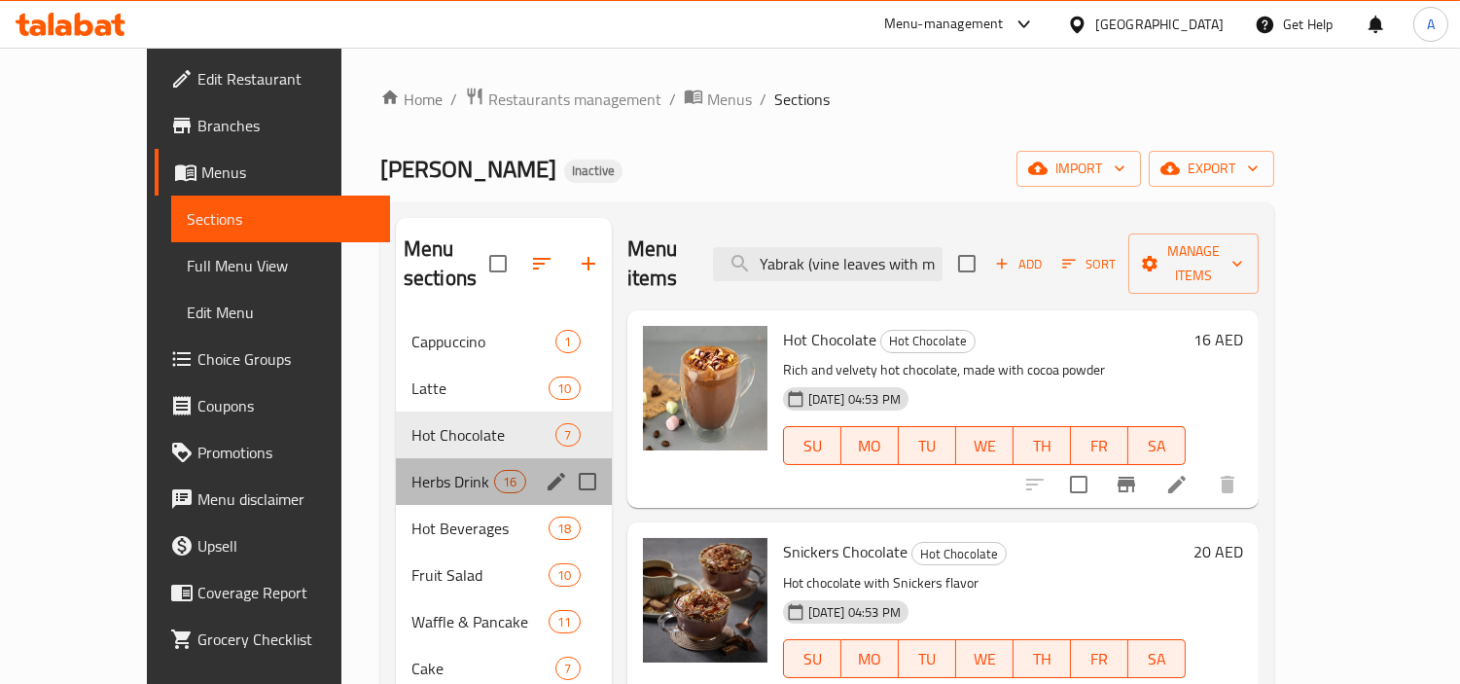
click at [407, 465] on div "Herbs Drink 16" at bounding box center [504, 481] width 216 height 47
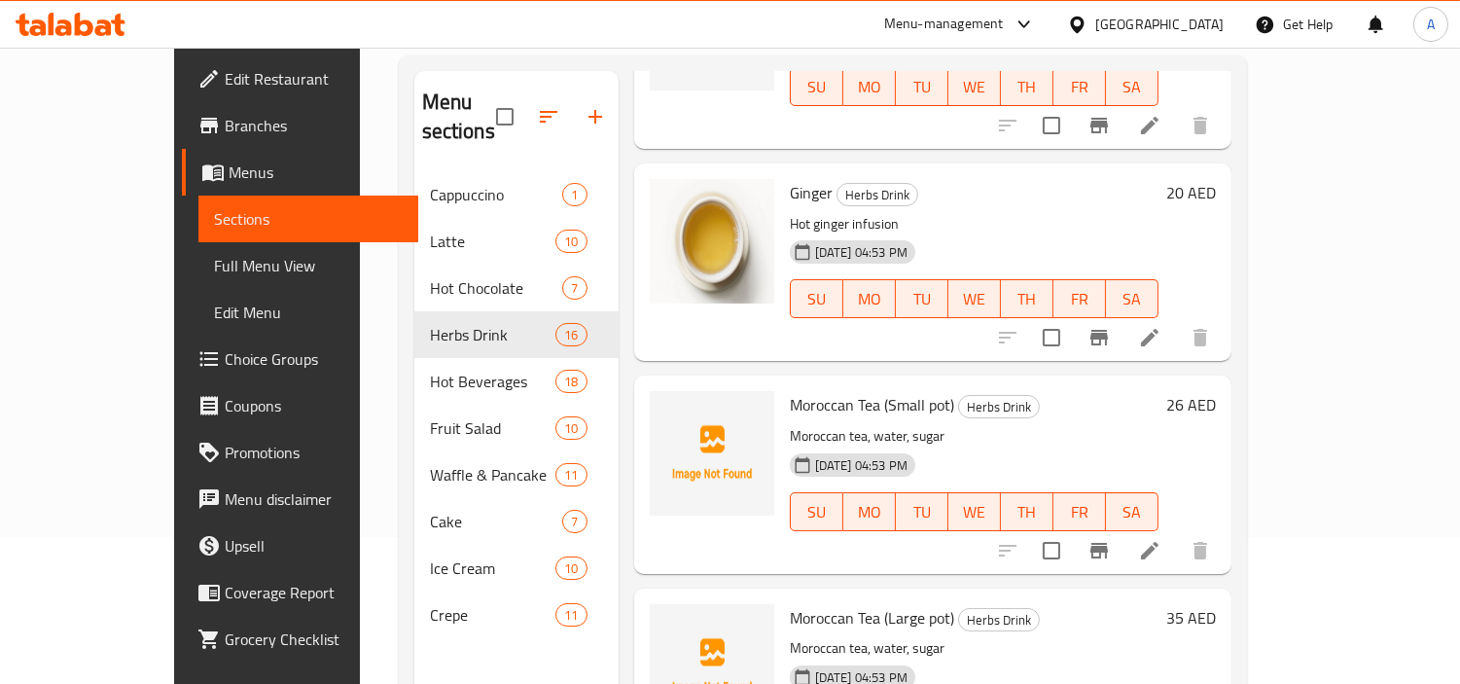
scroll to position [272, 0]
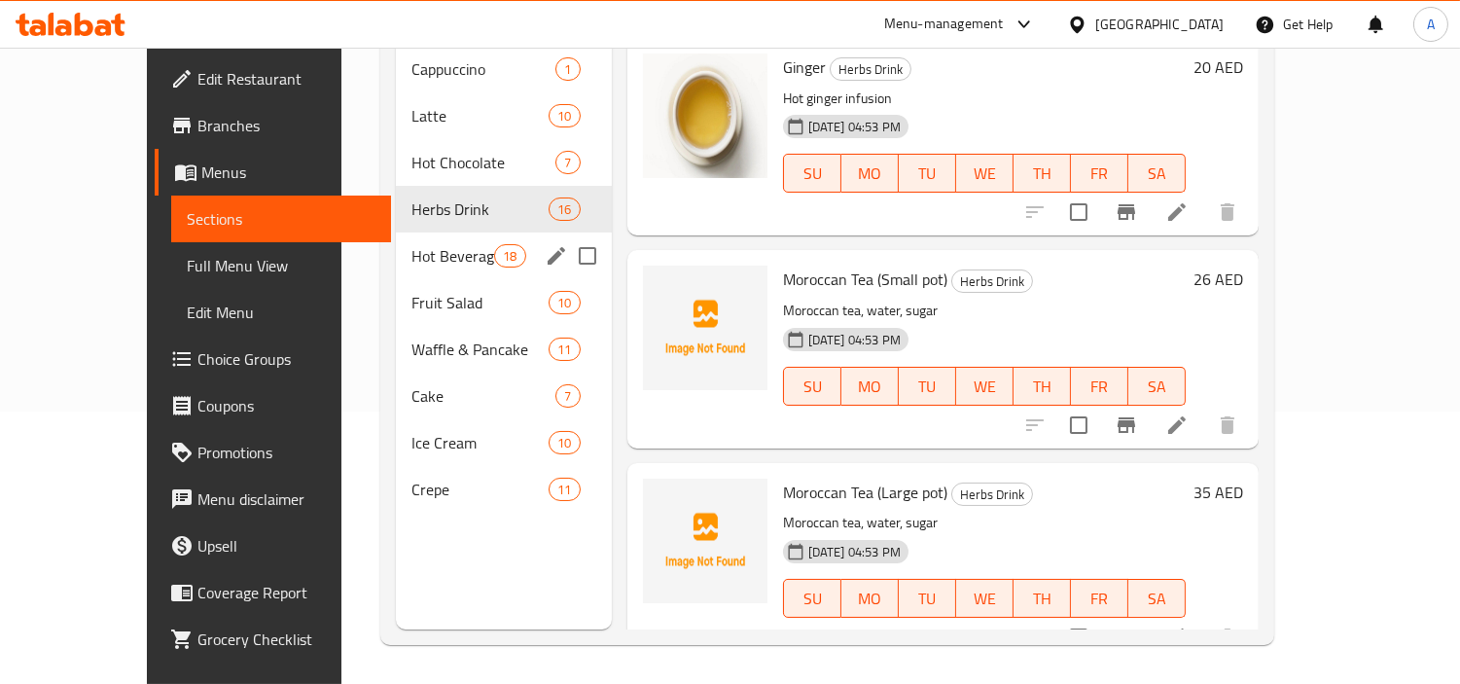
click at [401, 232] on div "Hot Beverages 18" at bounding box center [504, 255] width 216 height 47
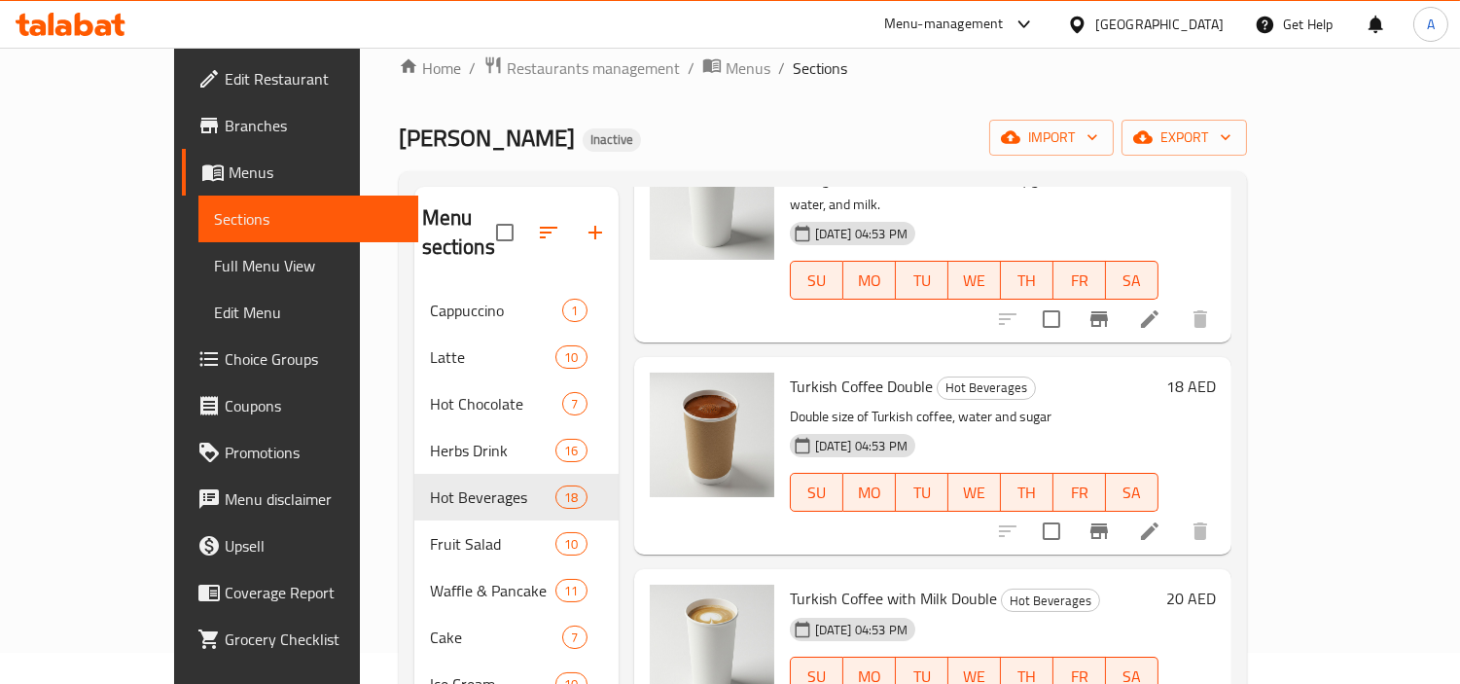
scroll to position [272, 0]
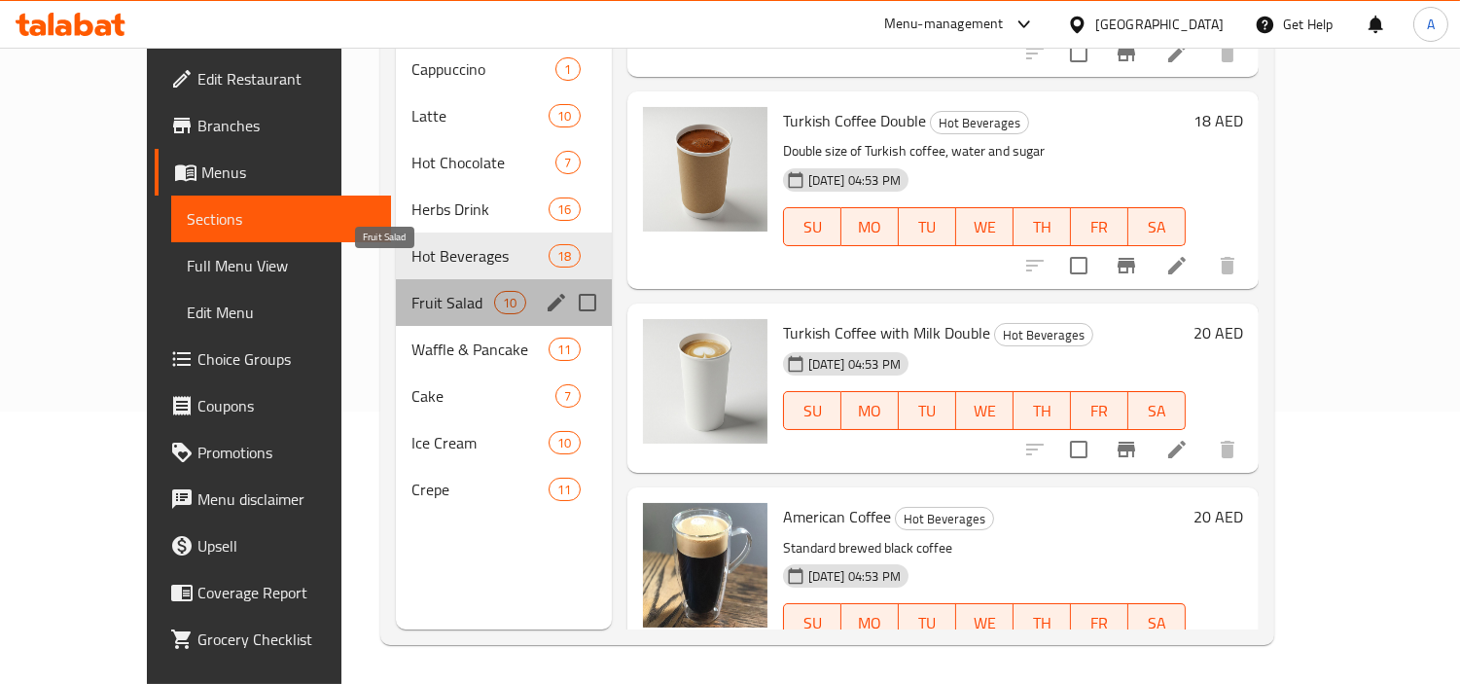
click at [429, 291] on span "Fruit Salad" at bounding box center [452, 302] width 83 height 23
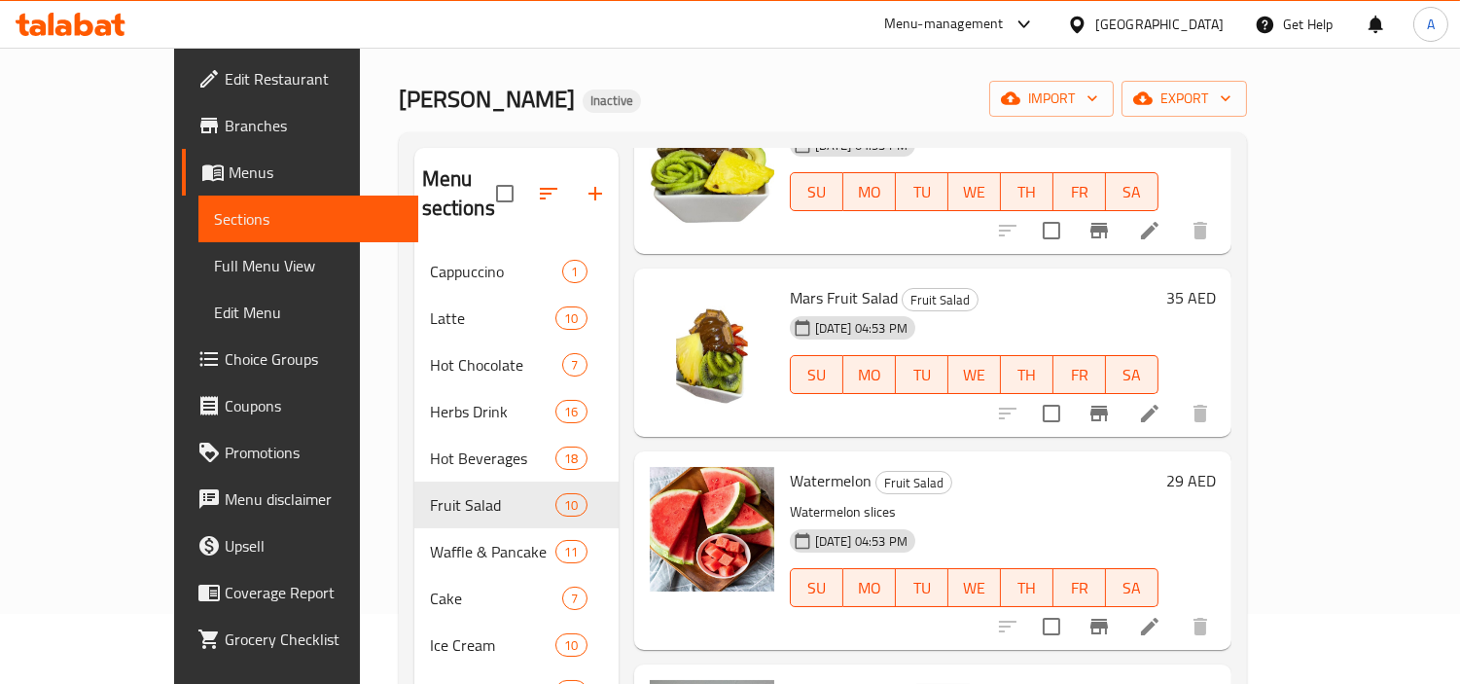
scroll to position [108, 0]
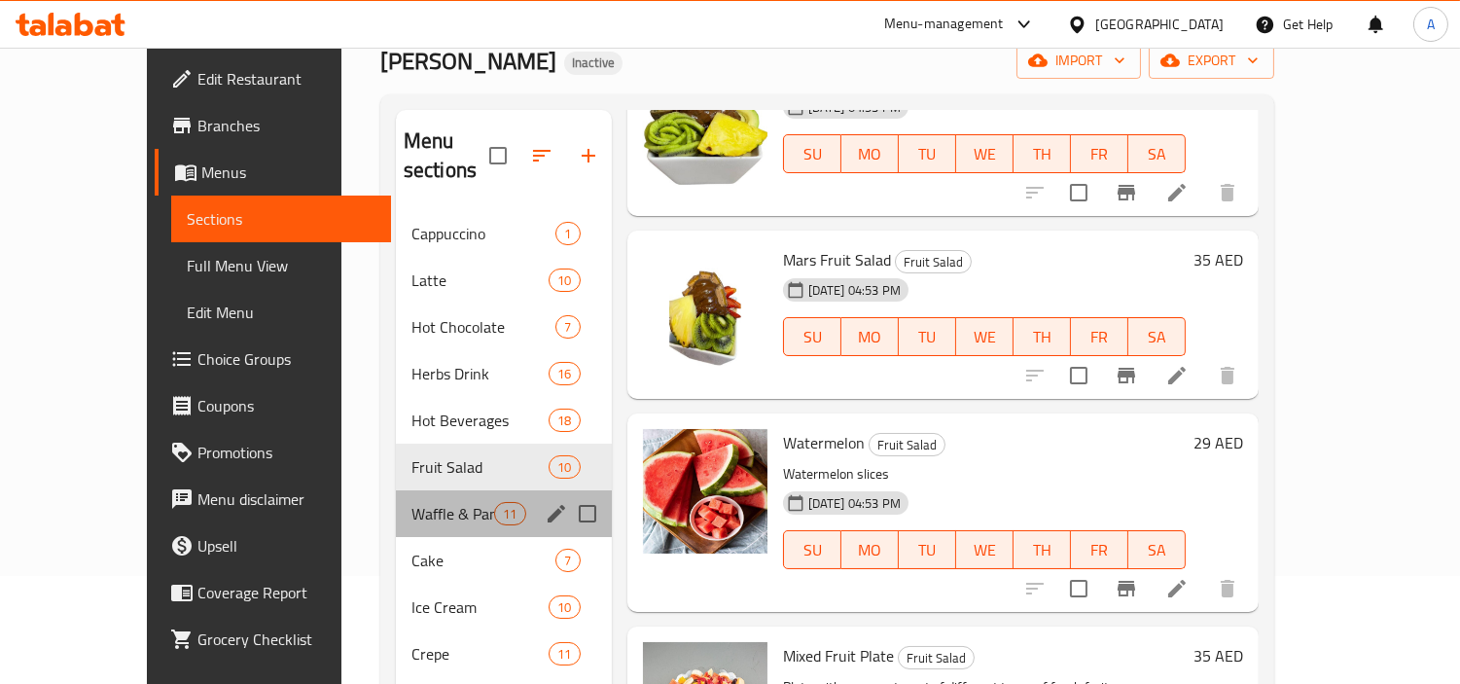
click at [396, 498] on div "Waffle & Pancake 11" at bounding box center [504, 513] width 216 height 47
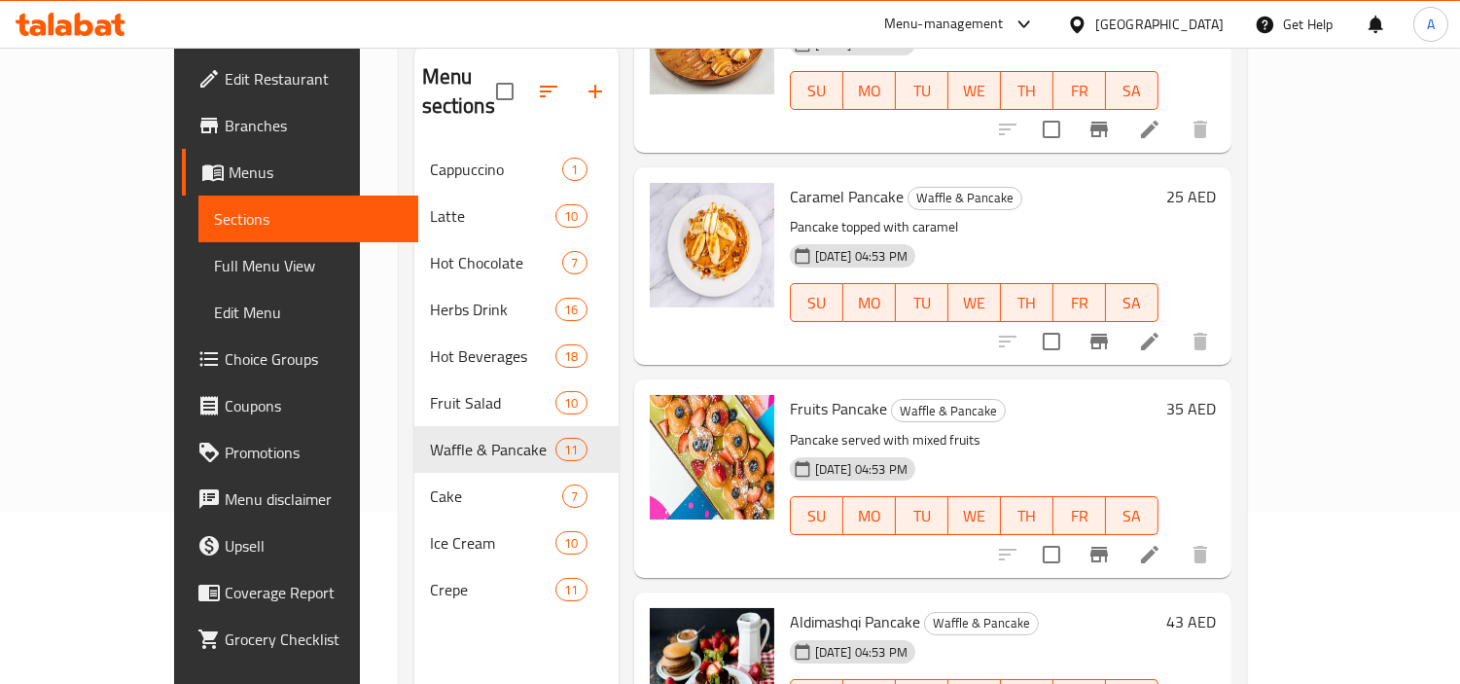
scroll to position [272, 0]
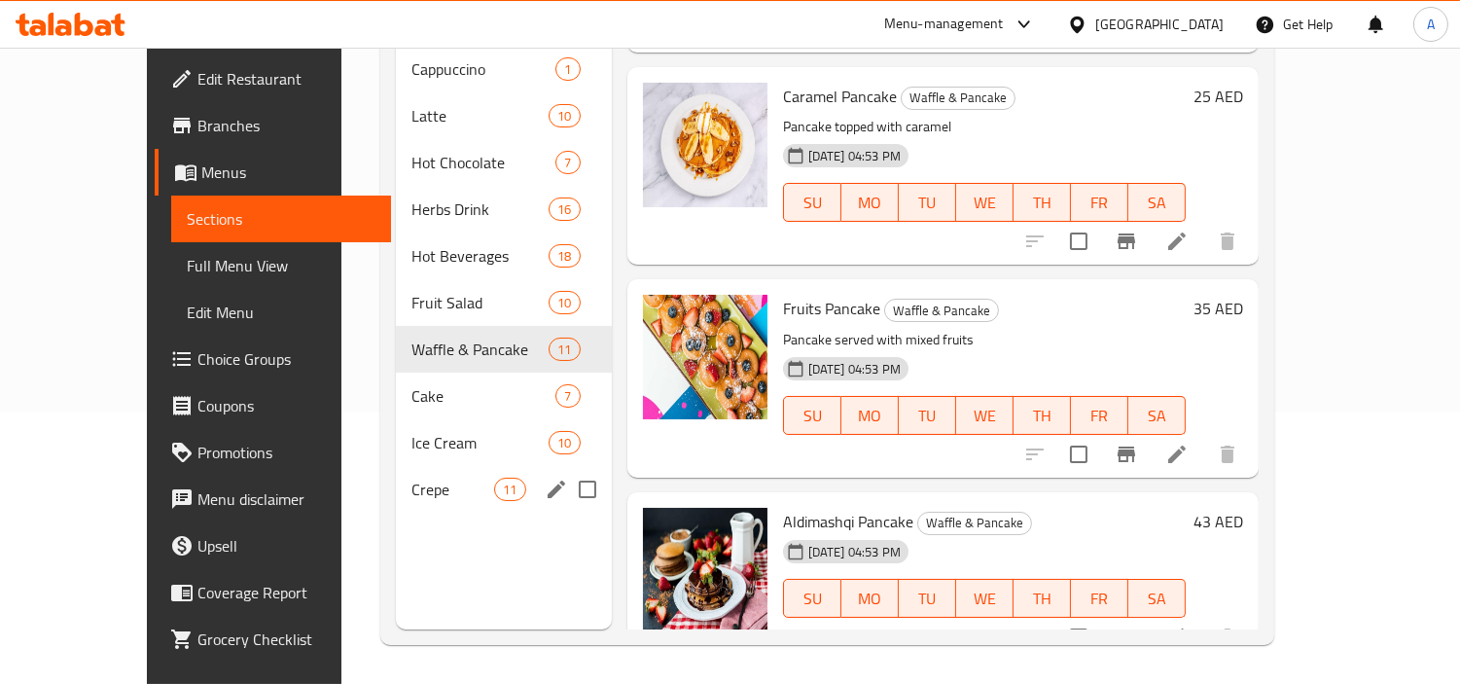
click at [411, 384] on span "Cake" at bounding box center [483, 395] width 145 height 23
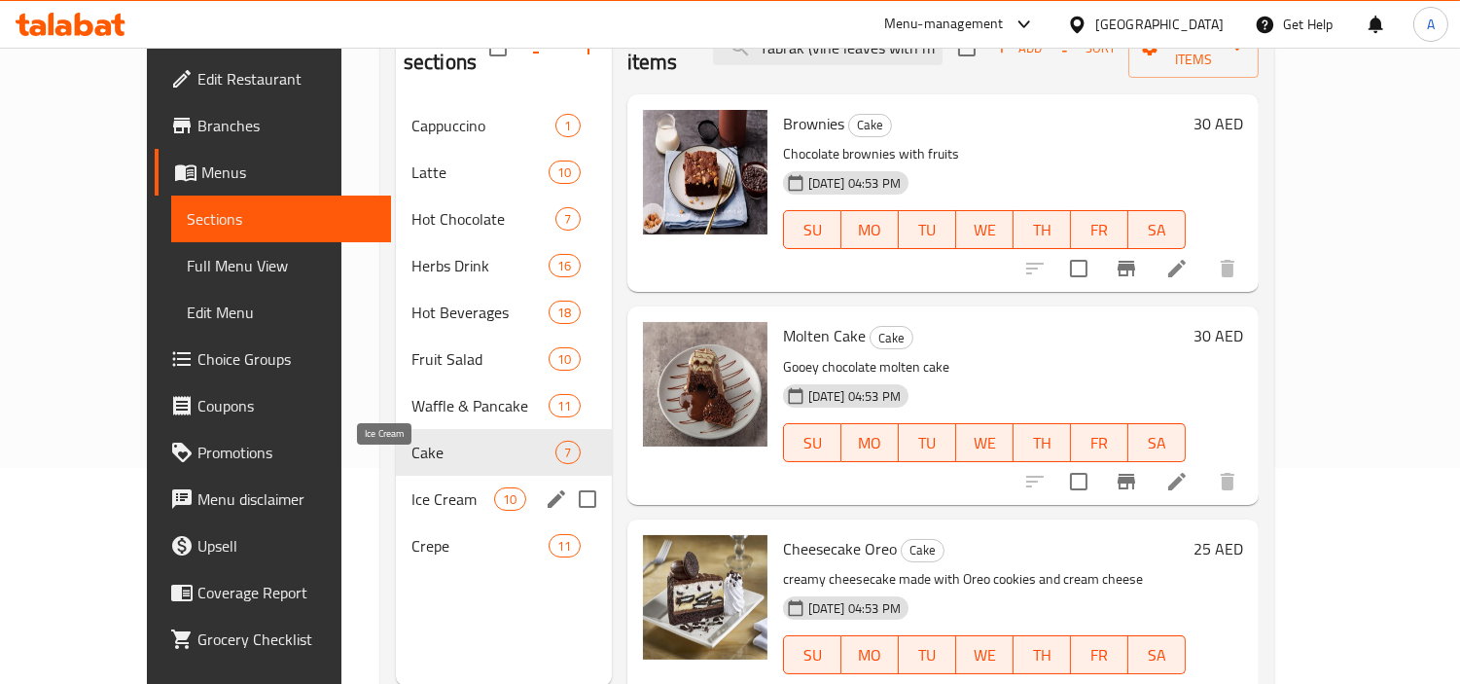
click at [411, 487] on span "Ice Cream" at bounding box center [452, 498] width 83 height 23
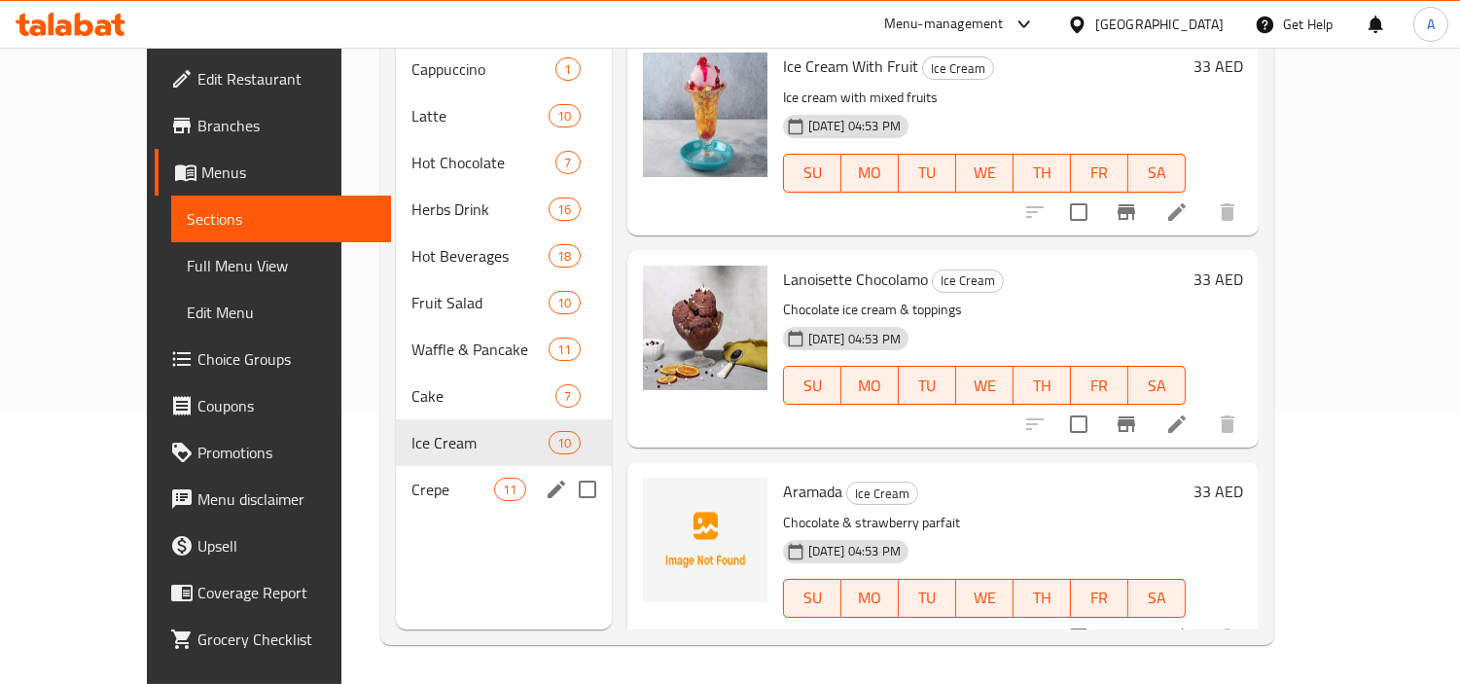
click at [397, 477] on div "Crepe 11" at bounding box center [504, 489] width 216 height 47
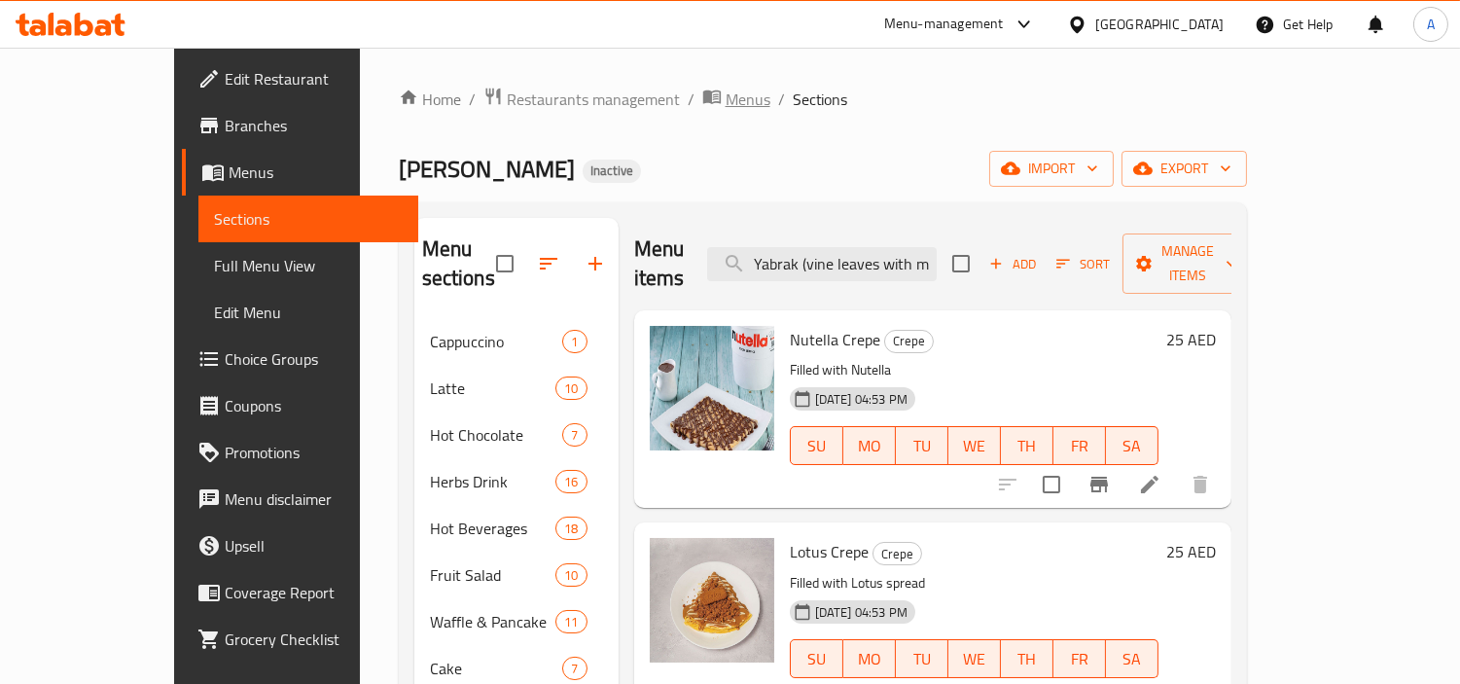
drag, startPoint x: 640, startPoint y: 102, endPoint x: 1256, endPoint y: 127, distance: 616.1
click at [725, 102] on span "Menus" at bounding box center [747, 99] width 45 height 23
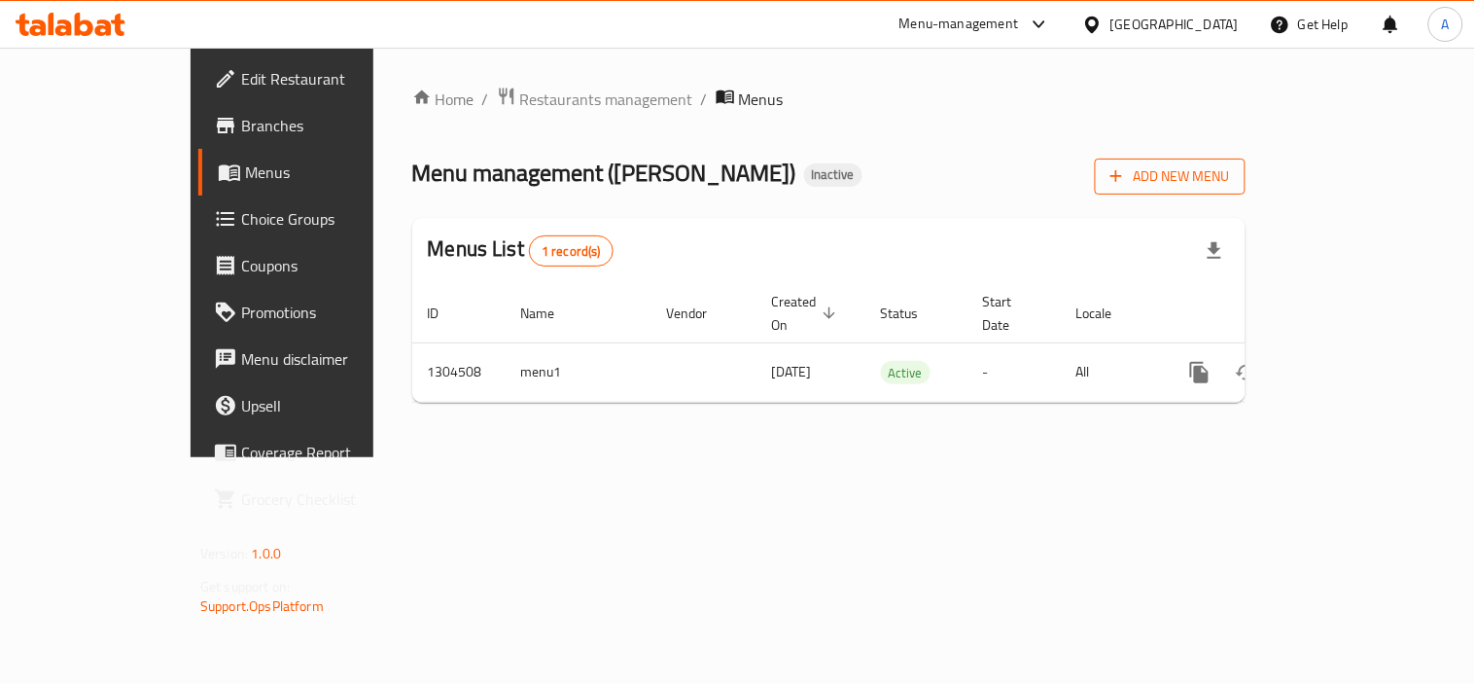
click at [1246, 191] on button "Add New Menu" at bounding box center [1170, 177] width 151 height 36
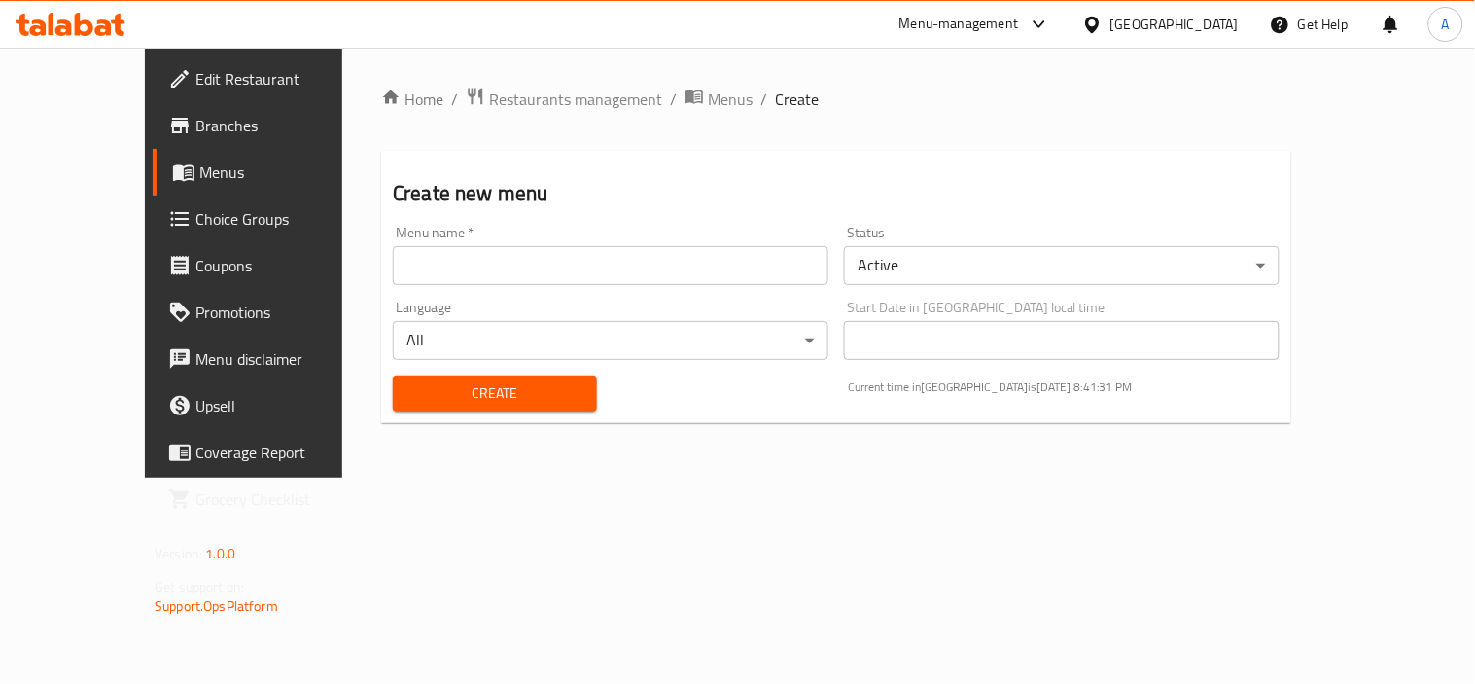
click at [617, 265] on input "text" at bounding box center [611, 265] width 436 height 39
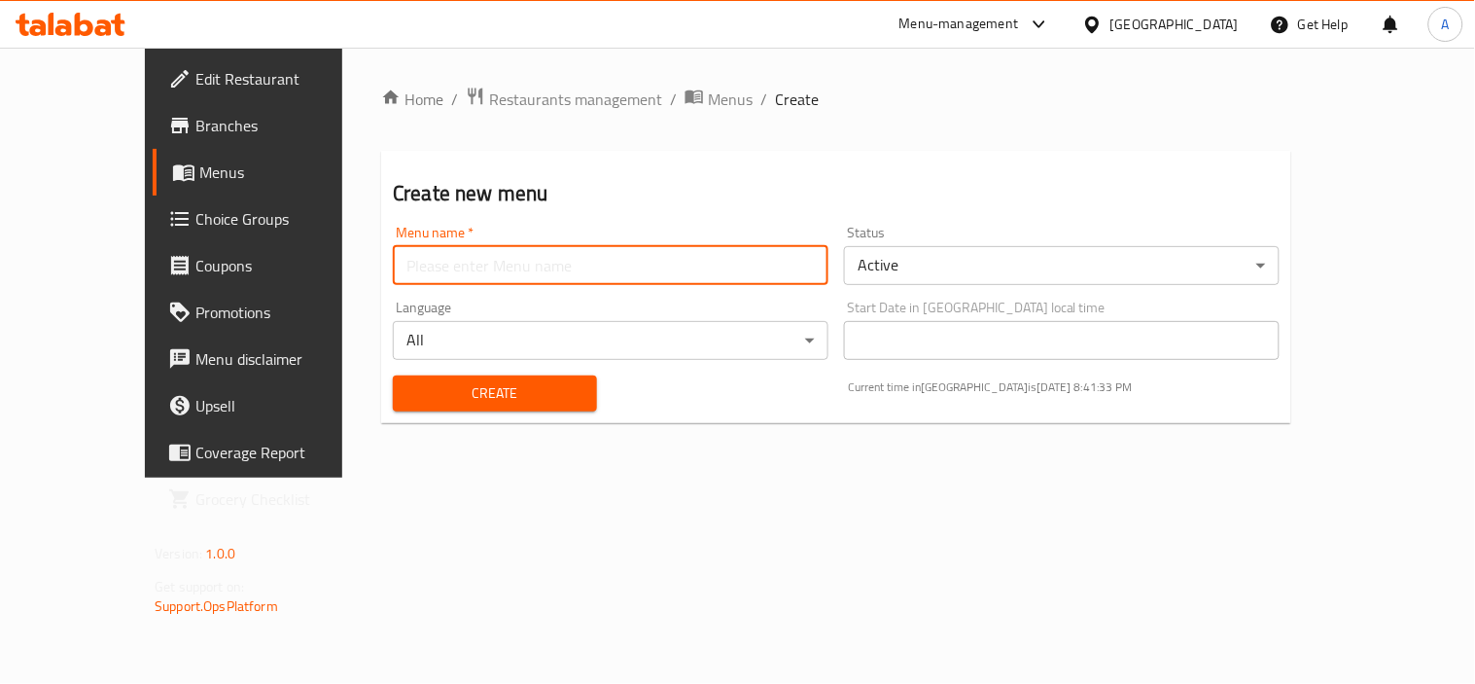
type input "M"
type input "NEW MENU"
click at [1129, 253] on body "​ Menu-management [GEOGRAPHIC_DATA] Get Help A Edit Restaurant Branches Menus C…" at bounding box center [737, 366] width 1475 height 636
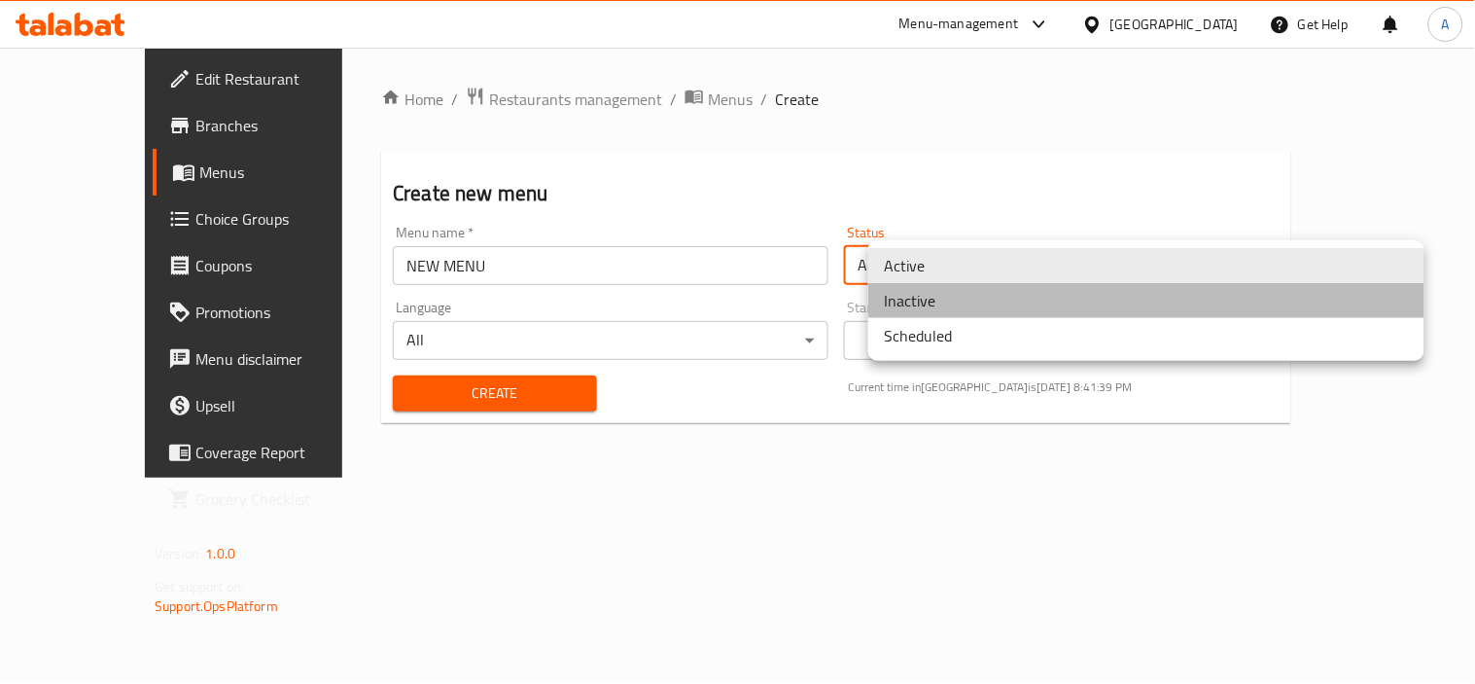
click at [1097, 302] on li "Inactive" at bounding box center [1146, 300] width 556 height 35
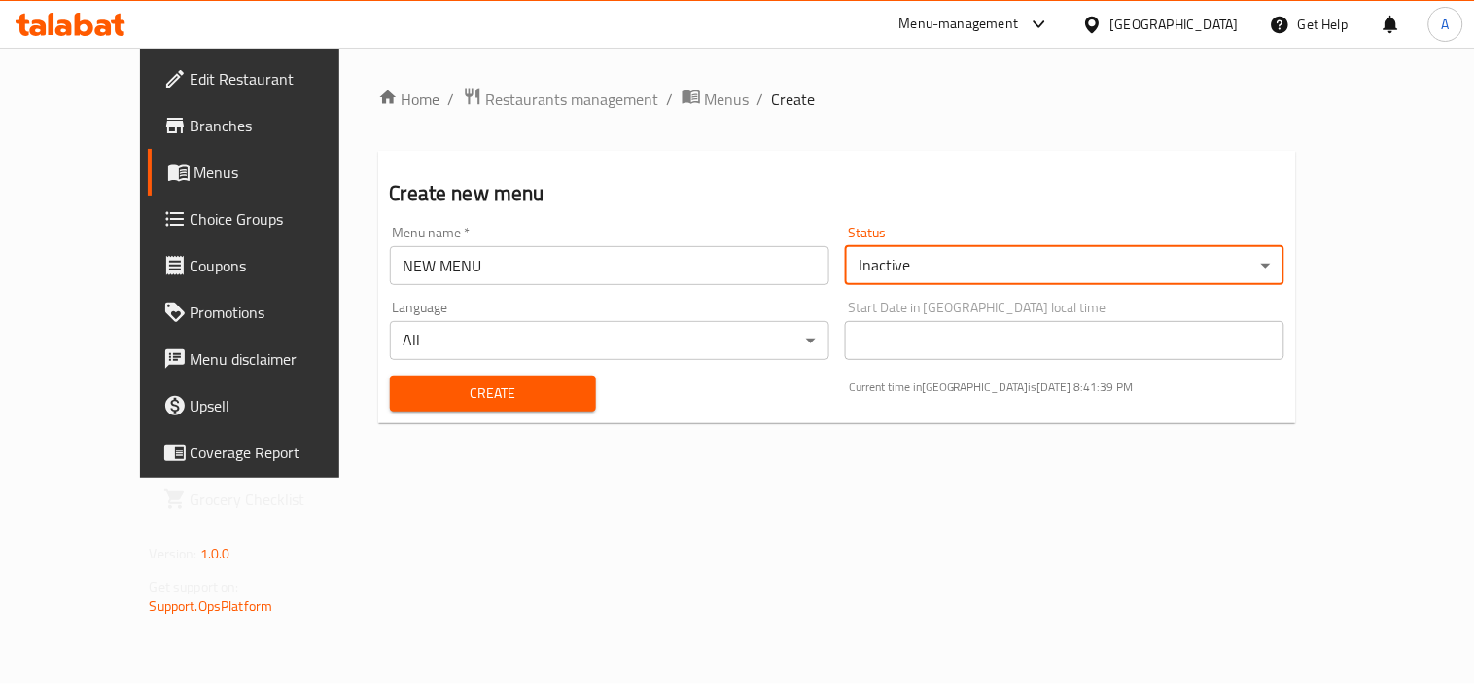
click at [461, 381] on span "Create" at bounding box center [493, 393] width 175 height 24
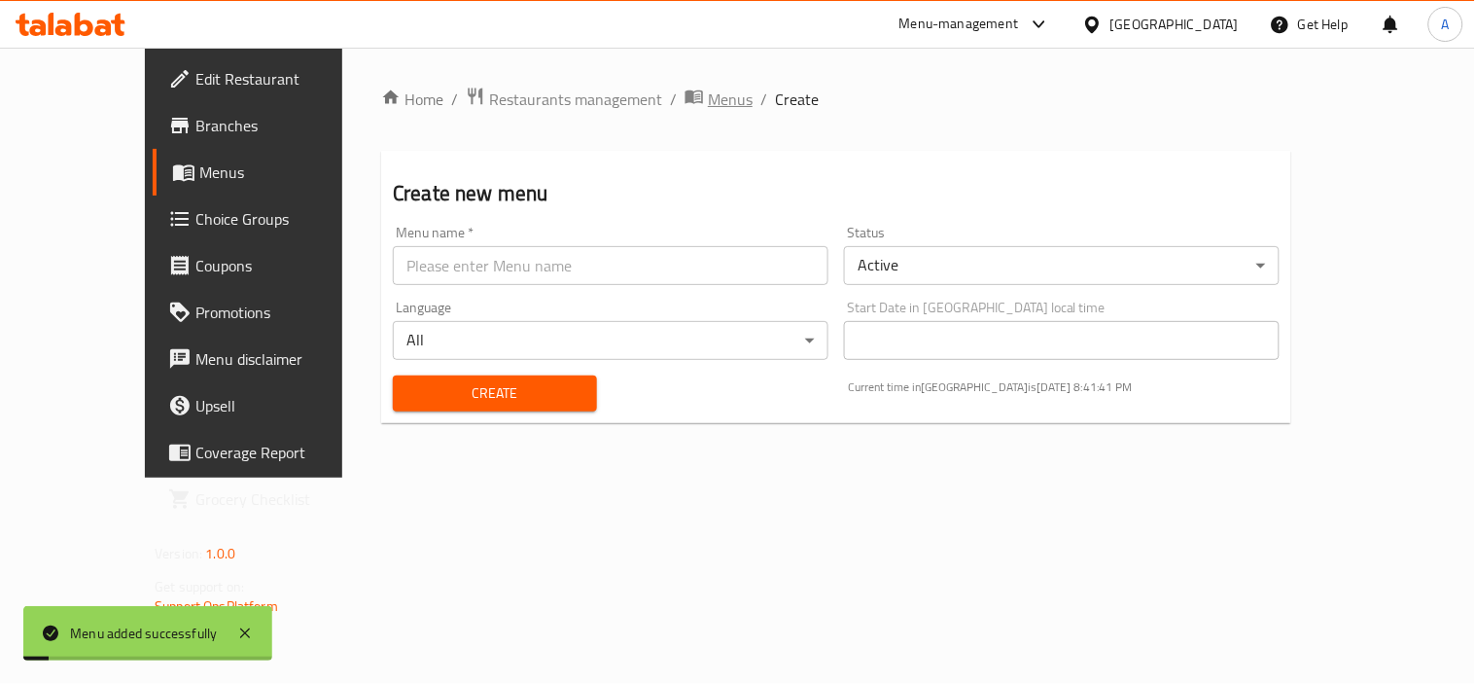
click at [708, 90] on span "Menus" at bounding box center [730, 99] width 45 height 23
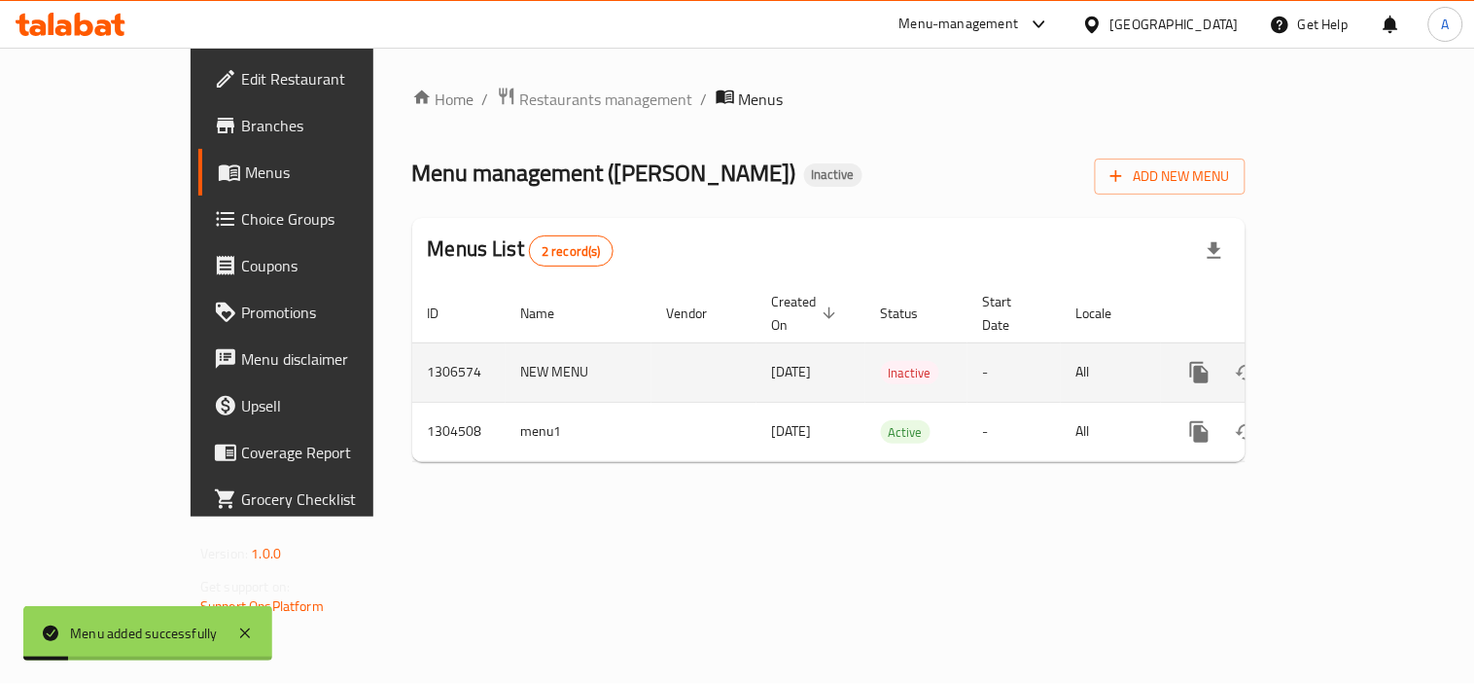
click at [1352, 361] on icon "enhanced table" at bounding box center [1339, 372] width 23 height 23
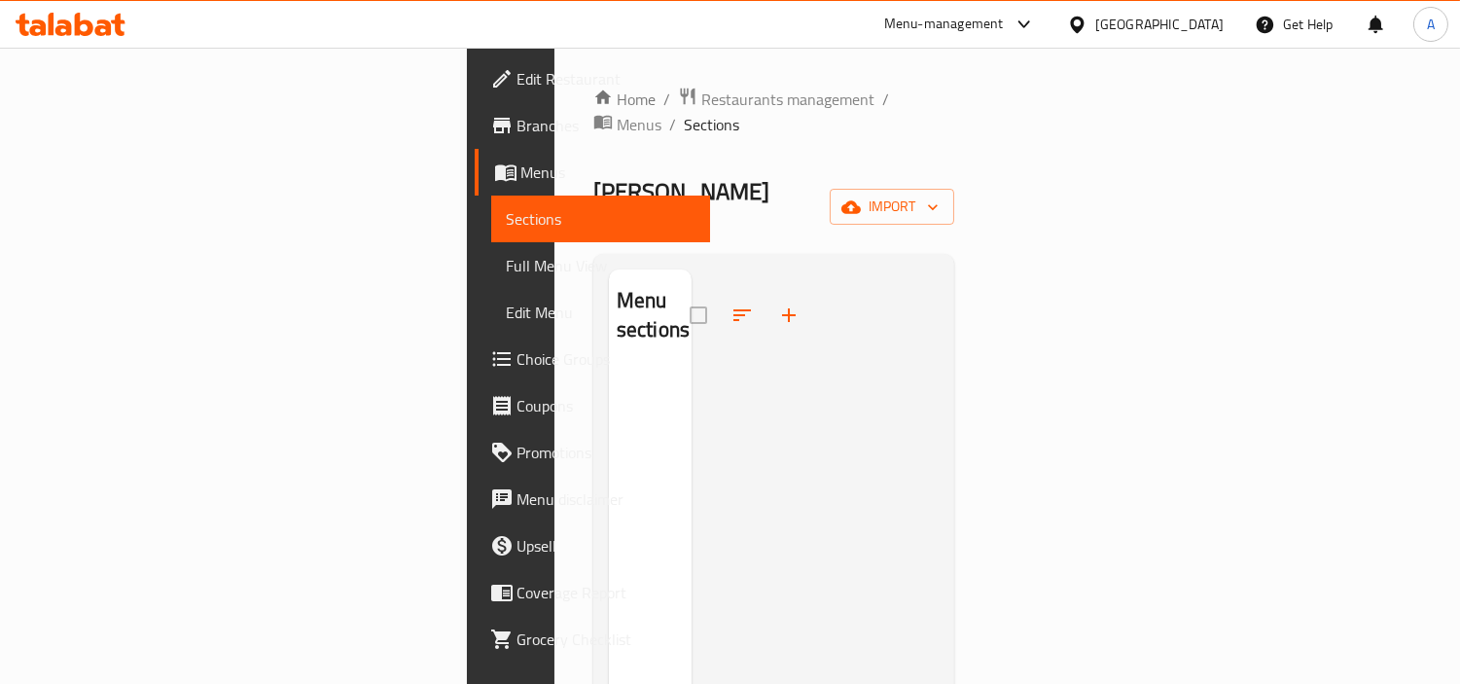
click at [939, 269] on div at bounding box center [815, 611] width 248 height 684
click at [777, 303] on icon "button" at bounding box center [788, 314] width 23 height 23
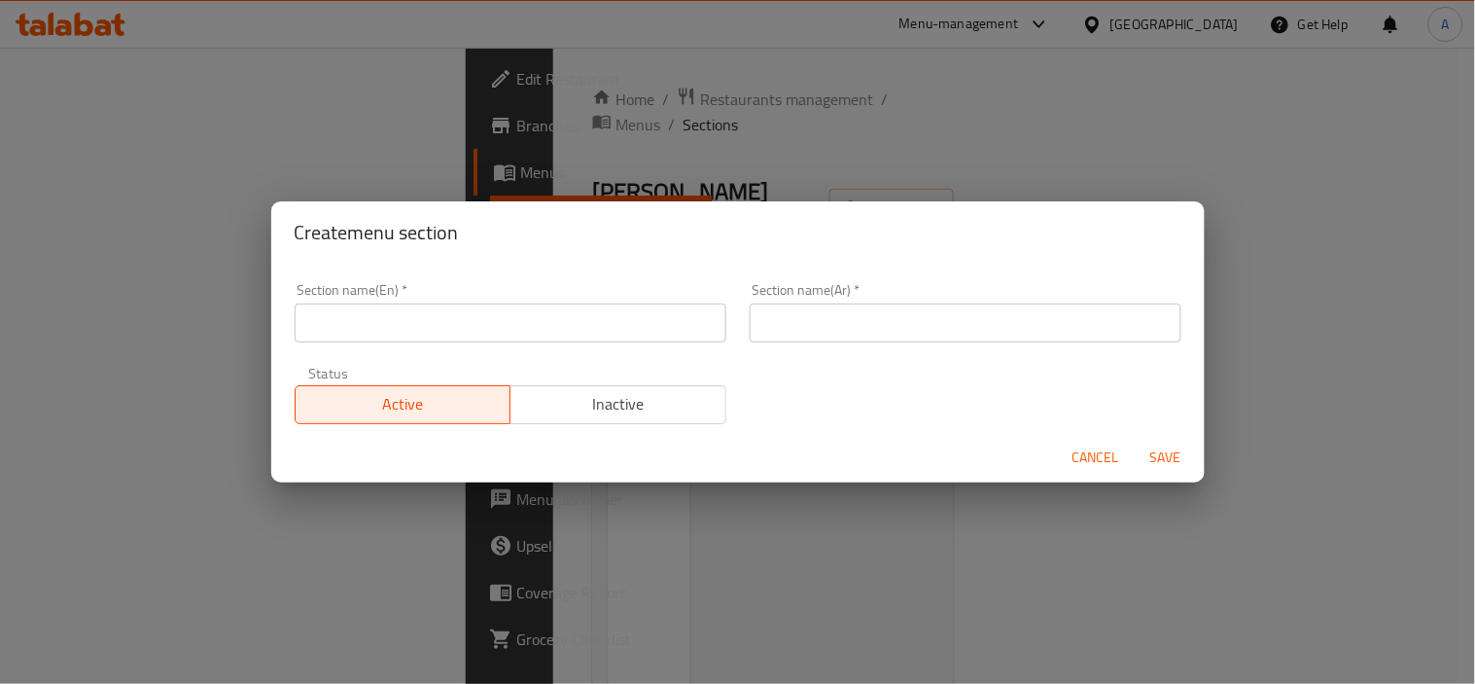
click at [431, 307] on input "text" at bounding box center [511, 322] width 432 height 39
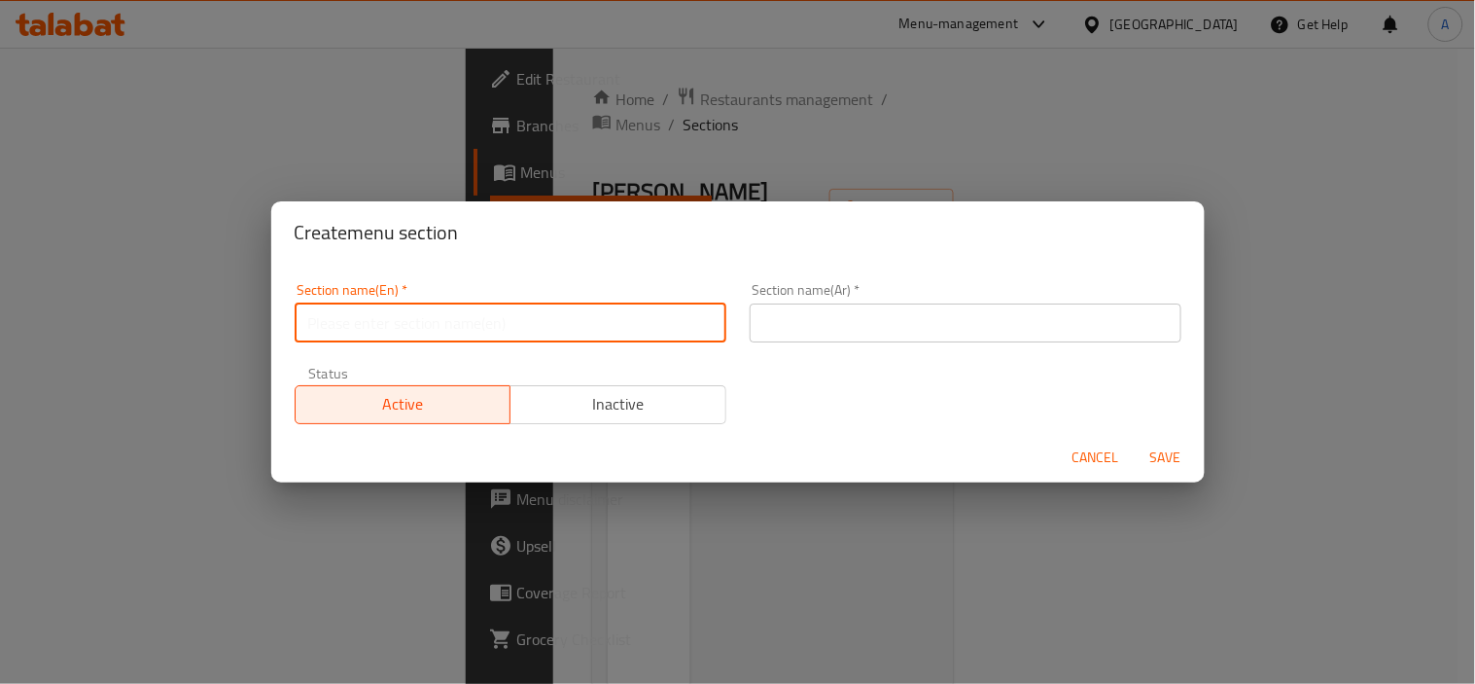
paste input "GRILLED"
click at [415, 317] on input "GRILLED" at bounding box center [511, 322] width 432 height 39
type input "Grilled"
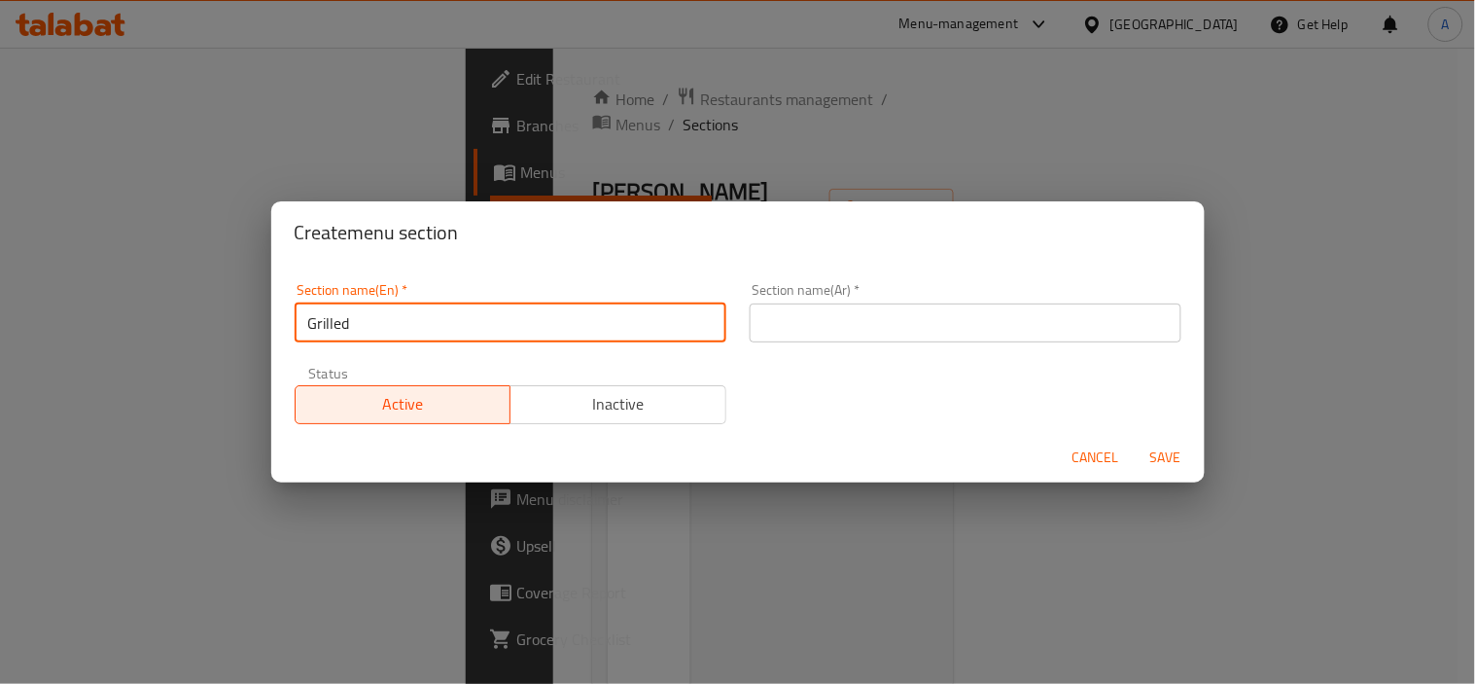
click at [946, 311] on input "text" at bounding box center [966, 322] width 432 height 39
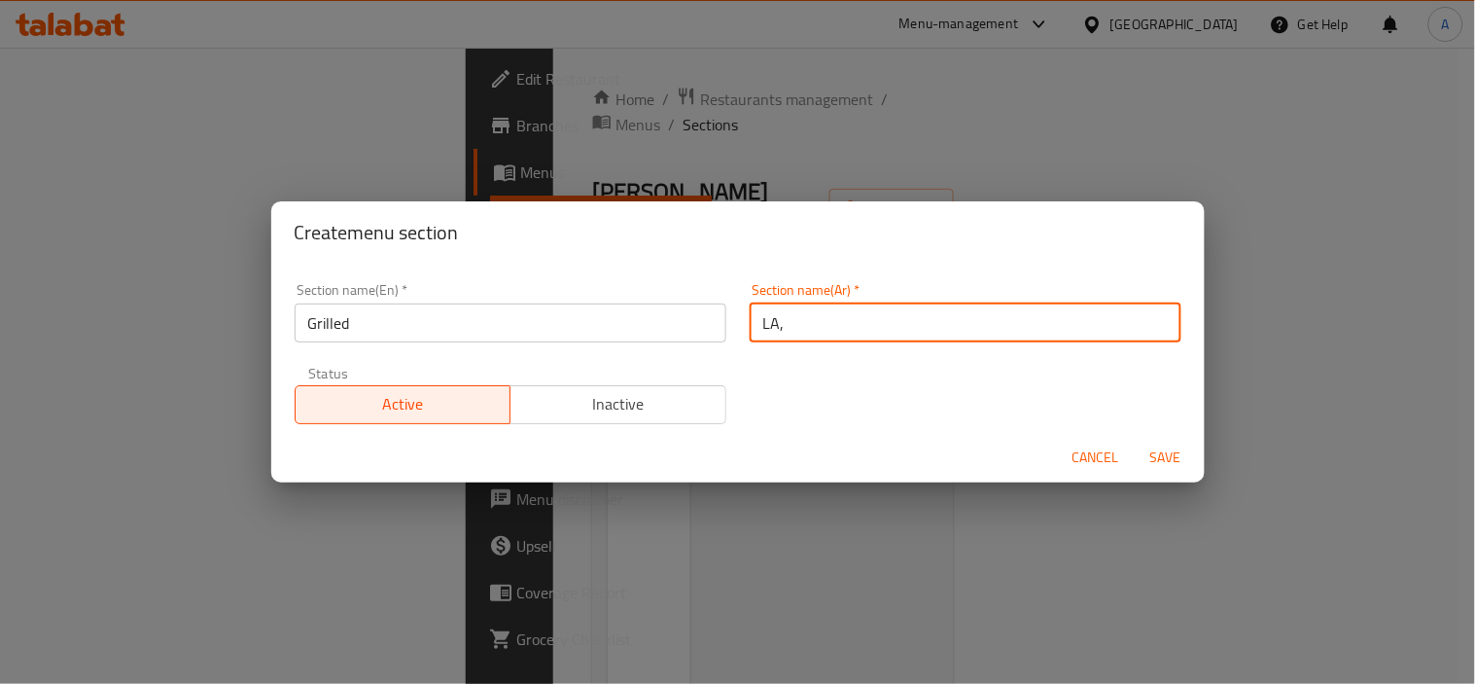
type input "LA"
type input "مشوي"
click at [1135, 440] on button "Save" at bounding box center [1166, 458] width 62 height 36
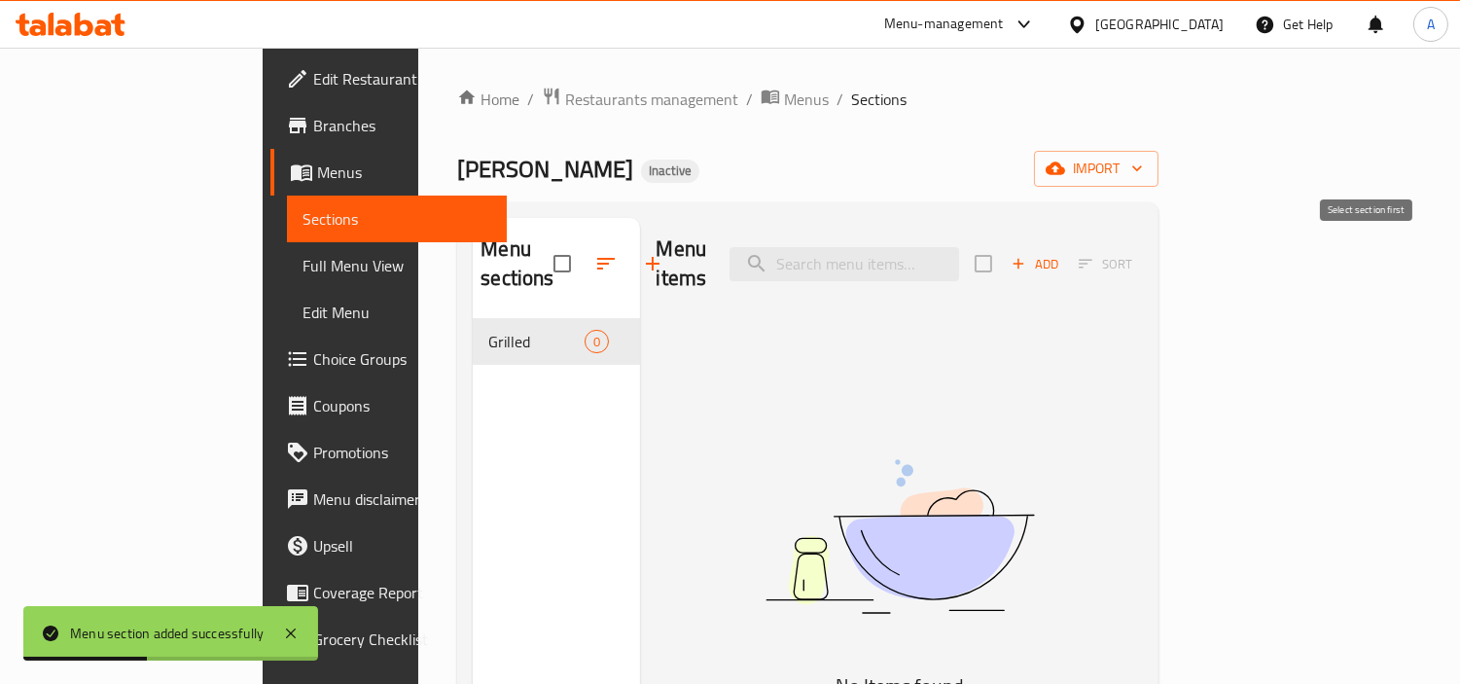
click at [1061, 253] on span "Add" at bounding box center [1034, 264] width 53 height 22
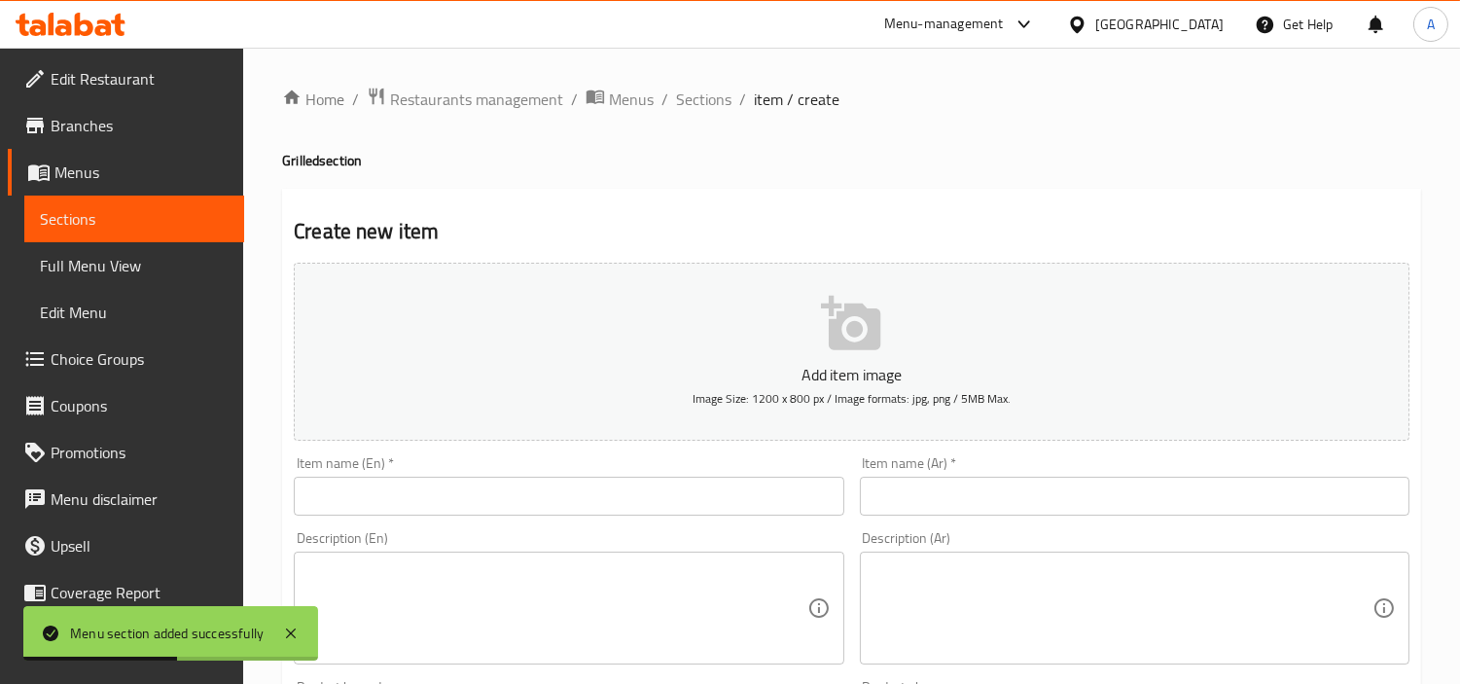
click at [619, 490] on input "text" at bounding box center [568, 496] width 549 height 39
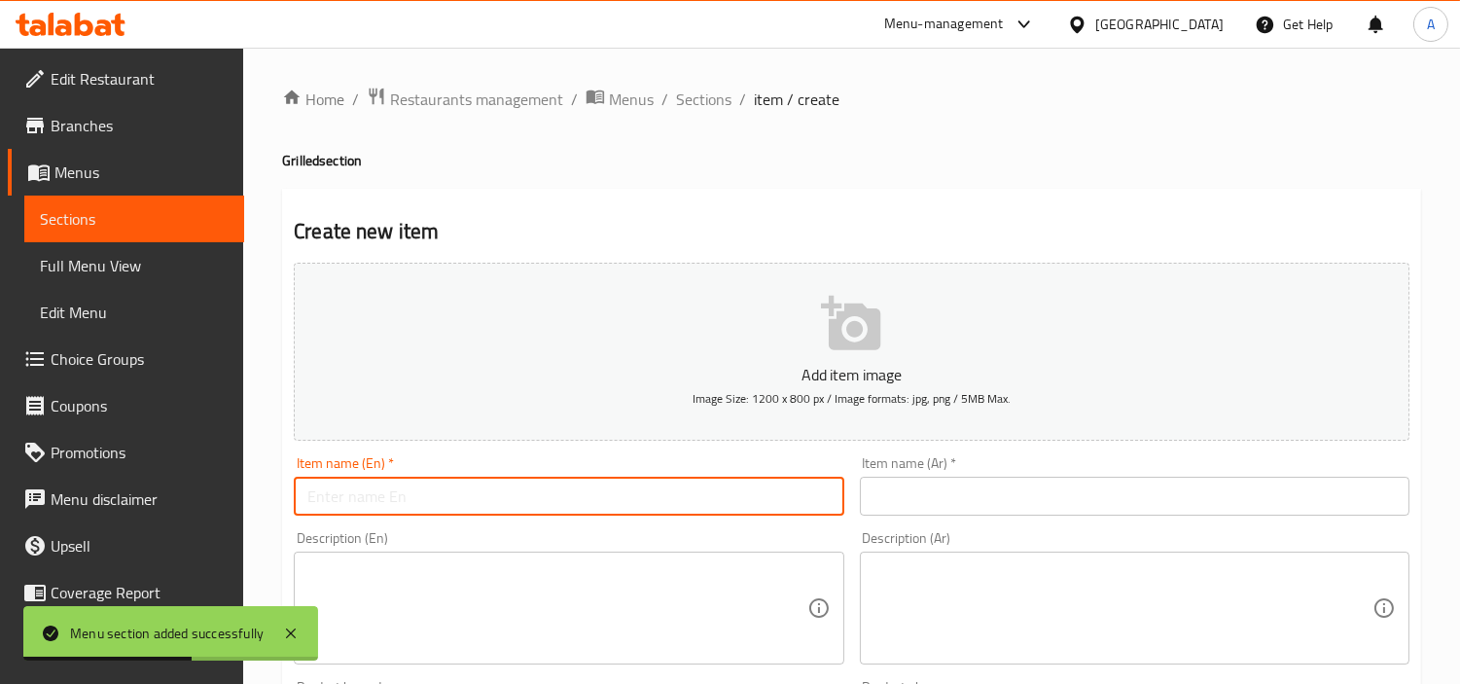
paste input "Kebab Halabi"
type input "Kebab Halabi"
click at [957, 493] on input "text" at bounding box center [1134, 496] width 549 height 39
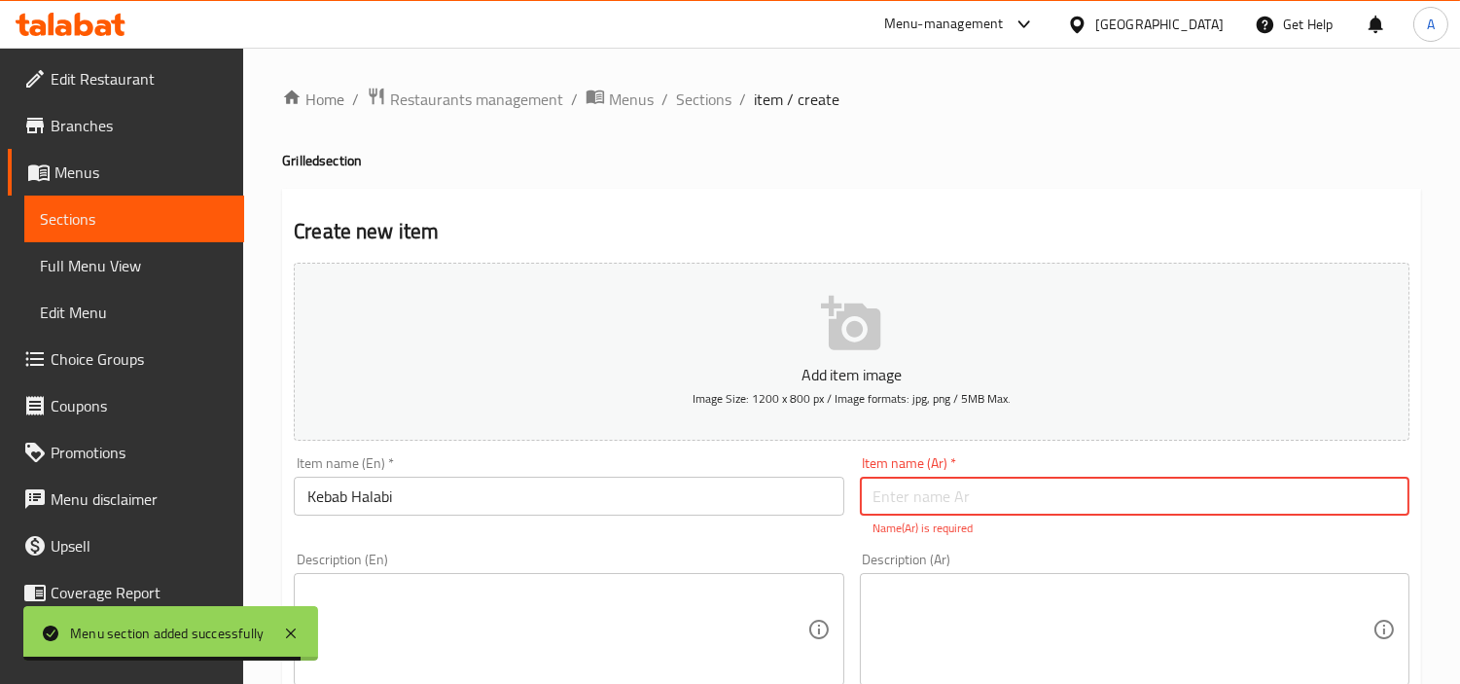
paste input "كباب حلبي"
type input "كباب حلبي"
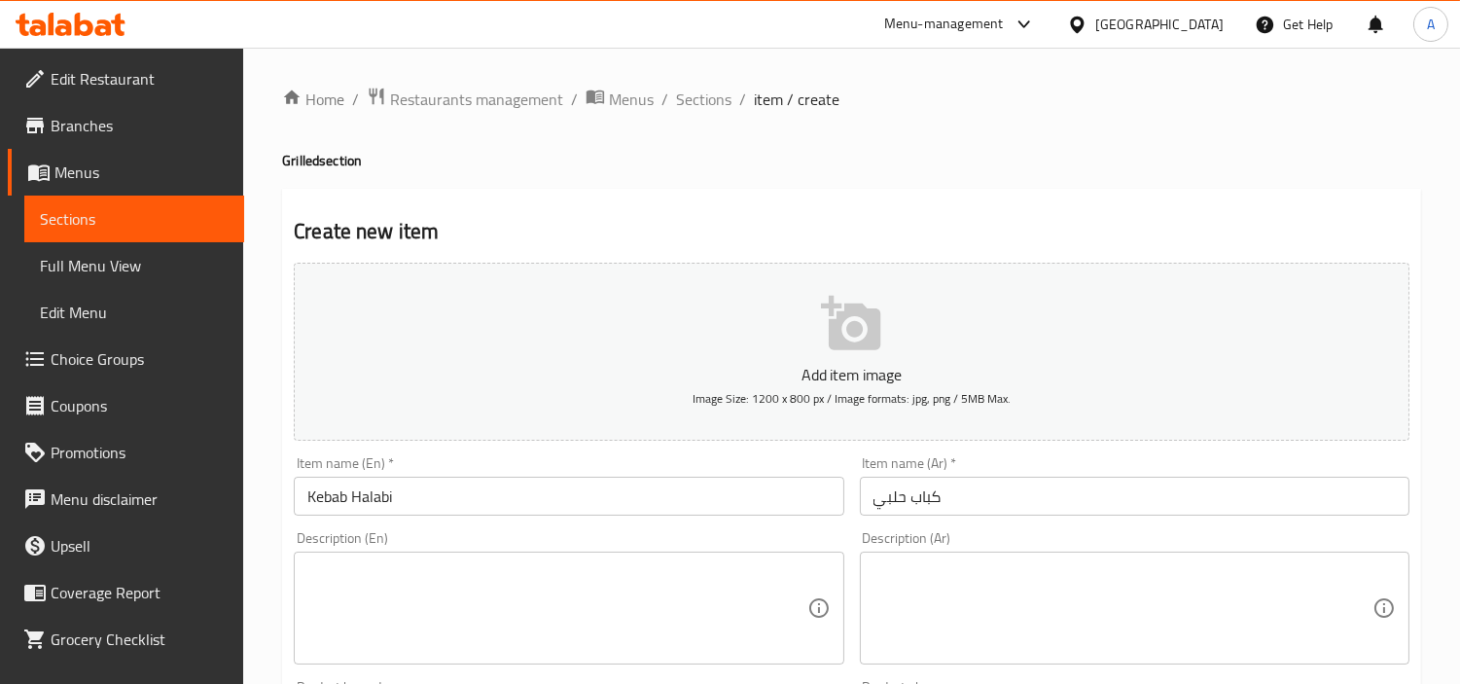
scroll to position [216, 0]
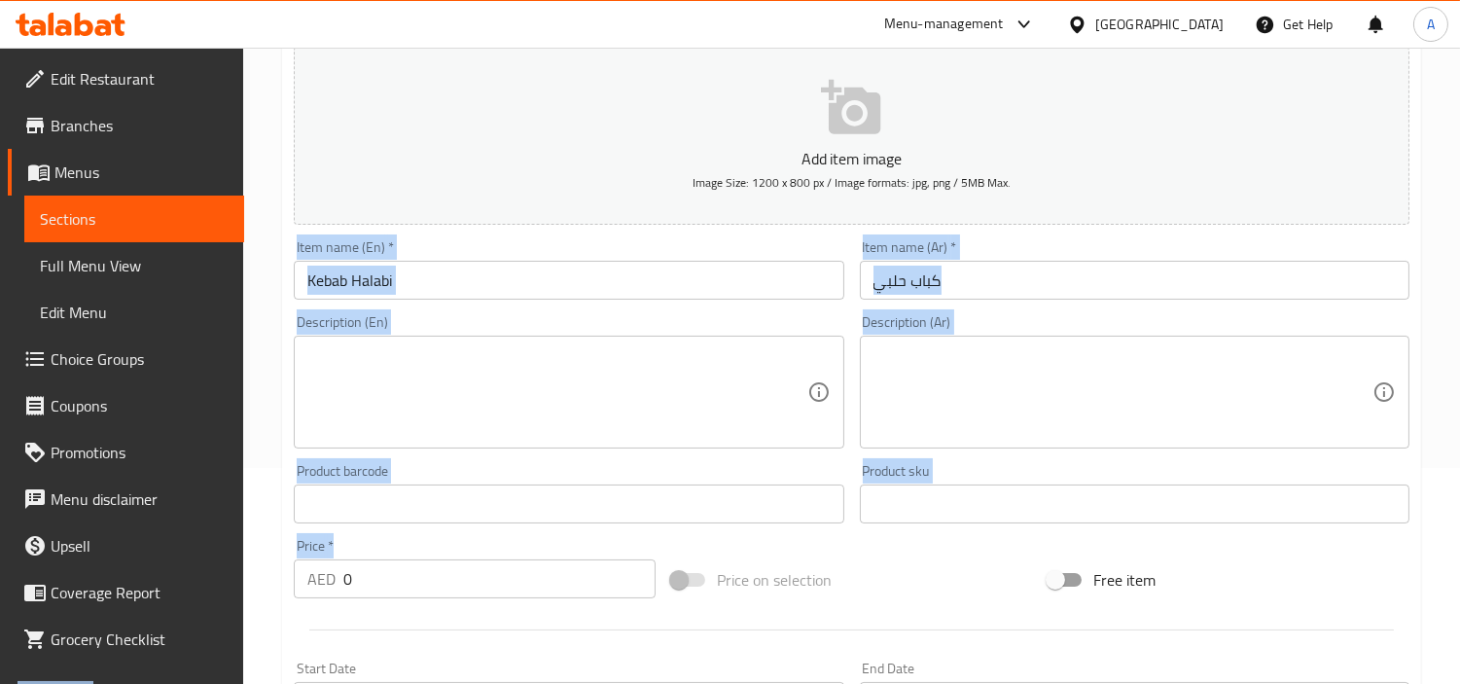
drag, startPoint x: 479, startPoint y: 541, endPoint x: 0, endPoint y: 594, distance: 482.4
click at [0, 594] on div "Edit Restaurant Branches Menus Sections Full Menu View Edit Menu Choice Groups …" at bounding box center [730, 495] width 1460 height 1327
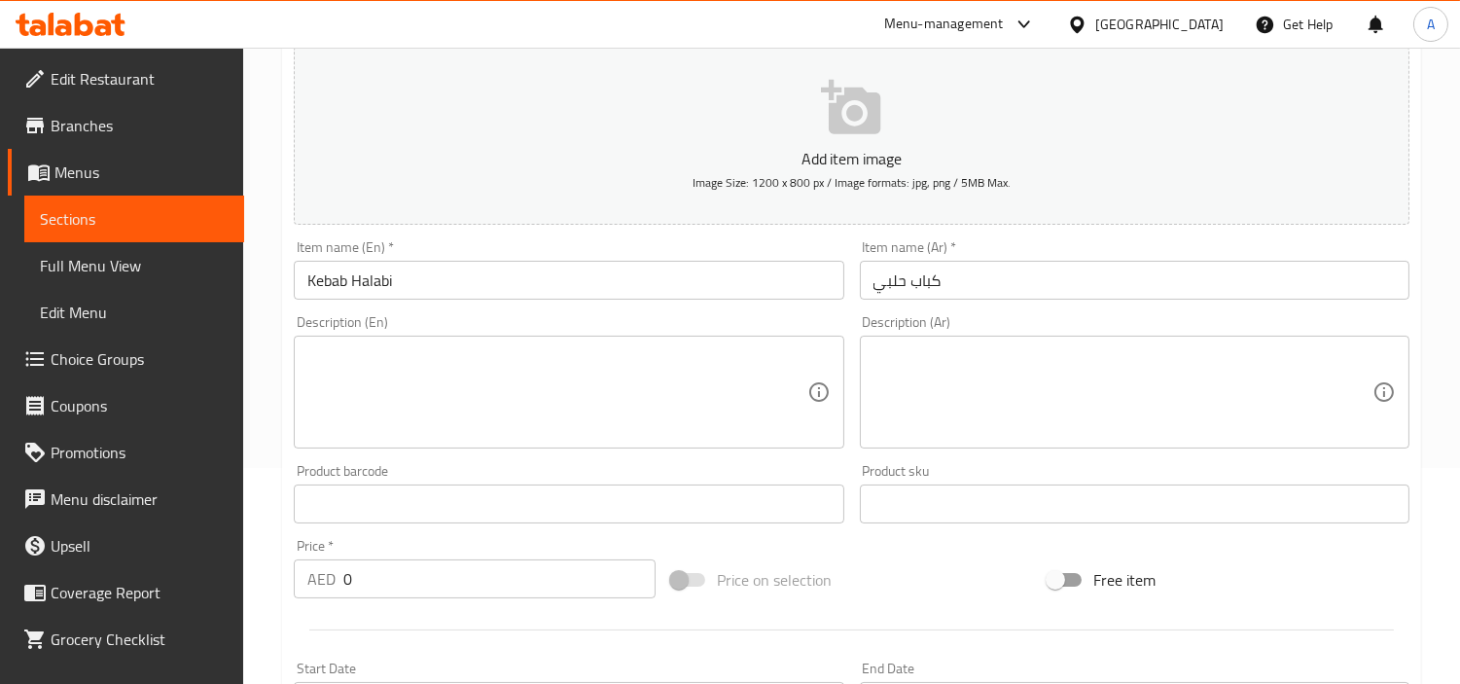
click at [528, 595] on input "0" at bounding box center [499, 578] width 312 height 39
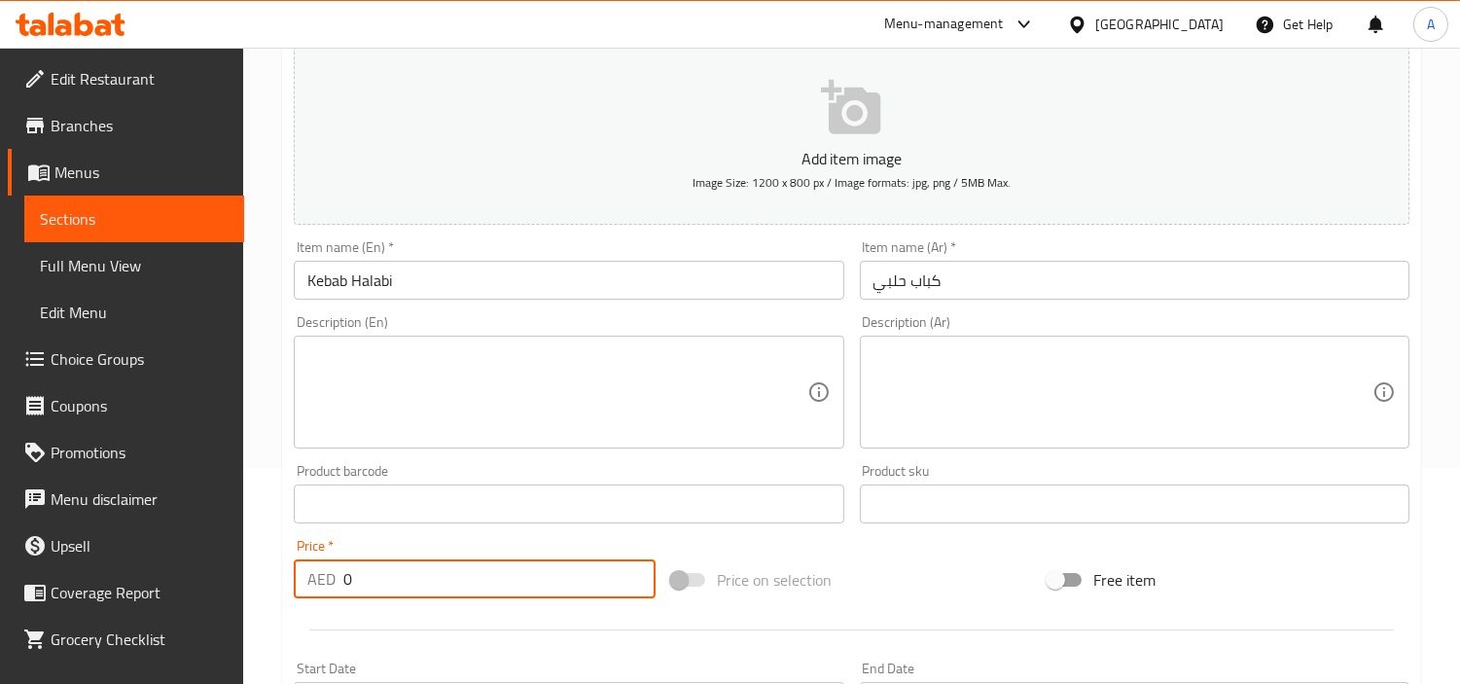
paste input "38"
click at [528, 595] on input "0" at bounding box center [499, 578] width 312 height 39
type input "38"
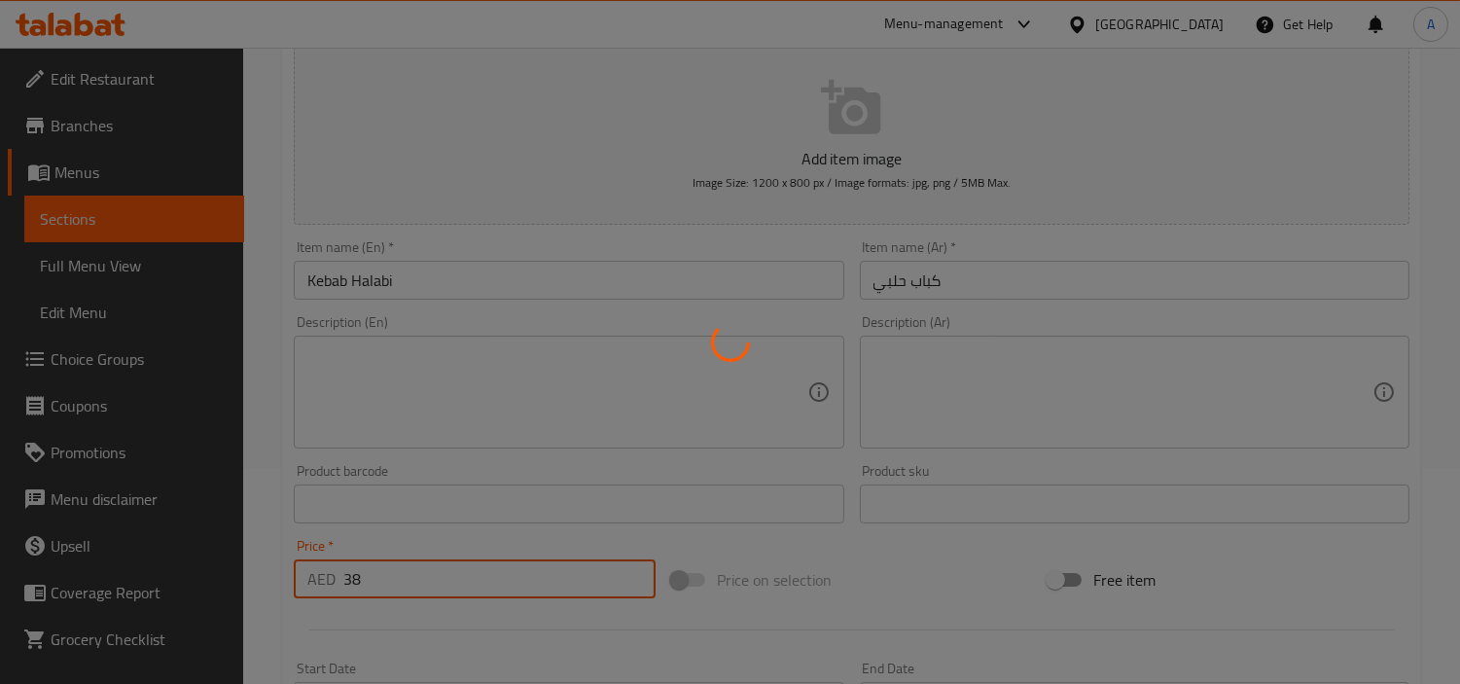
type input "0"
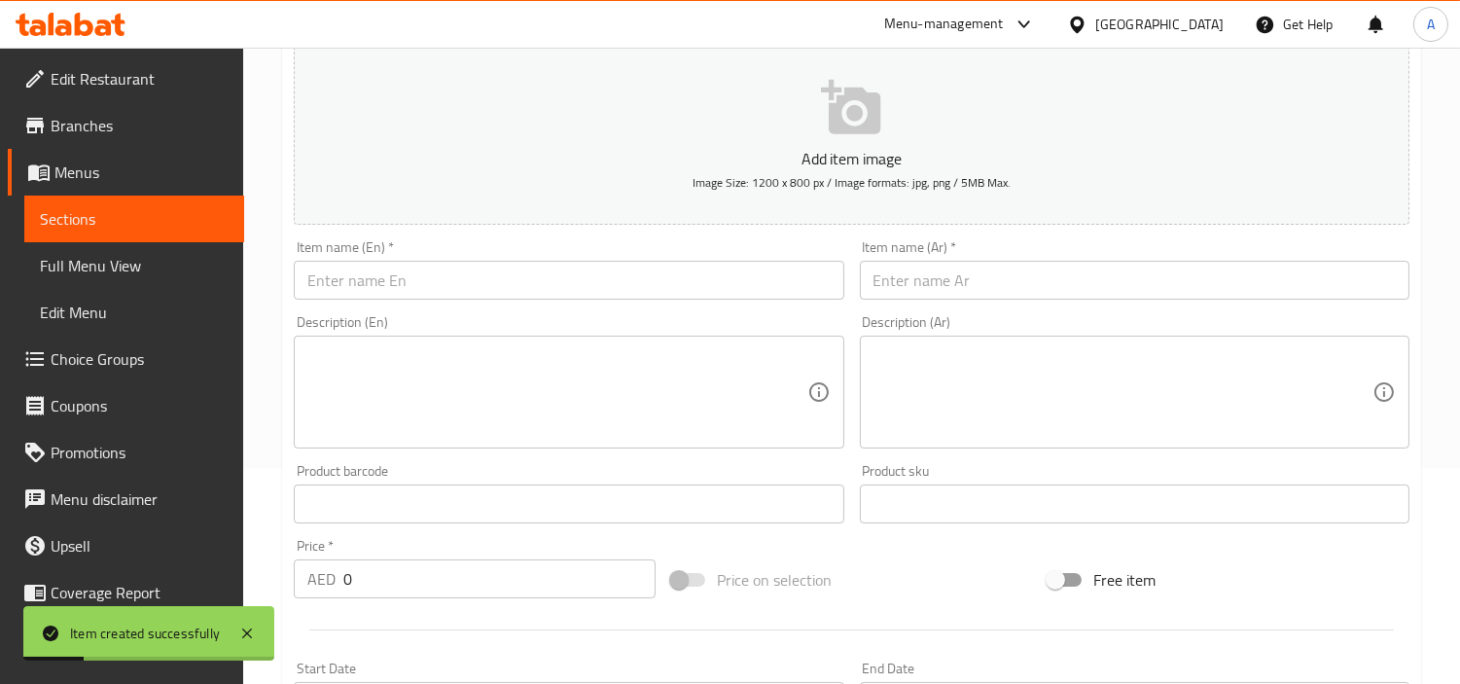
click at [666, 304] on div "Item name (En)   * Item name (En) *" at bounding box center [568, 269] width 565 height 75
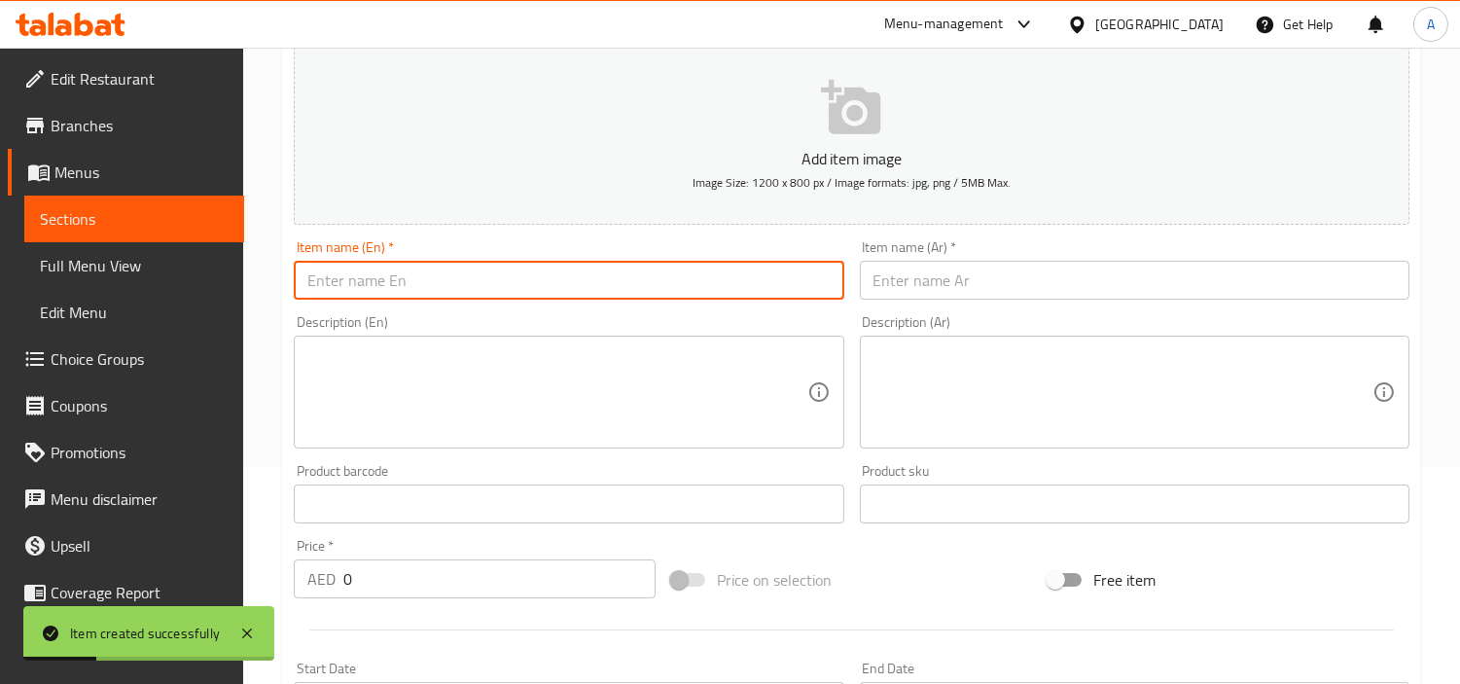
click at [677, 285] on input "text" at bounding box center [568, 280] width 549 height 39
paste input "Mix Grill"
type input "Mix Grill"
click at [934, 289] on input "text" at bounding box center [1134, 280] width 549 height 39
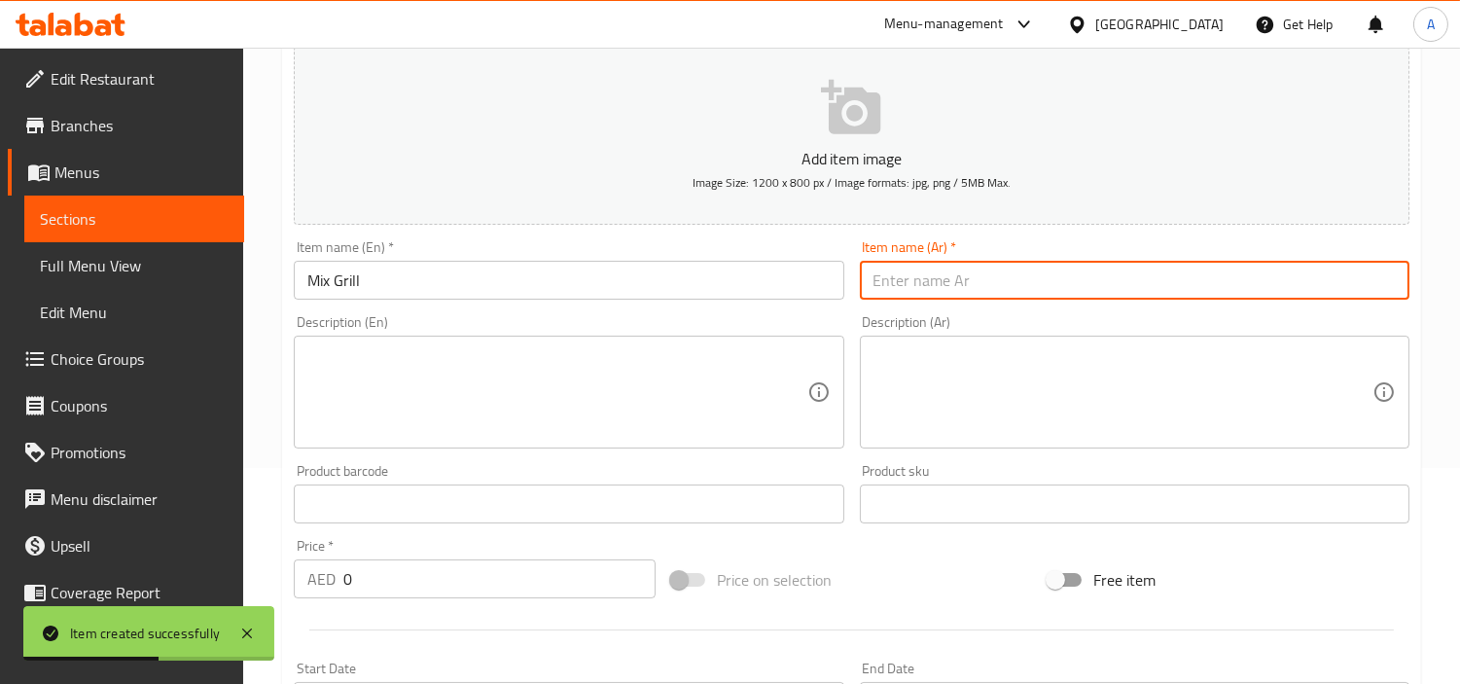
paste input "[PERSON_NAME]"
type input "[PERSON_NAME]"
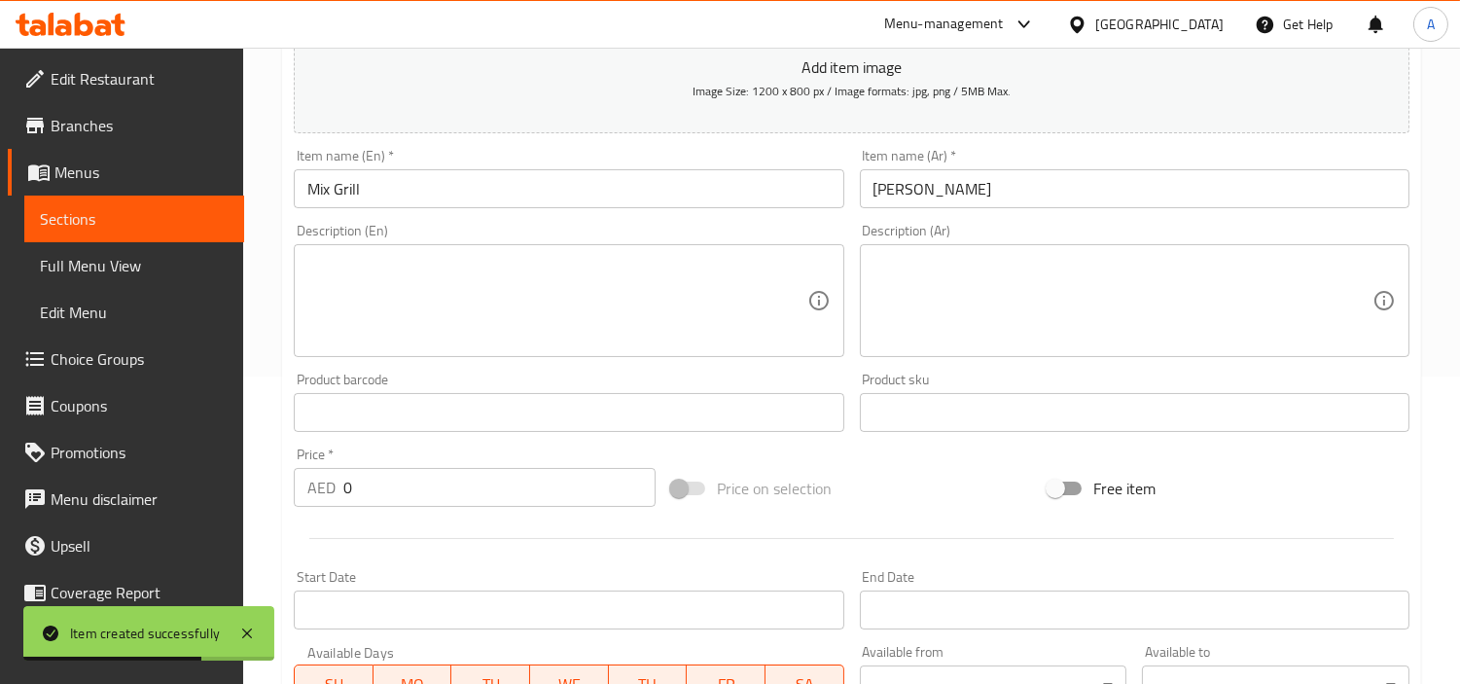
scroll to position [432, 0]
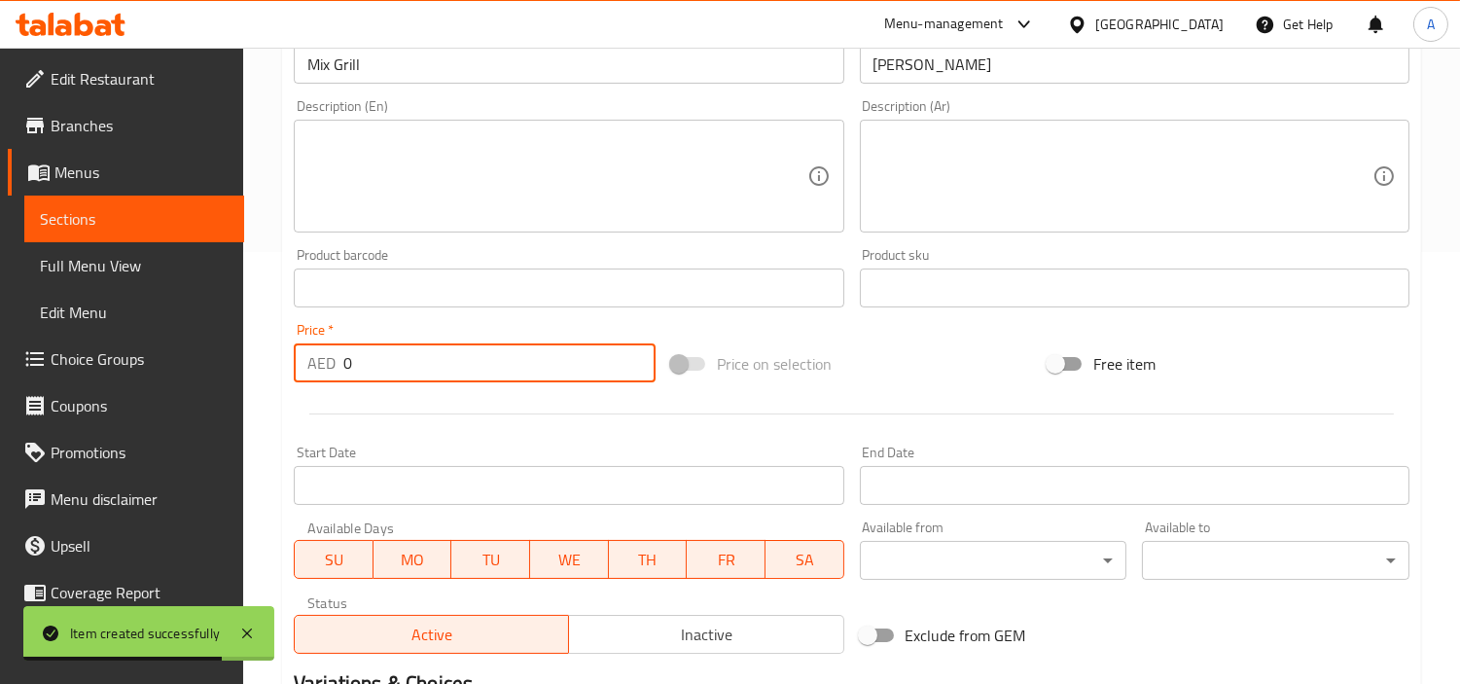
drag, startPoint x: 302, startPoint y: 370, endPoint x: 0, endPoint y: 367, distance: 302.5
click at [0, 367] on div "Edit Restaurant Branches Menus Sections Full Menu View Edit Menu Choice Groups …" at bounding box center [730, 279] width 1460 height 1327
paste input "42"
type input "42"
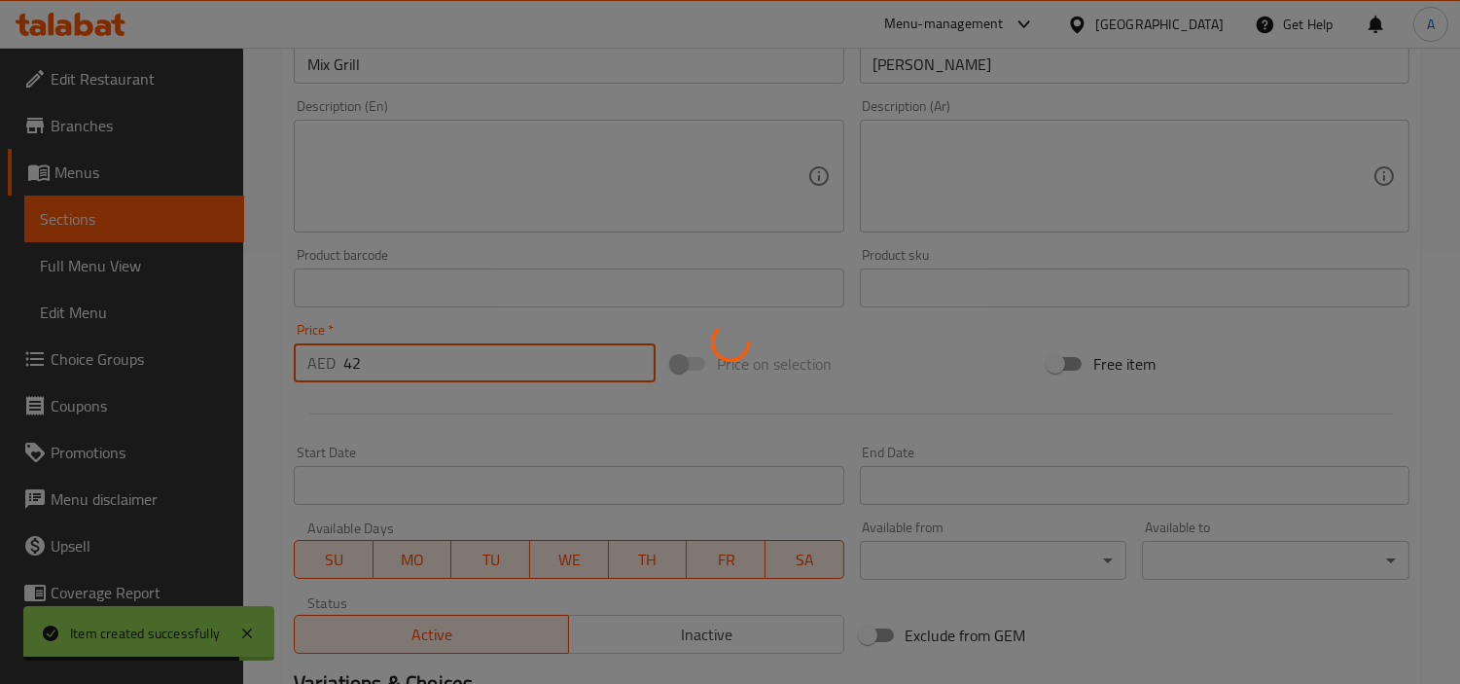
type input "0"
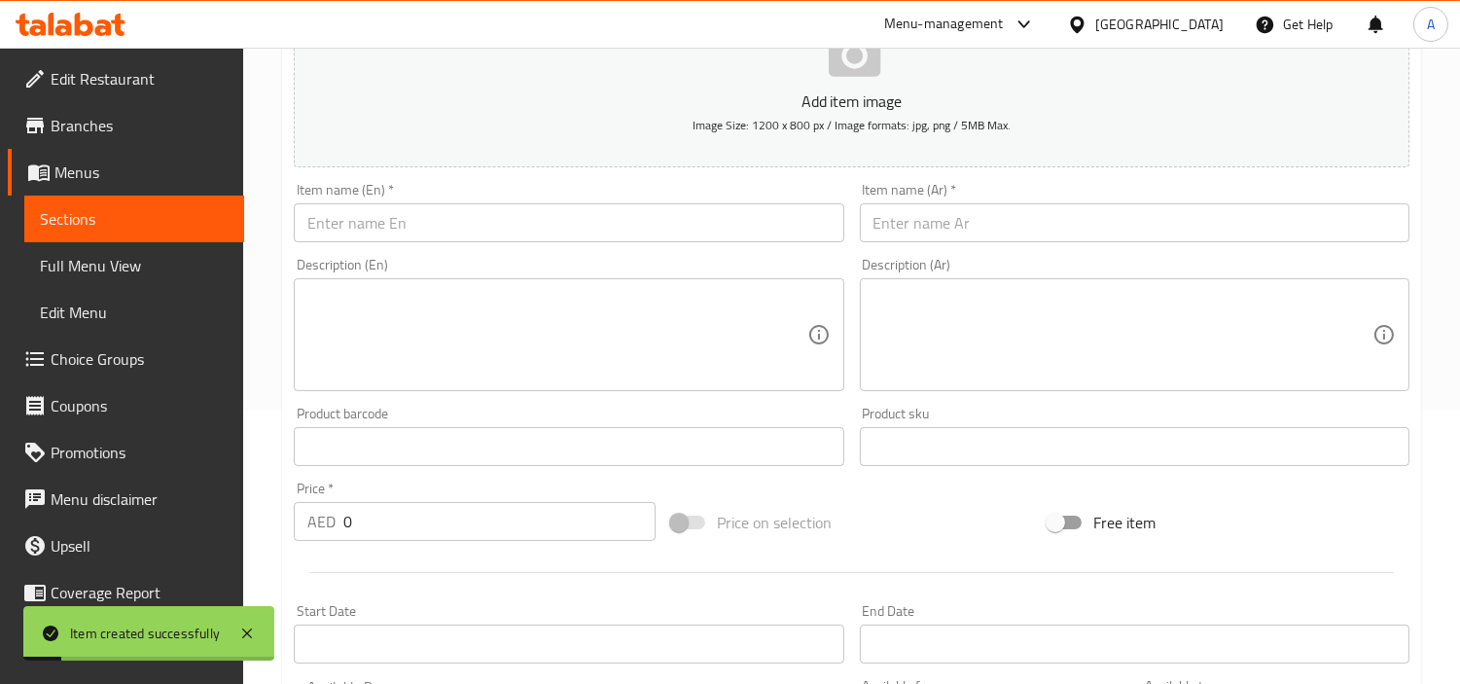
scroll to position [108, 0]
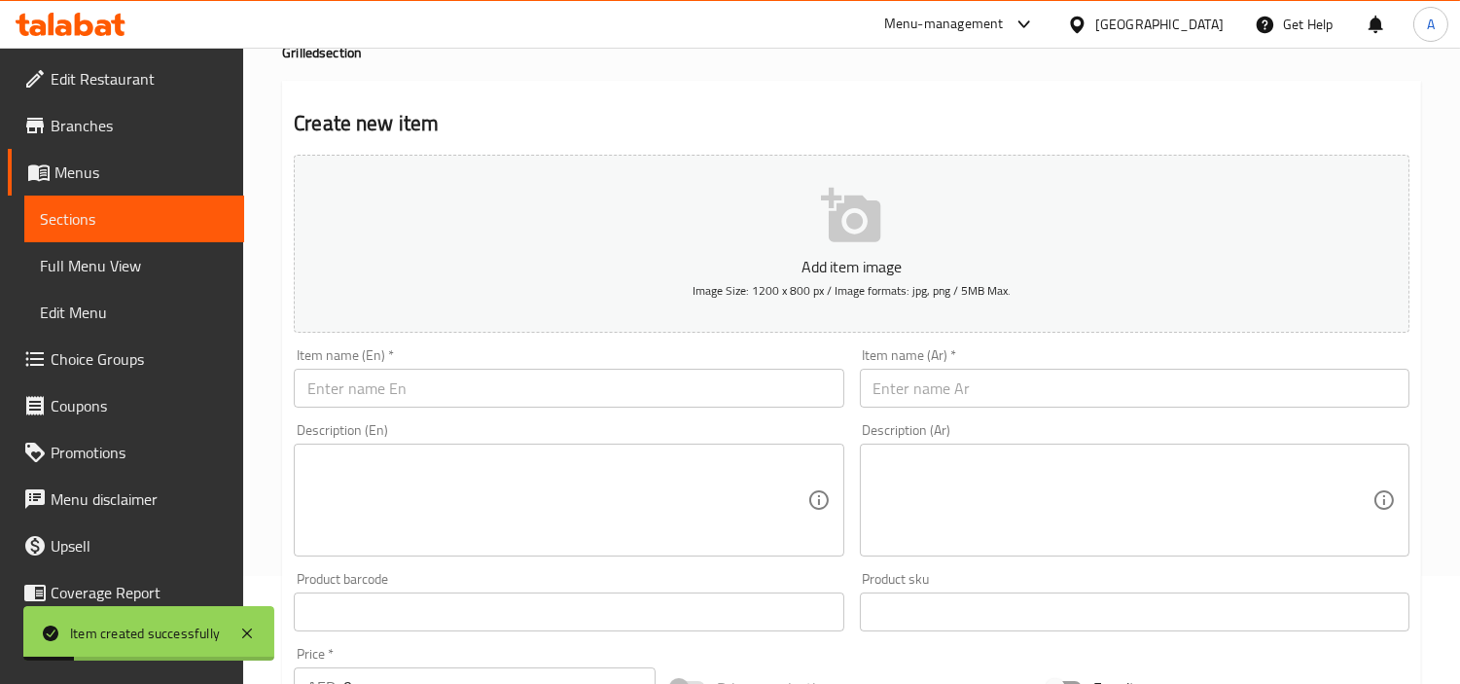
drag, startPoint x: 472, startPoint y: 375, endPoint x: 718, endPoint y: 380, distance: 246.1
click at [472, 375] on input "text" at bounding box center [568, 388] width 549 height 39
paste input "Tekka"
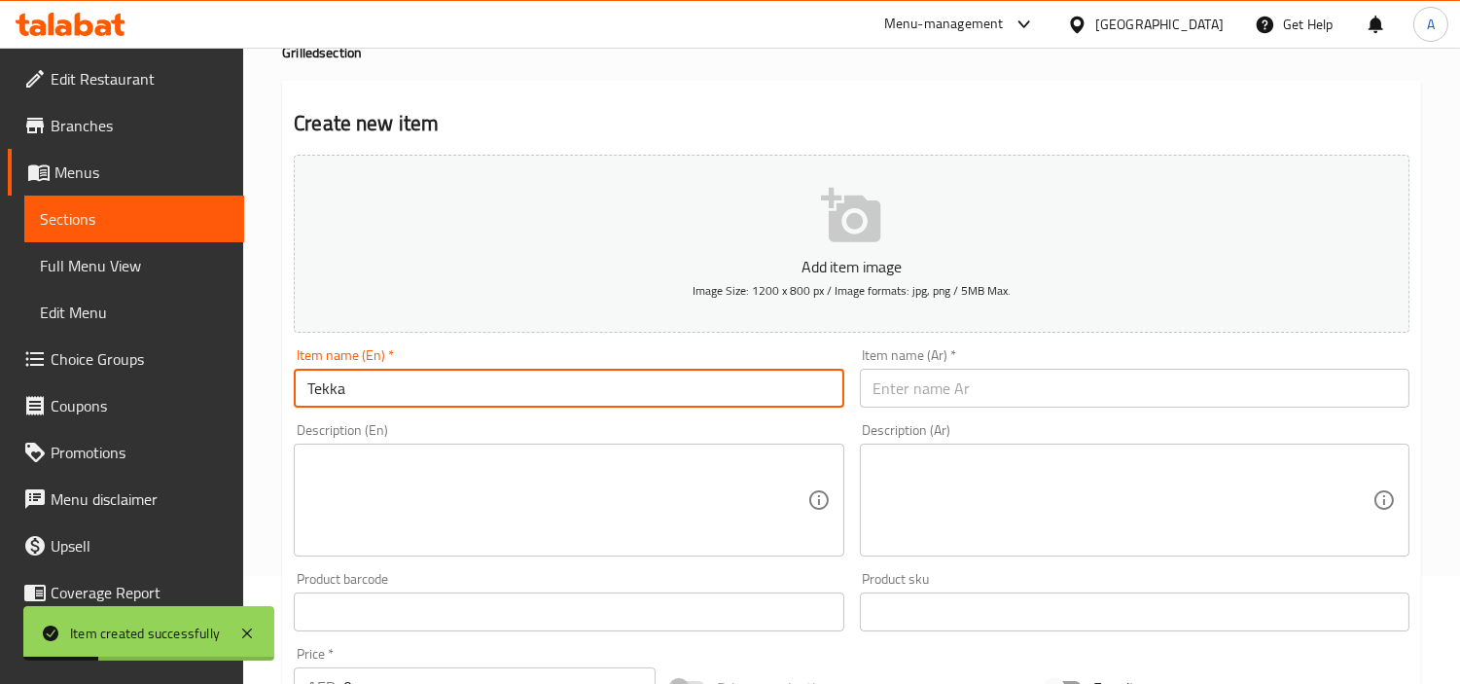
type input "Tekka"
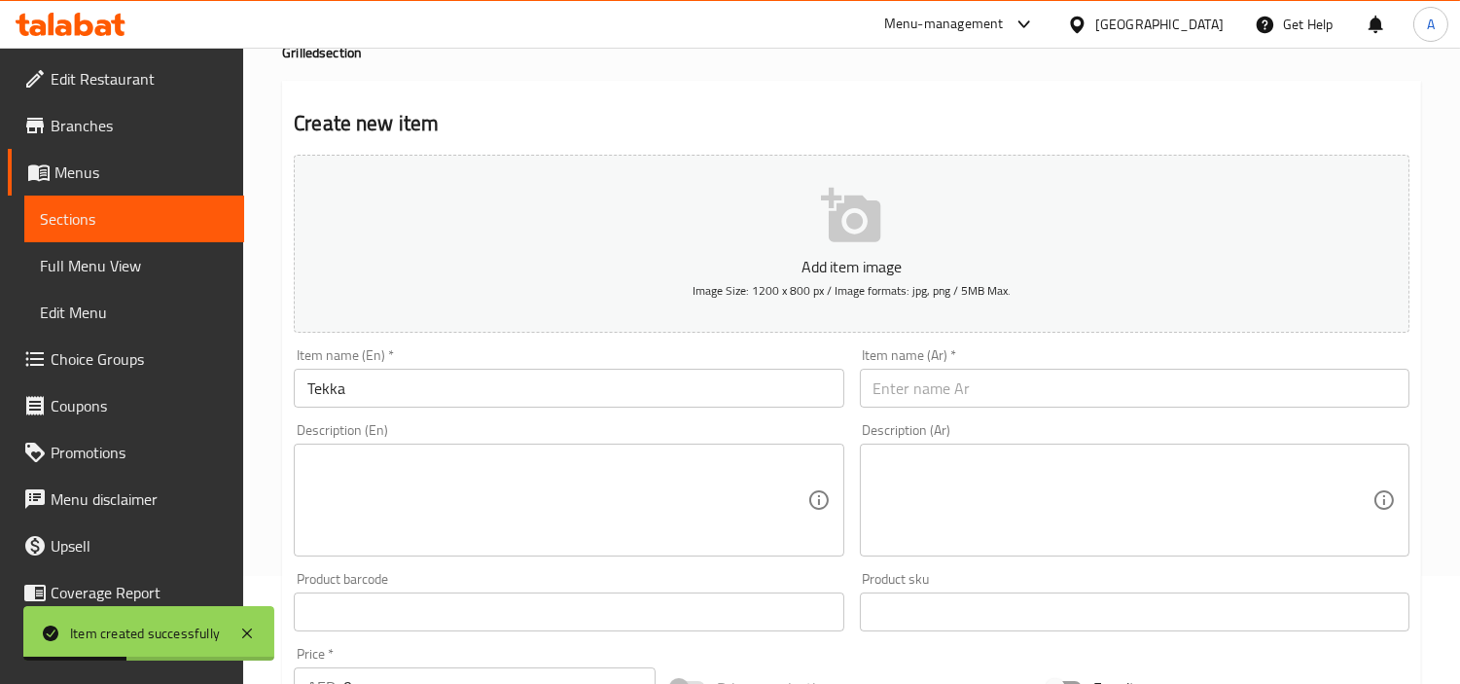
click at [1145, 348] on div "Item name (Ar)   * Item name (Ar) *" at bounding box center [1134, 377] width 549 height 59
click at [1151, 373] on input "text" at bounding box center [1134, 388] width 549 height 39
paste input "تيكا"
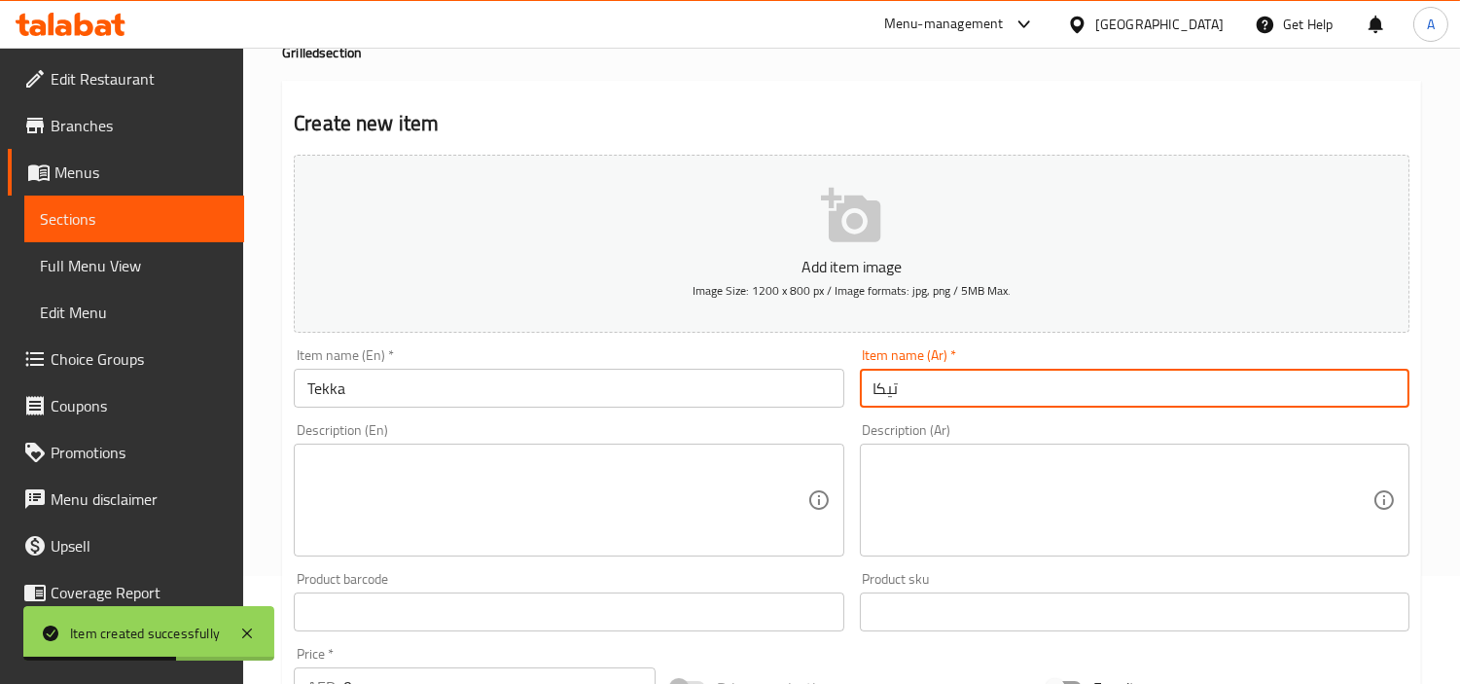
type input "تيكا"
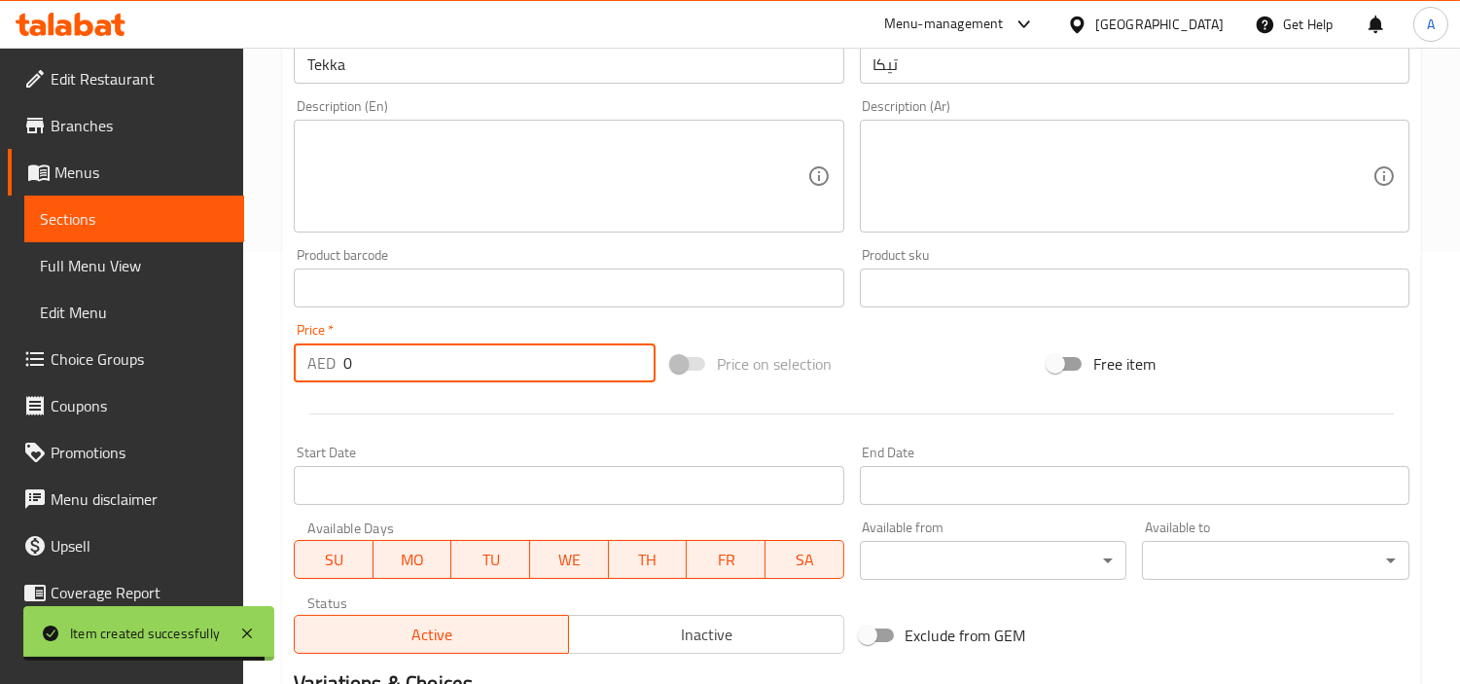
drag, startPoint x: 500, startPoint y: 362, endPoint x: 14, endPoint y: 426, distance: 490.5
click at [0, 430] on div "Edit Restaurant Branches Menus Sections Full Menu View Edit Menu Choice Groups …" at bounding box center [730, 279] width 1460 height 1327
paste input "43"
type input "43"
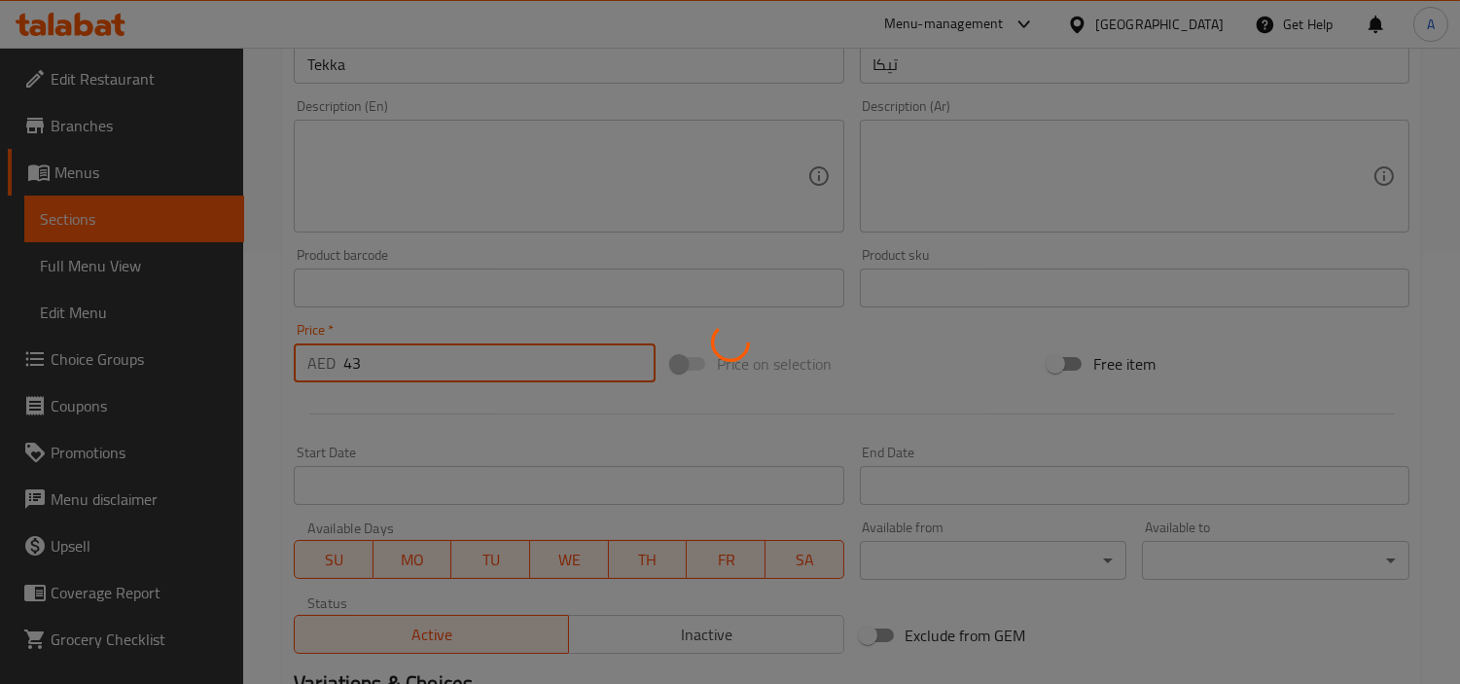
type input "0"
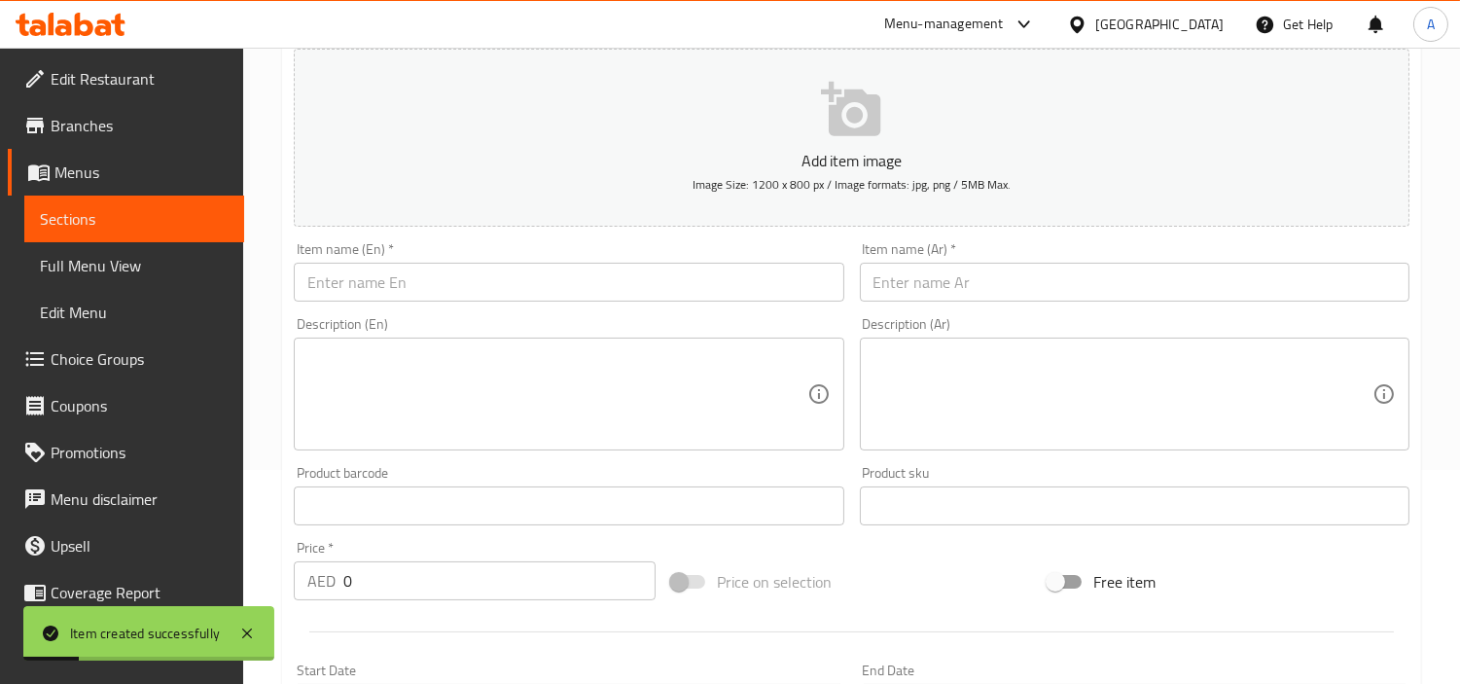
scroll to position [216, 0]
drag, startPoint x: 673, startPoint y: 299, endPoint x: 685, endPoint y: 294, distance: 12.6
click at [673, 299] on input "text" at bounding box center [568, 280] width 549 height 39
paste input "[PERSON_NAME]"
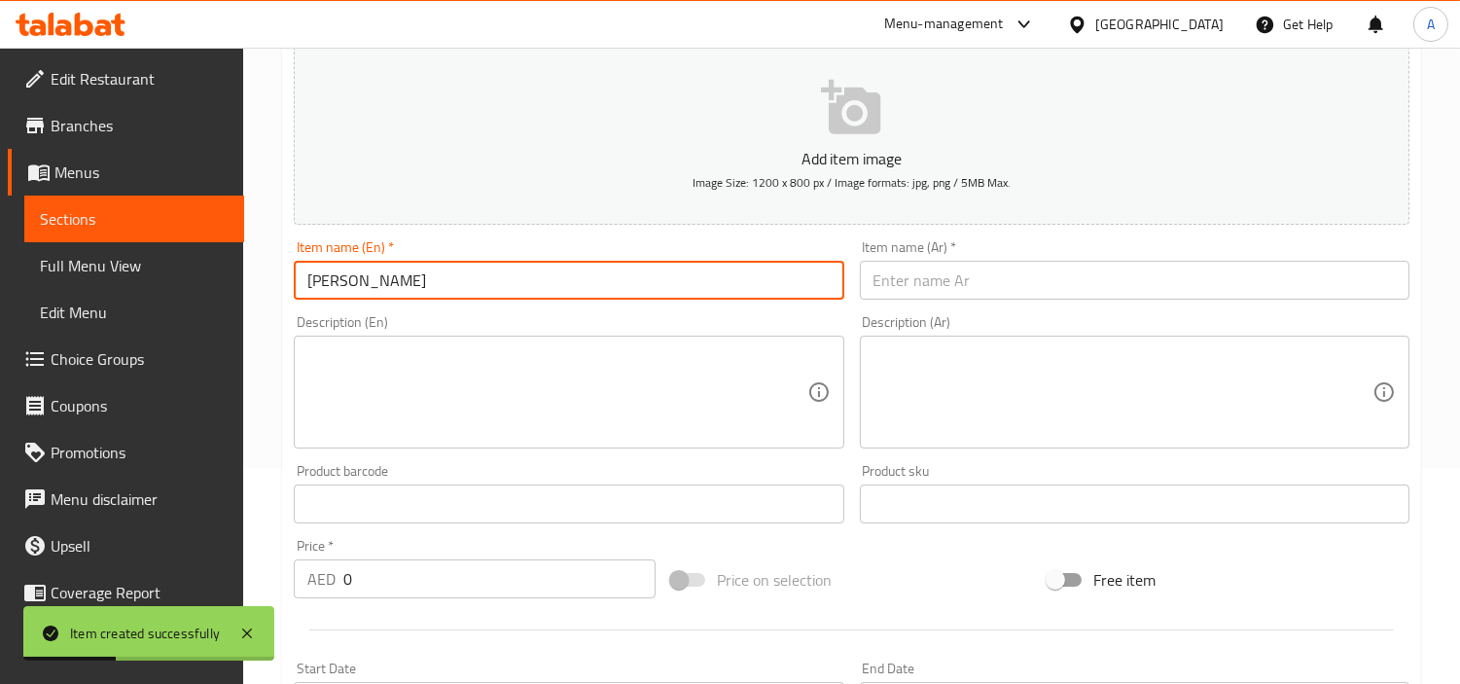
type input "[PERSON_NAME]"
drag, startPoint x: 879, startPoint y: 298, endPoint x: 1095, endPoint y: 293, distance: 216.0
click at [879, 298] on input "text" at bounding box center [1134, 280] width 549 height 39
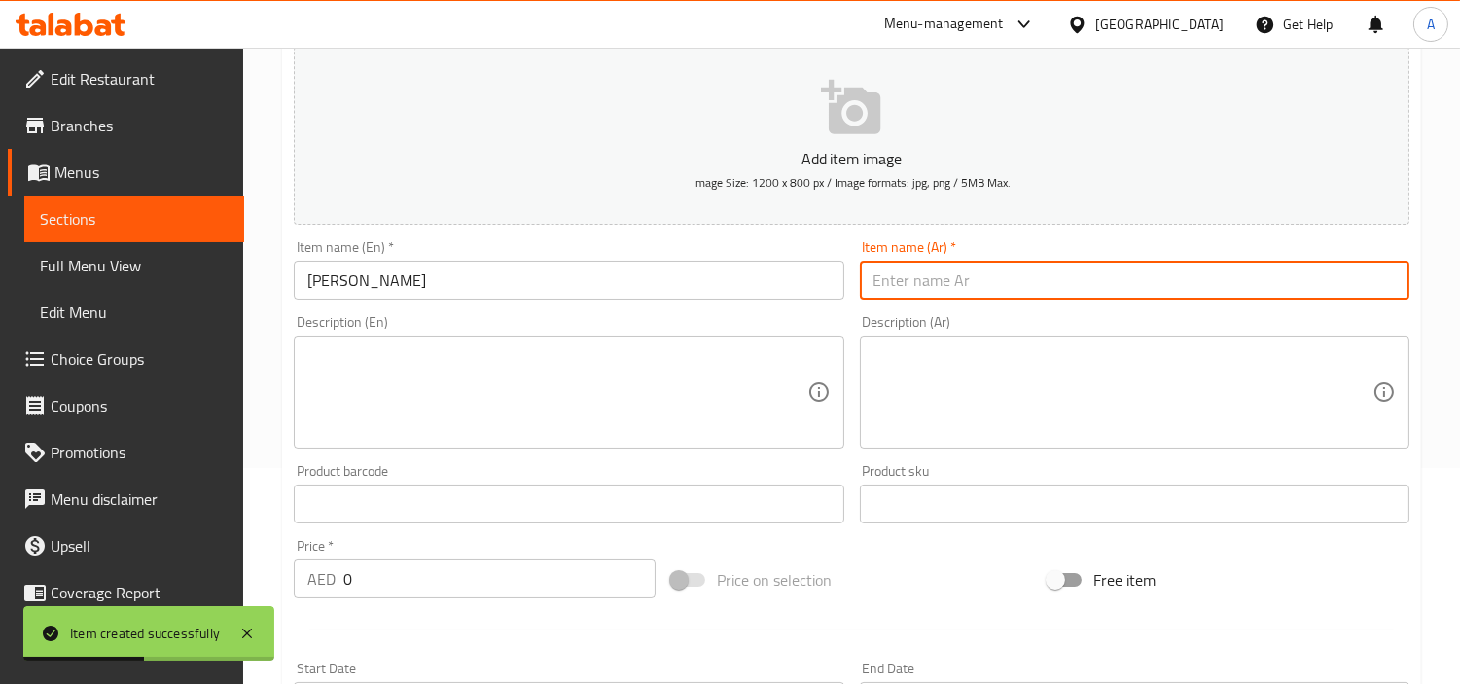
paste input "شيش طاووق"
type input "شيش طاووق"
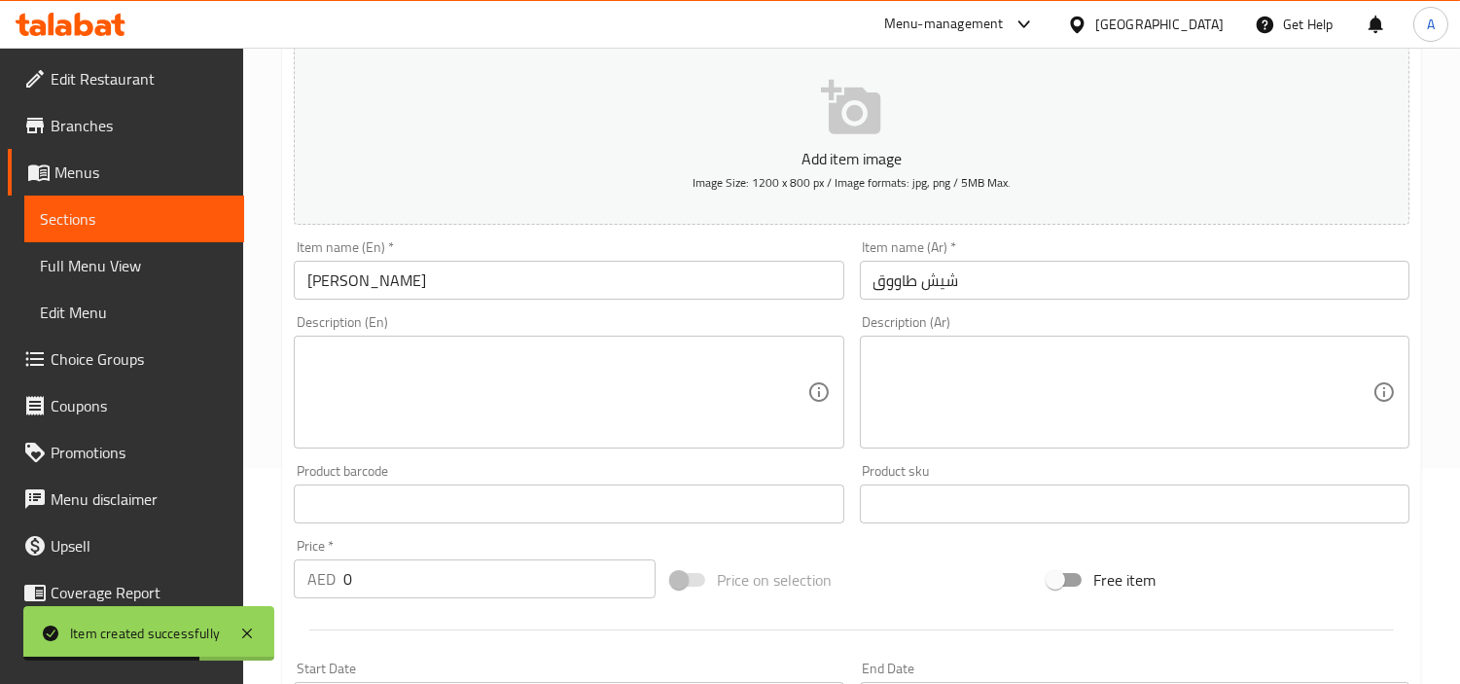
drag, startPoint x: 484, startPoint y: 549, endPoint x: 474, endPoint y: 572, distance: 24.8
click at [478, 567] on div "Price   * AED 0 Price *" at bounding box center [475, 568] width 362 height 59
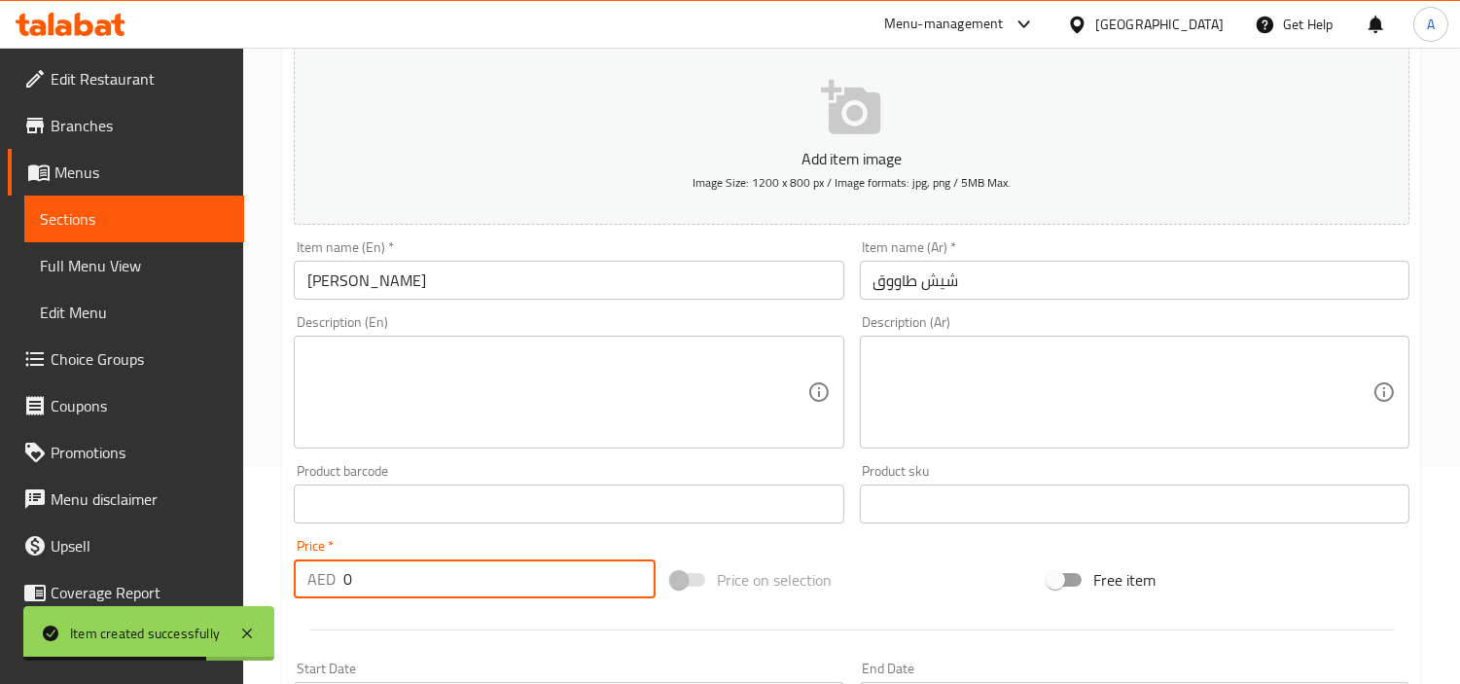
click at [474, 572] on input "0" at bounding box center [499, 578] width 312 height 39
paste input "36"
type input "36"
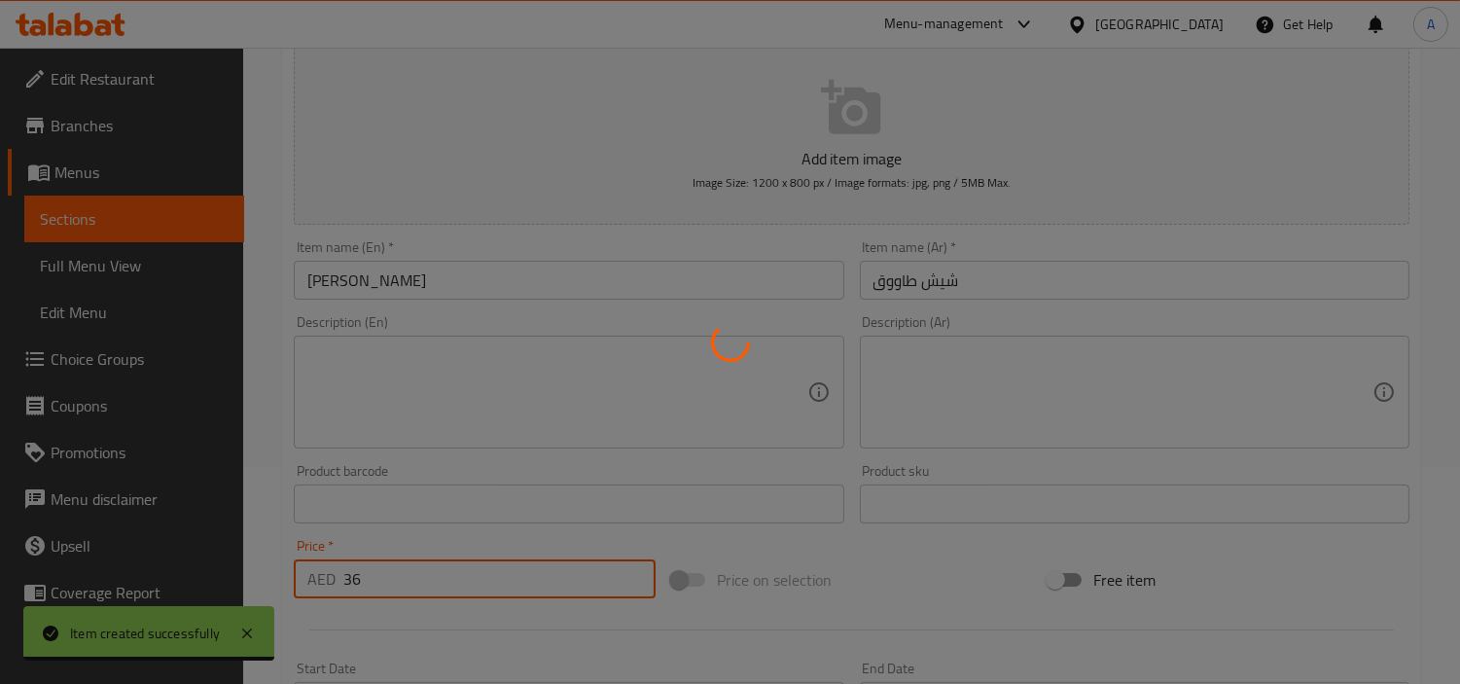
type input "0"
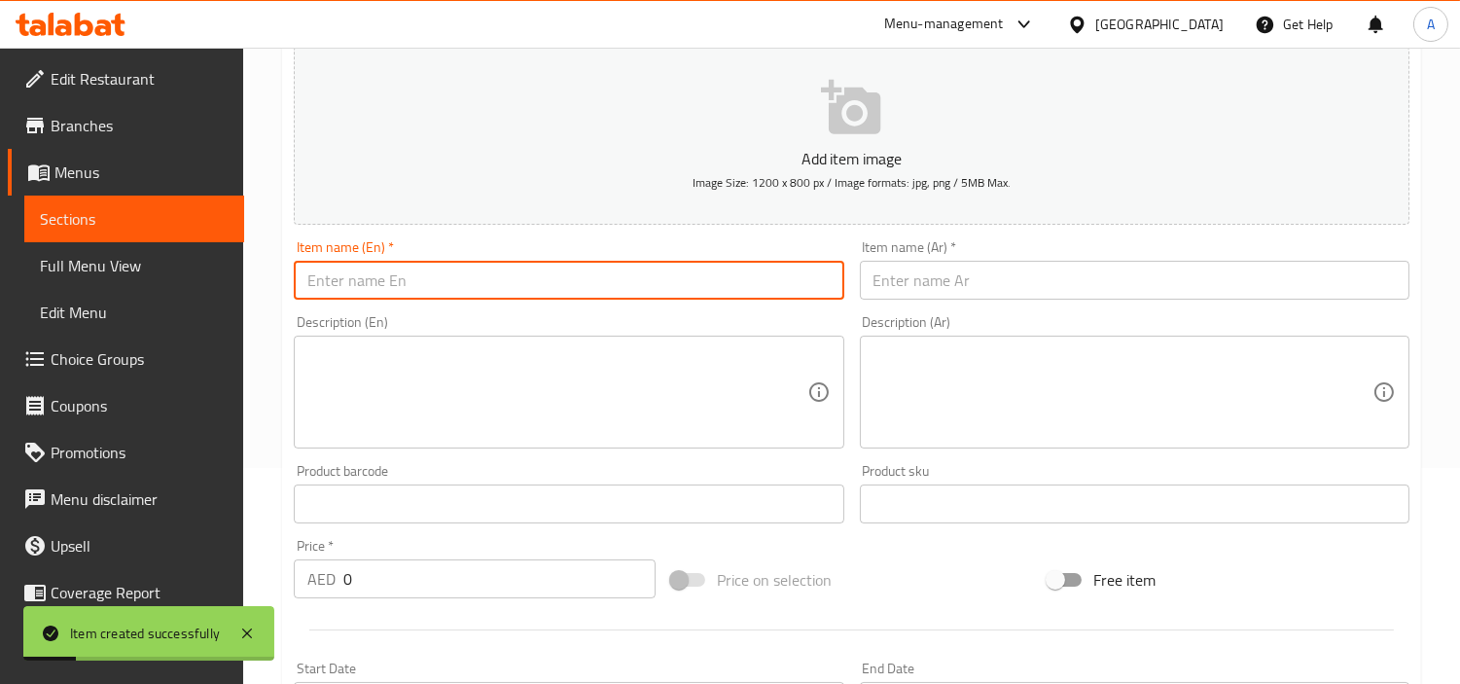
click at [666, 283] on input "text" at bounding box center [568, 280] width 549 height 39
paste input "Lamb chops"
type input "Lamb chops"
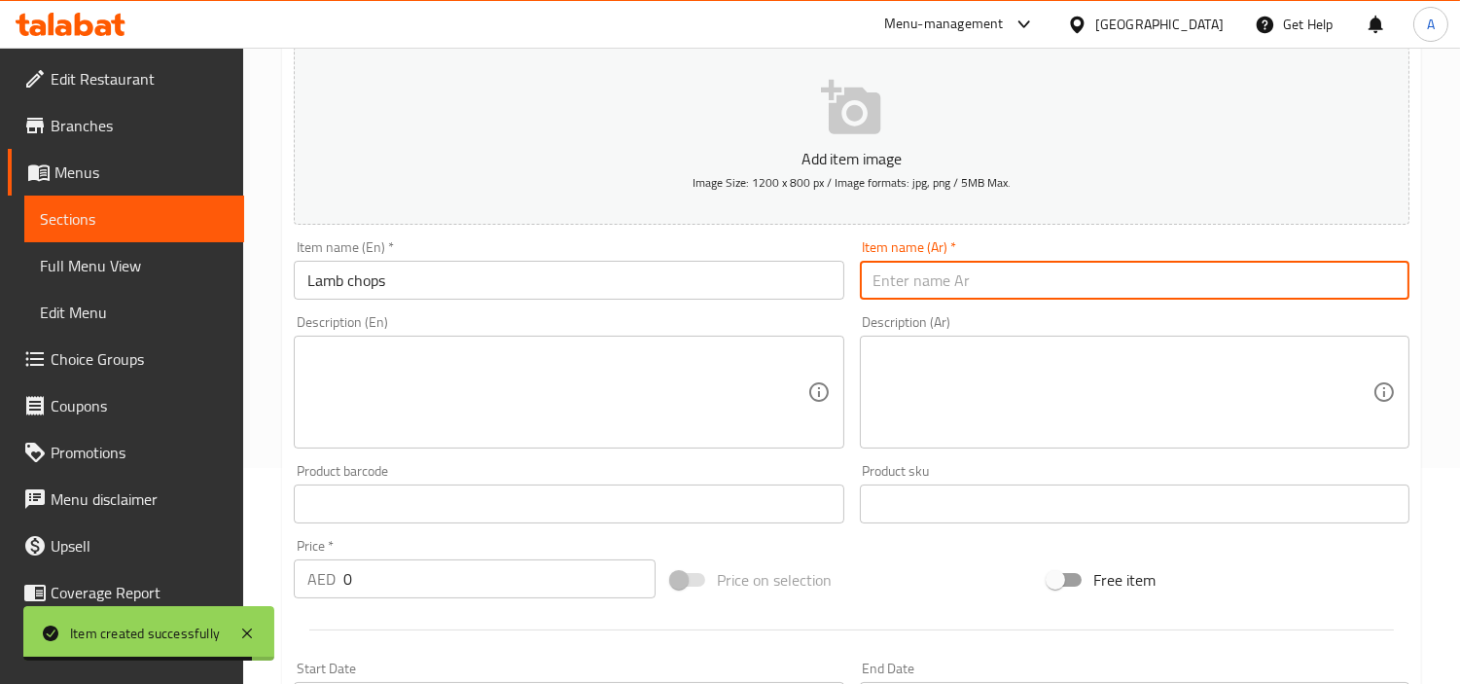
drag, startPoint x: 1355, startPoint y: 283, endPoint x: 1425, endPoint y: 282, distance: 70.0
click at [1357, 283] on input "text" at bounding box center [1134, 280] width 549 height 39
paste input "ريش لحم ضأن"
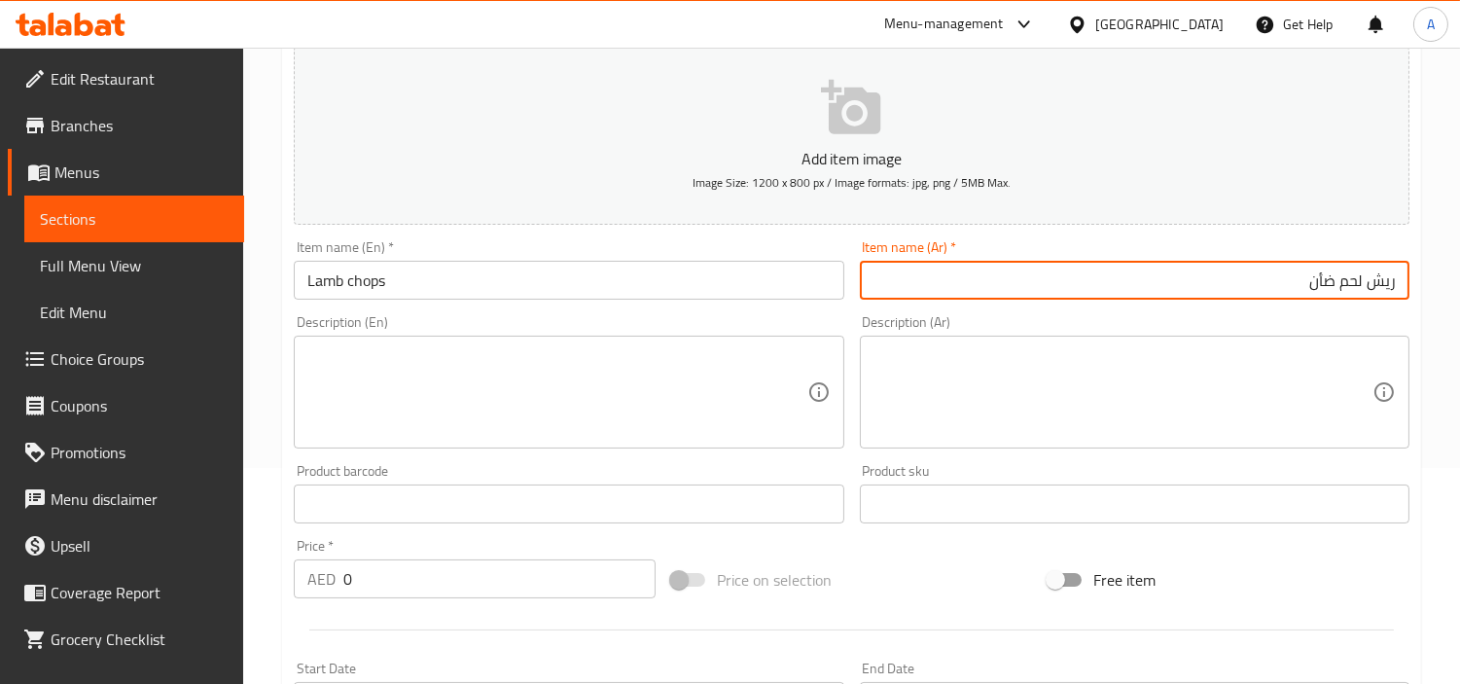
type input "ريش لحم ضأن"
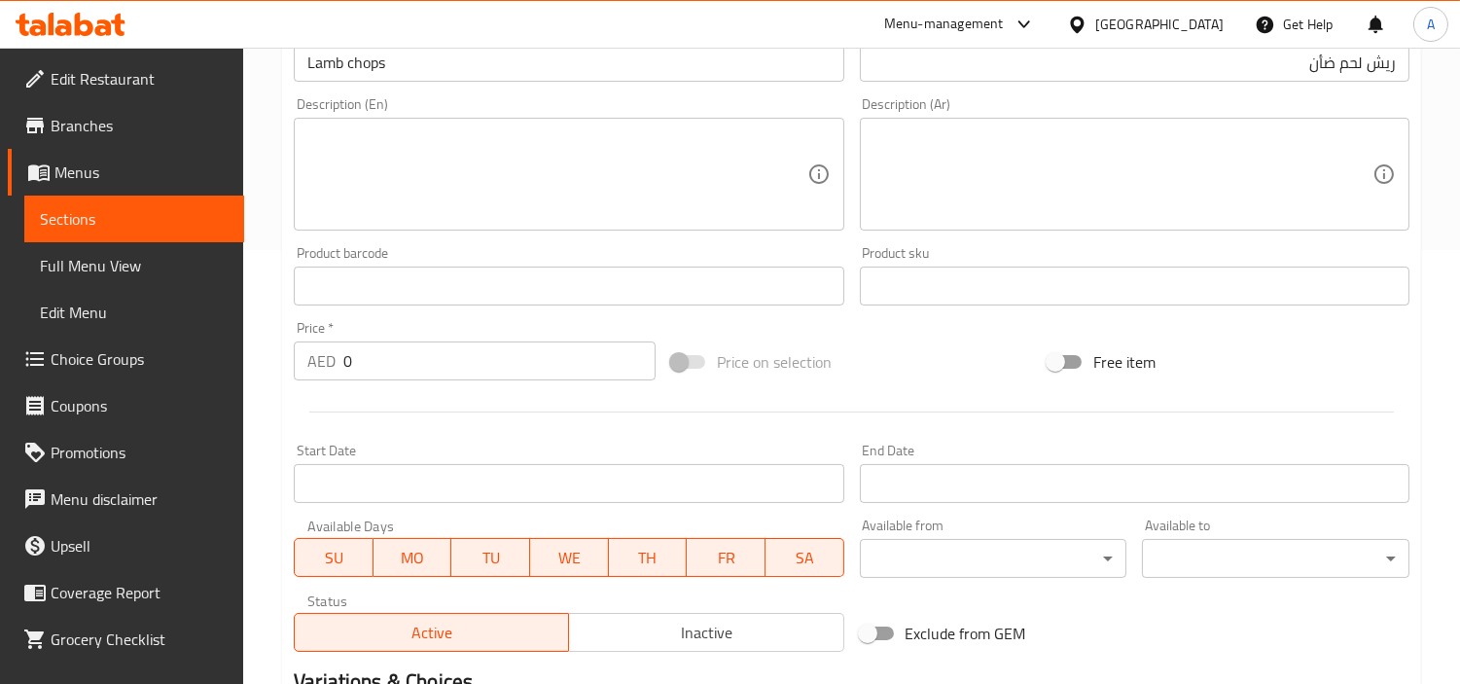
scroll to position [648, 0]
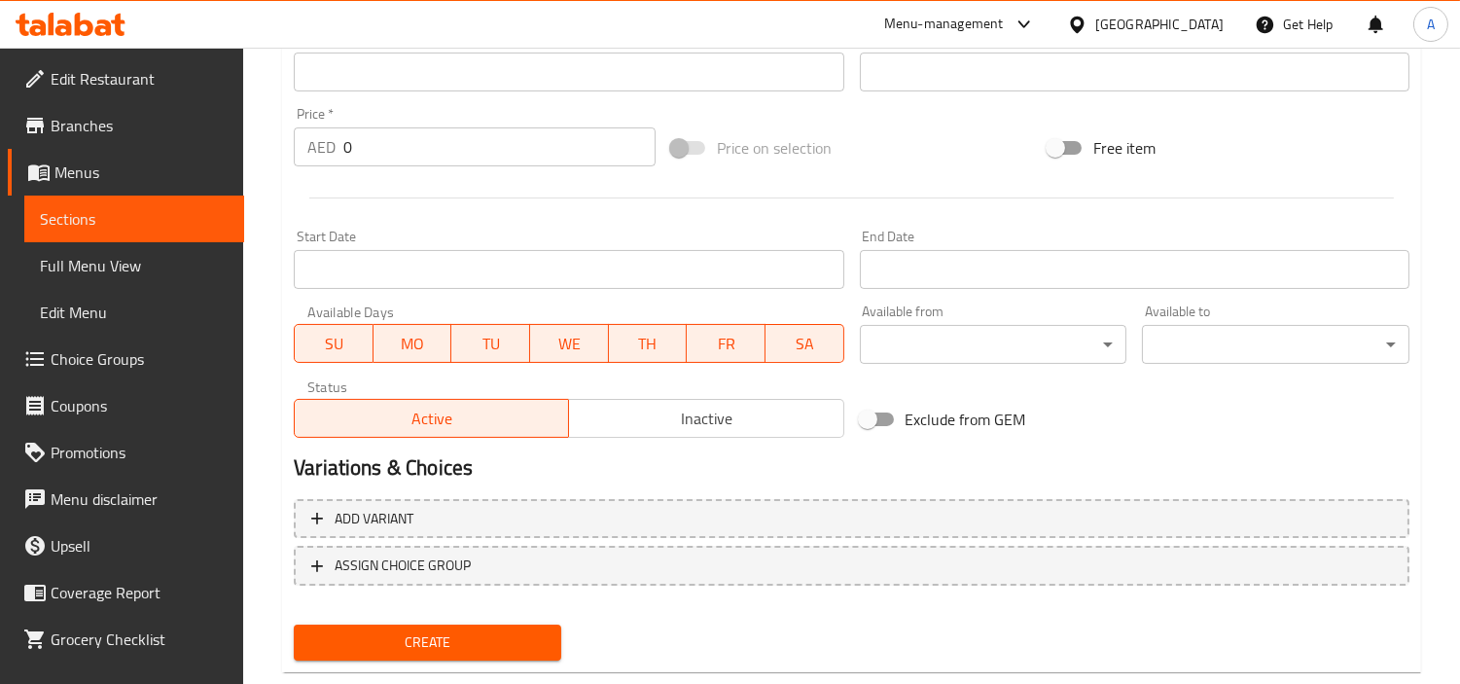
click at [469, 138] on input "0" at bounding box center [499, 146] width 312 height 39
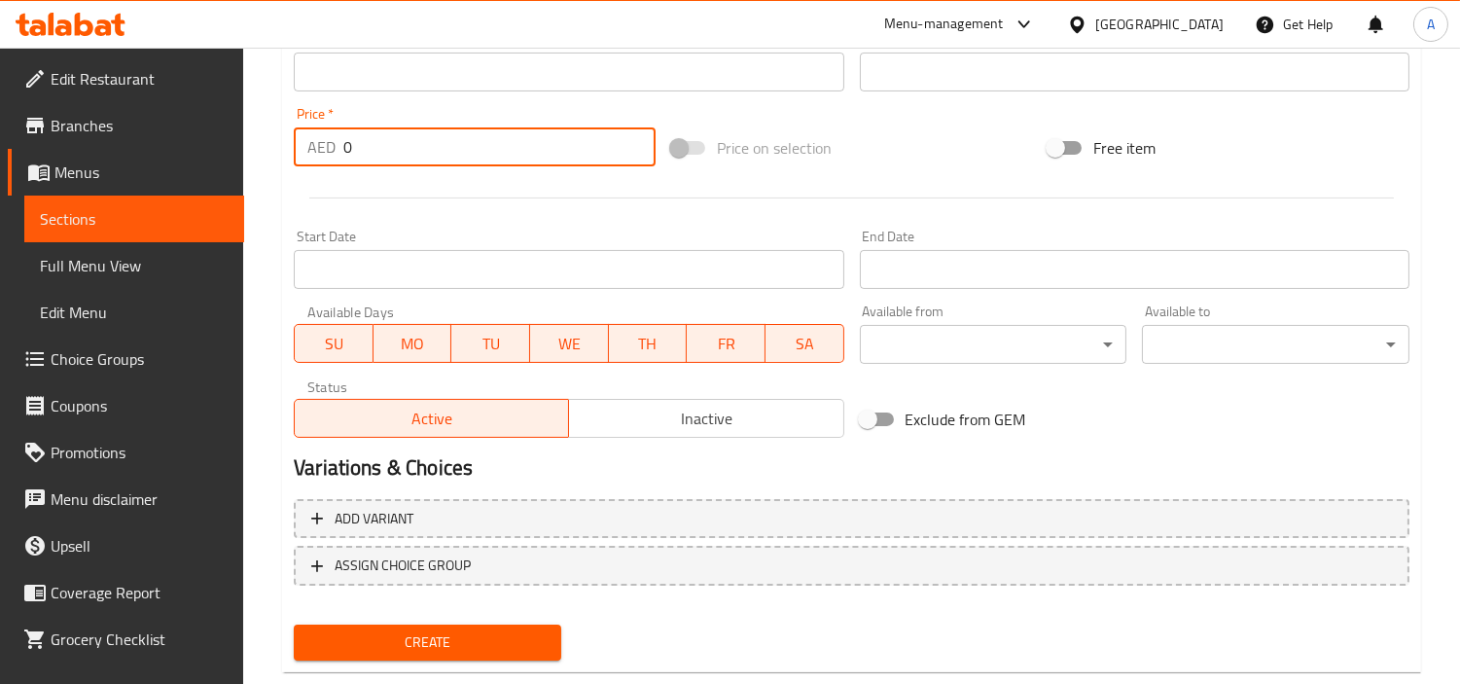
click at [469, 138] on input "0" at bounding box center [499, 146] width 312 height 39
paste input "53"
type input "53"
click at [366, 619] on div "Create" at bounding box center [427, 643] width 283 height 52
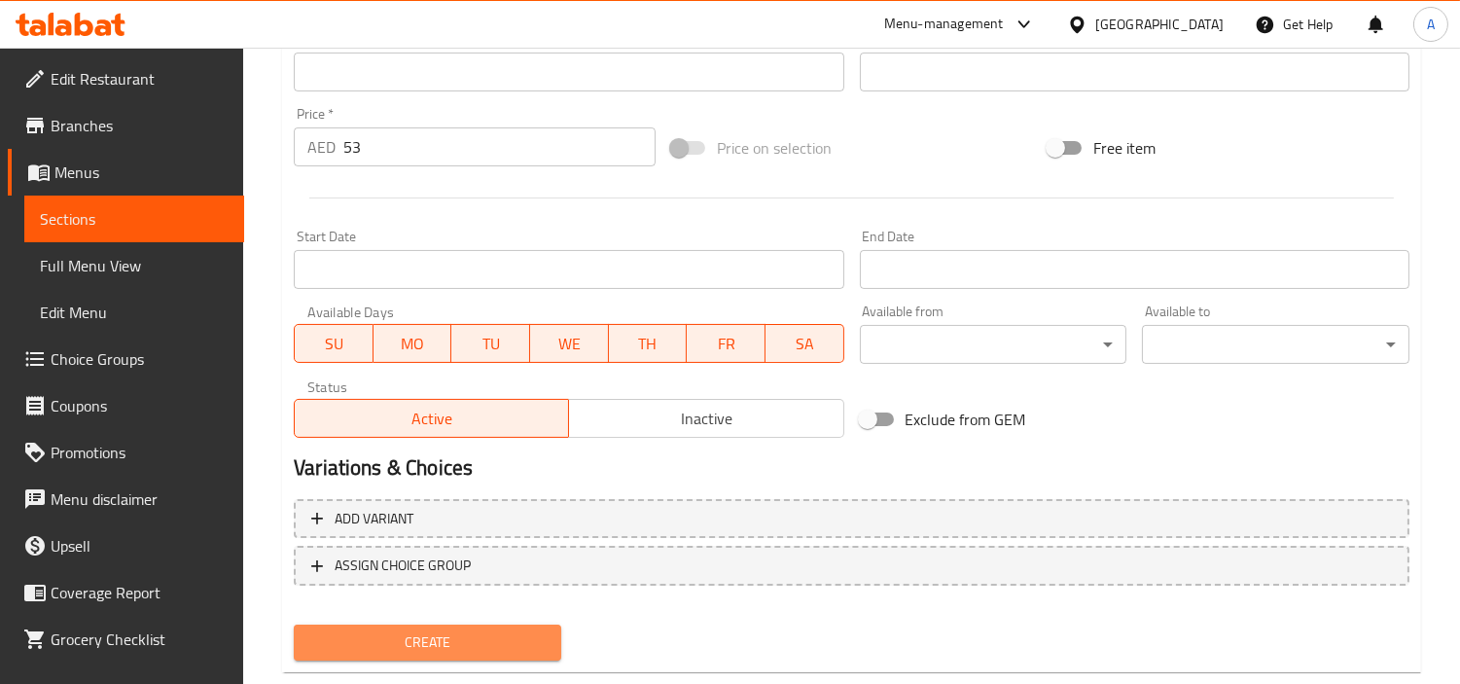
click at [366, 624] on button "Create" at bounding box center [427, 642] width 267 height 36
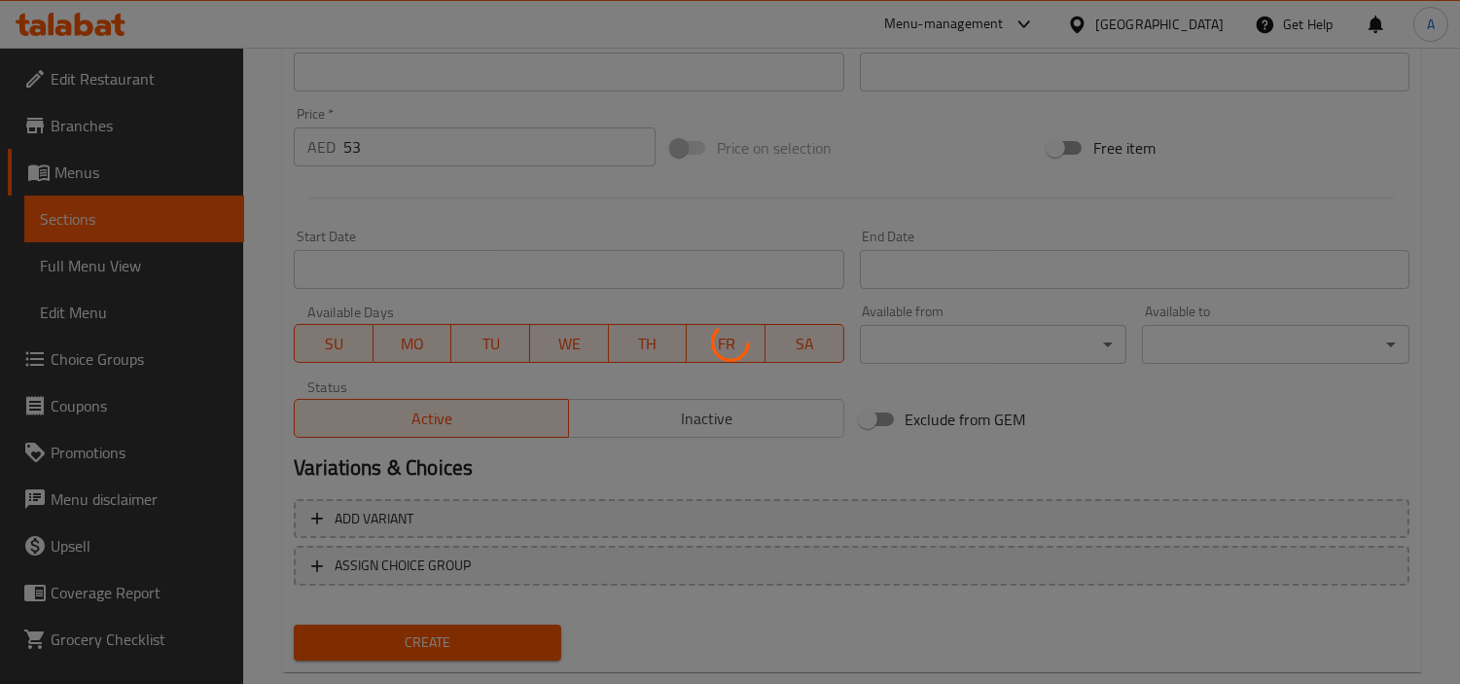
type input "0"
